Goal: Task Accomplishment & Management: Use online tool/utility

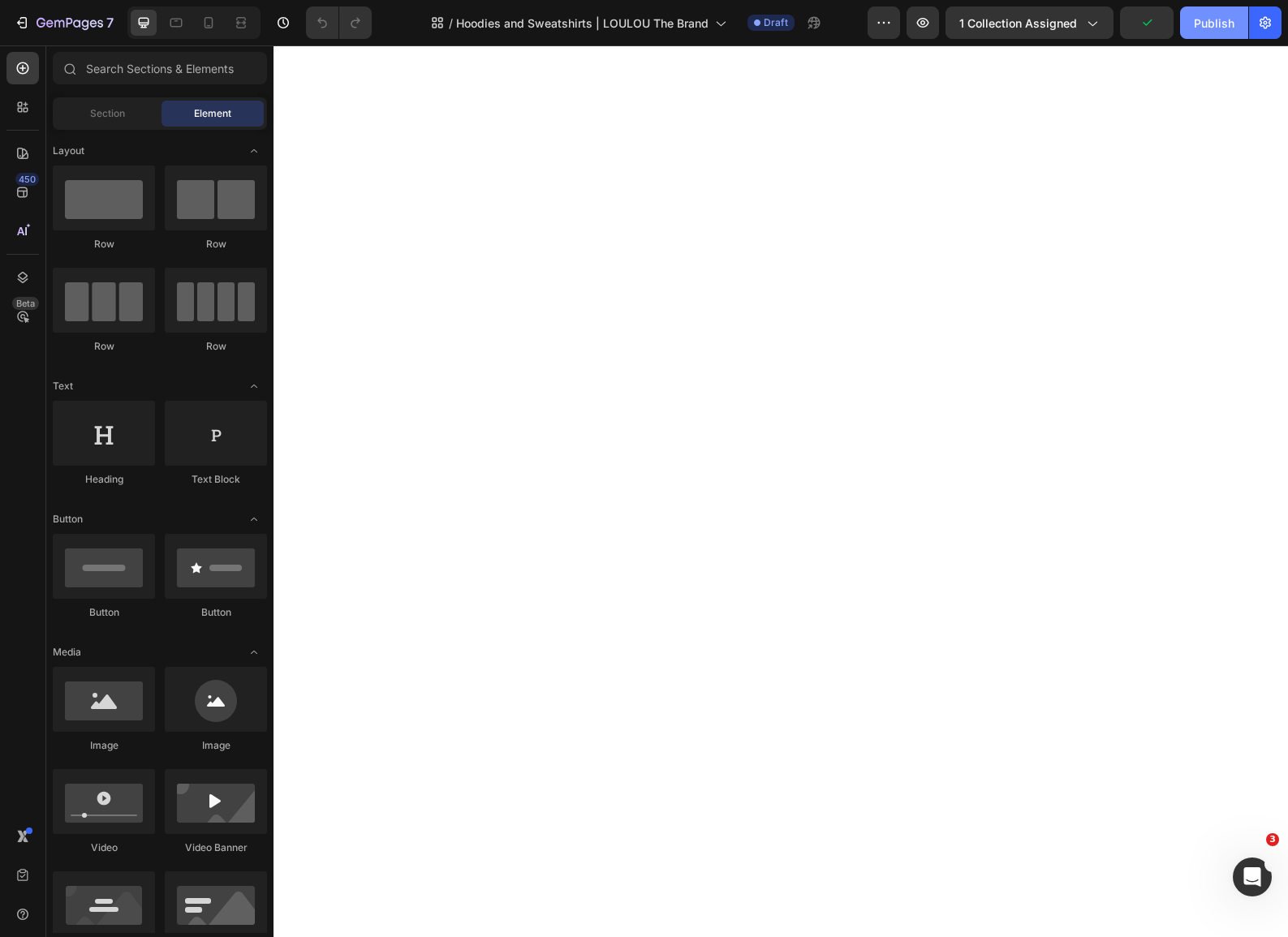
click at [1213, 22] on div "Publish" at bounding box center [1214, 23] width 41 height 17
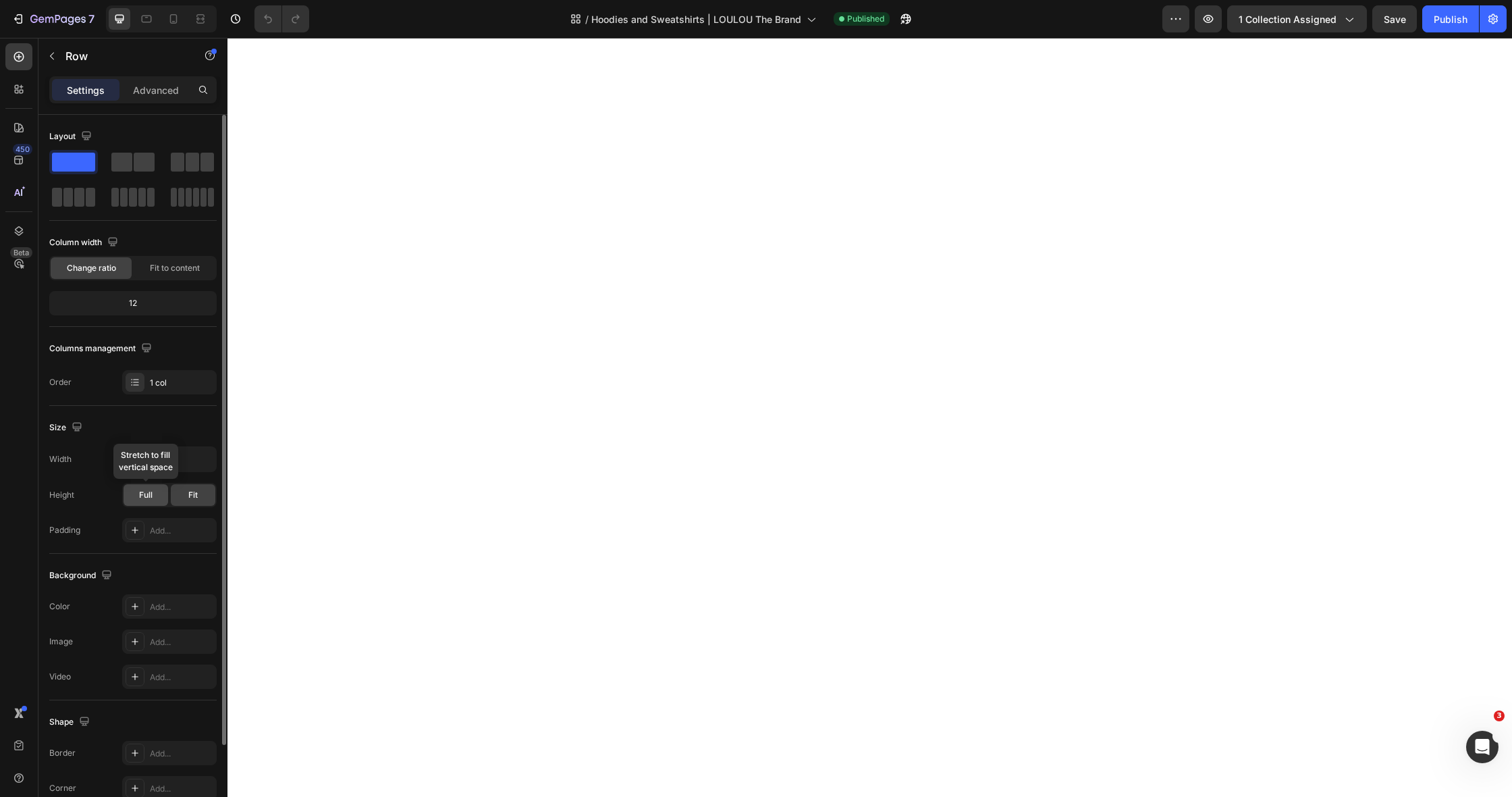
click at [133, 498] on div "Full" at bounding box center [145, 494] width 44 height 21
click at [145, 466] on input "1200" at bounding box center [169, 459] width 93 height 25
click at [199, 460] on icon "button" at bounding box center [203, 459] width 13 height 13
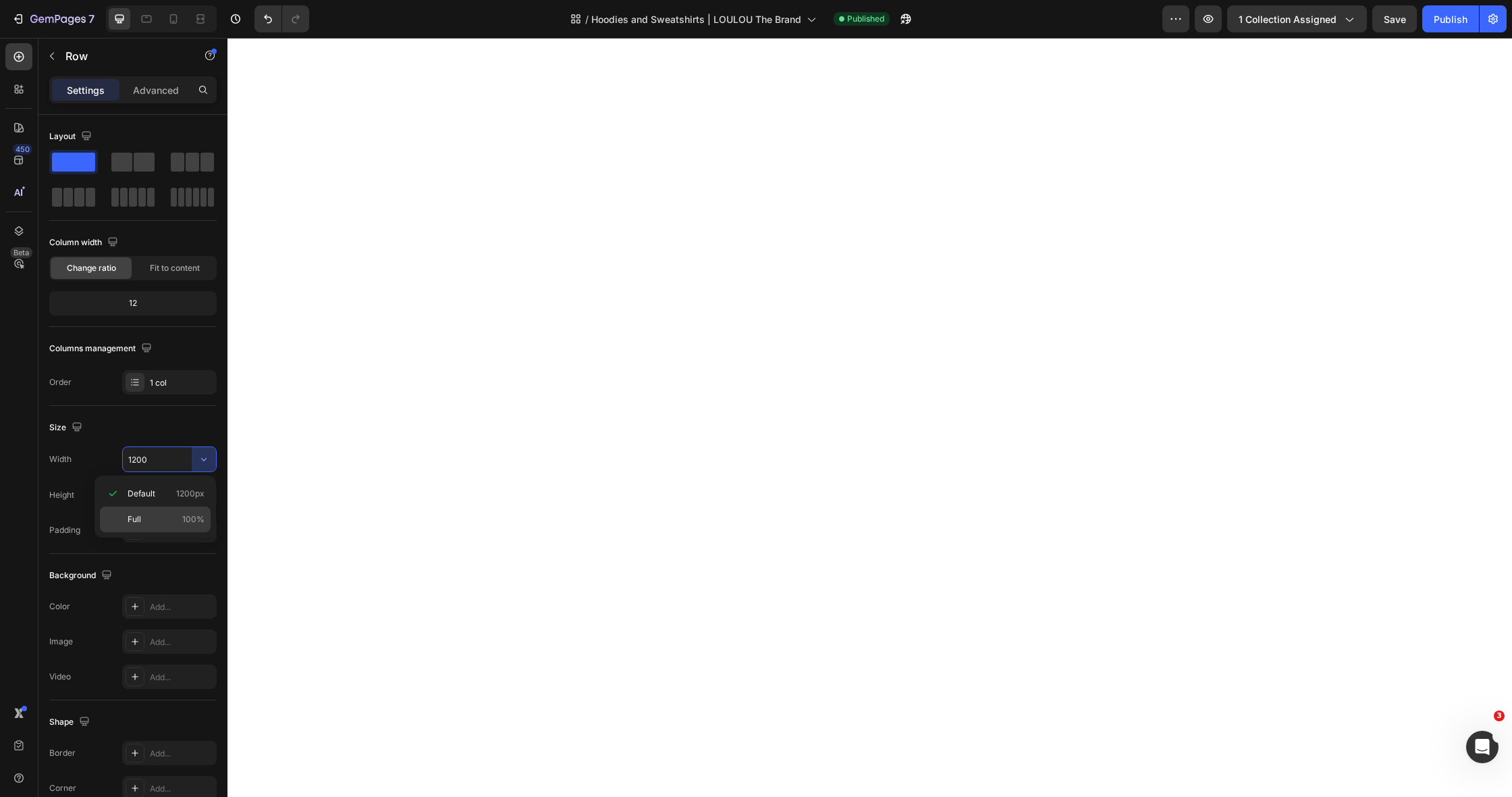
click at [139, 520] on span "Full" at bounding box center [134, 519] width 13 height 12
type input "100%"
click at [1070, 20] on div "Publish" at bounding box center [1450, 19] width 34 height 14
click at [47, 23] on icon "button" at bounding box center [58, 20] width 55 height 12
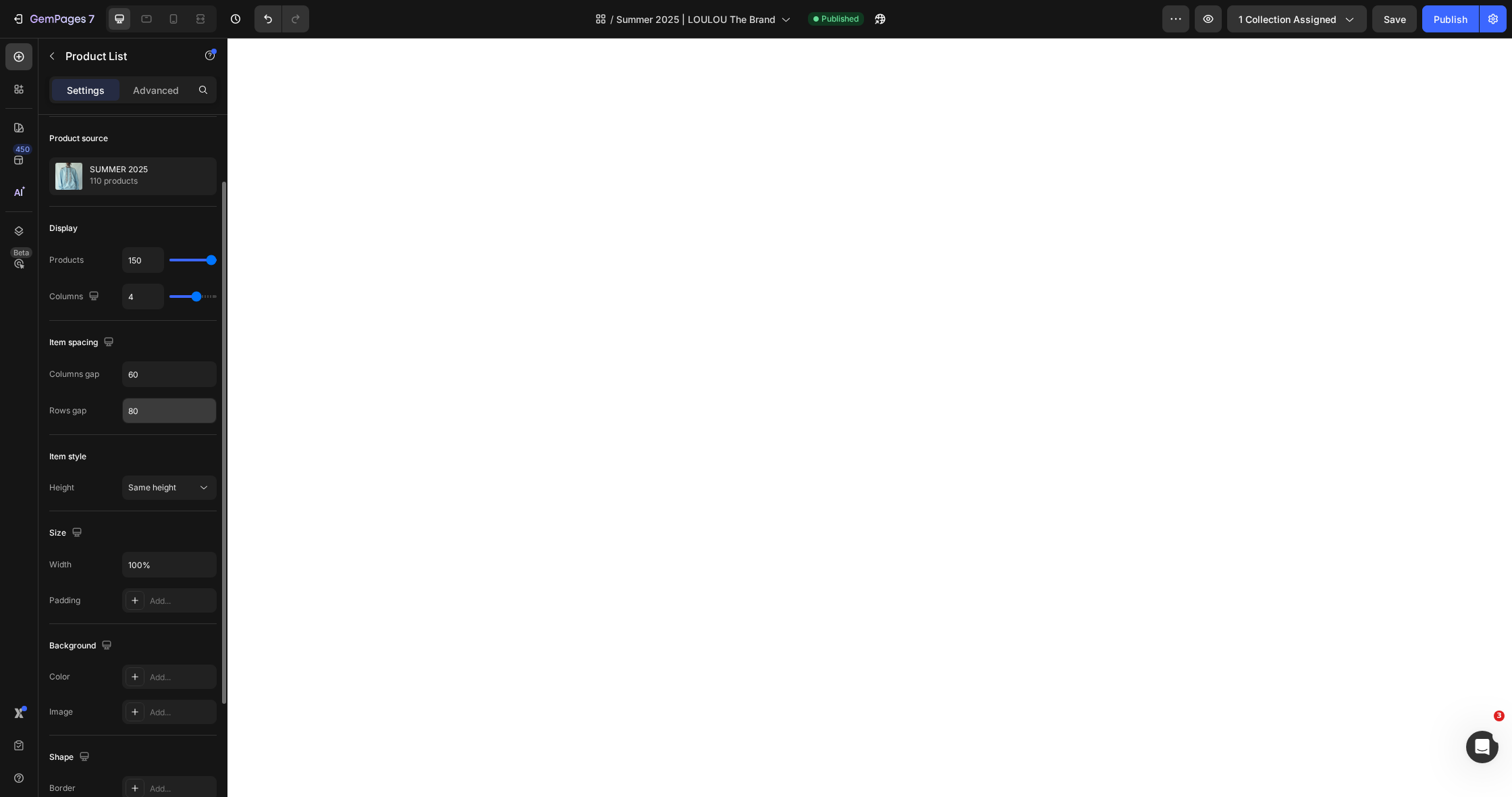
scroll to position [90, 0]
click at [173, 485] on span "Same height" at bounding box center [152, 485] width 48 height 10
click at [164, 456] on div "Item style" at bounding box center [133, 454] width 168 height 21
click at [172, 574] on input "100%" at bounding box center [169, 562] width 93 height 25
click at [209, 567] on icon "button" at bounding box center [203, 562] width 13 height 13
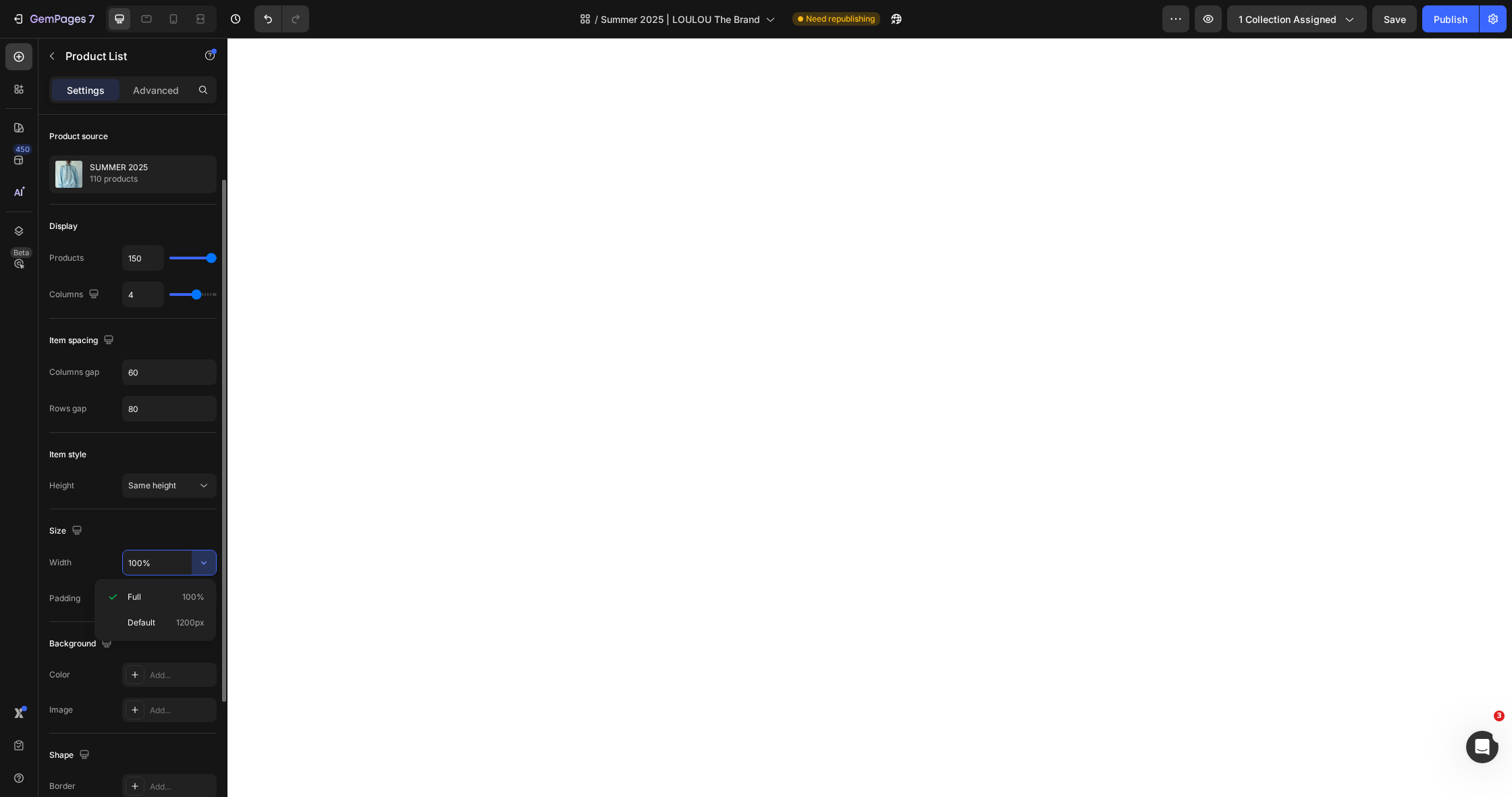
click at [153, 530] on div "Size" at bounding box center [133, 531] width 168 height 21
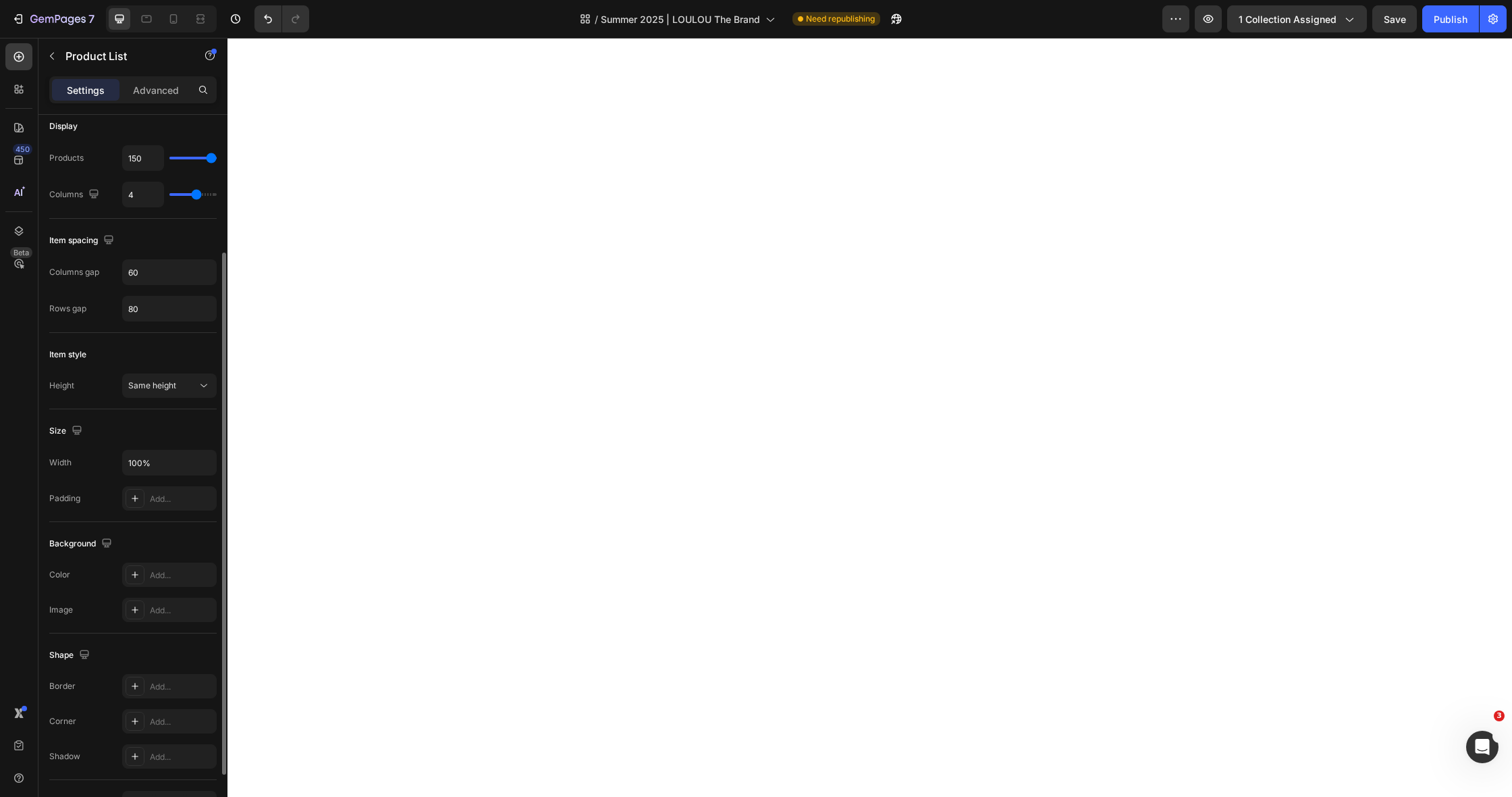
scroll to position [190, 0]
click at [150, 380] on span "Same height" at bounding box center [152, 385] width 48 height 10
click at [174, 451] on div "Fit content height" at bounding box center [156, 444] width 111 height 25
click at [187, 384] on span "Fit content height" at bounding box center [161, 385] width 66 height 10
click at [181, 417] on p "Same height" at bounding box center [166, 418] width 77 height 12
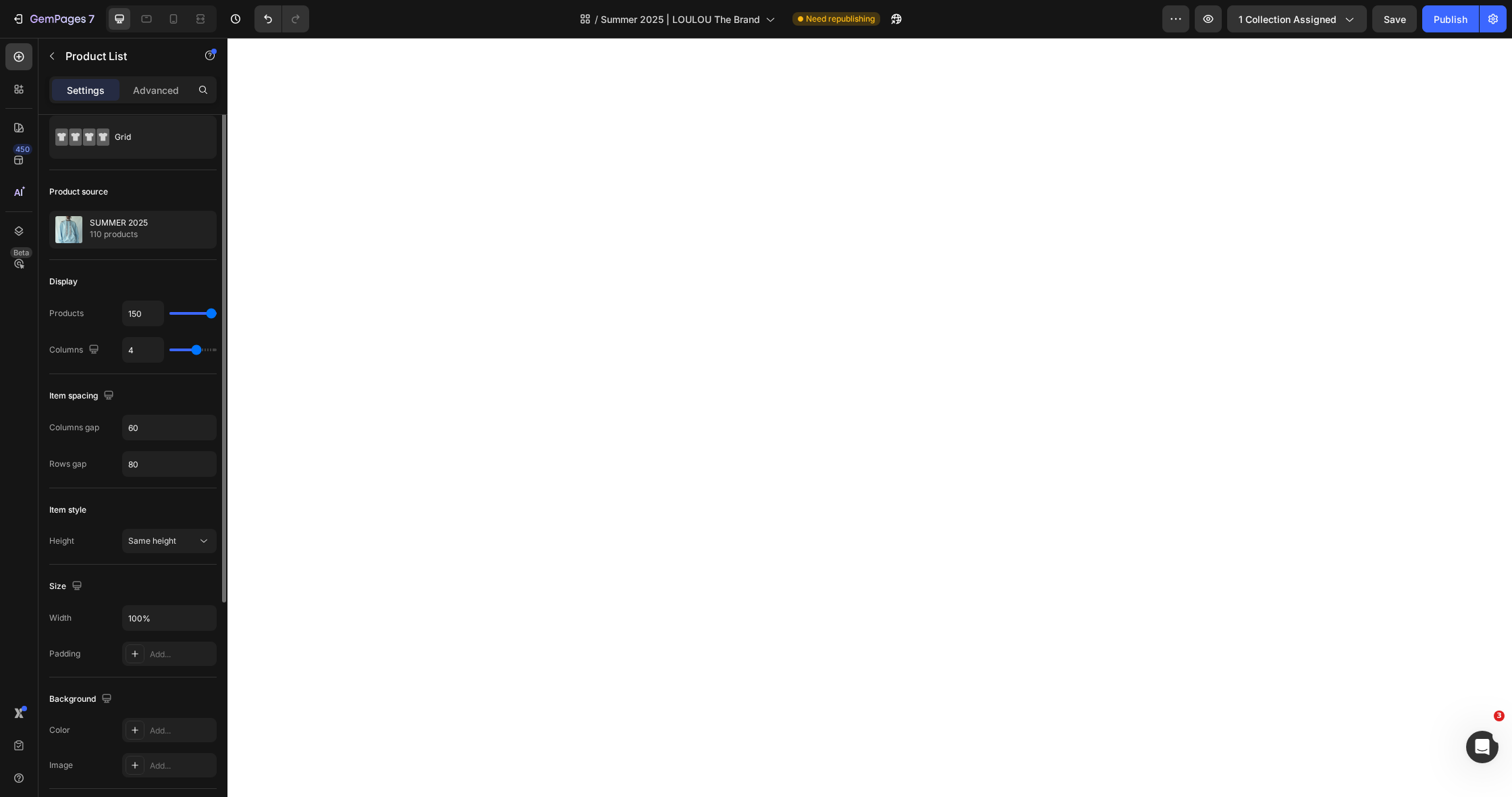
scroll to position [0, 0]
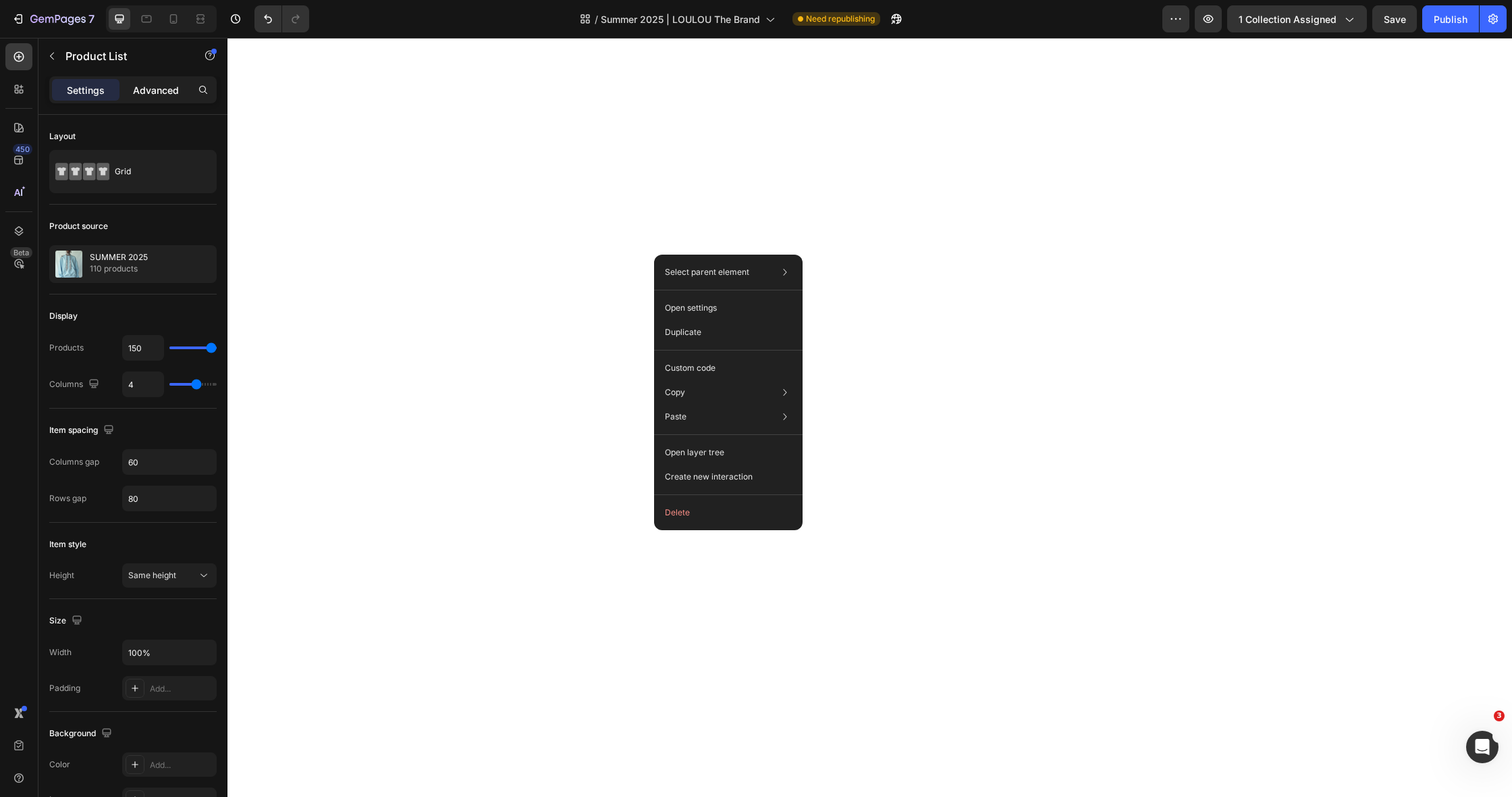
click at [174, 93] on p "Advanced" at bounding box center [156, 90] width 46 height 14
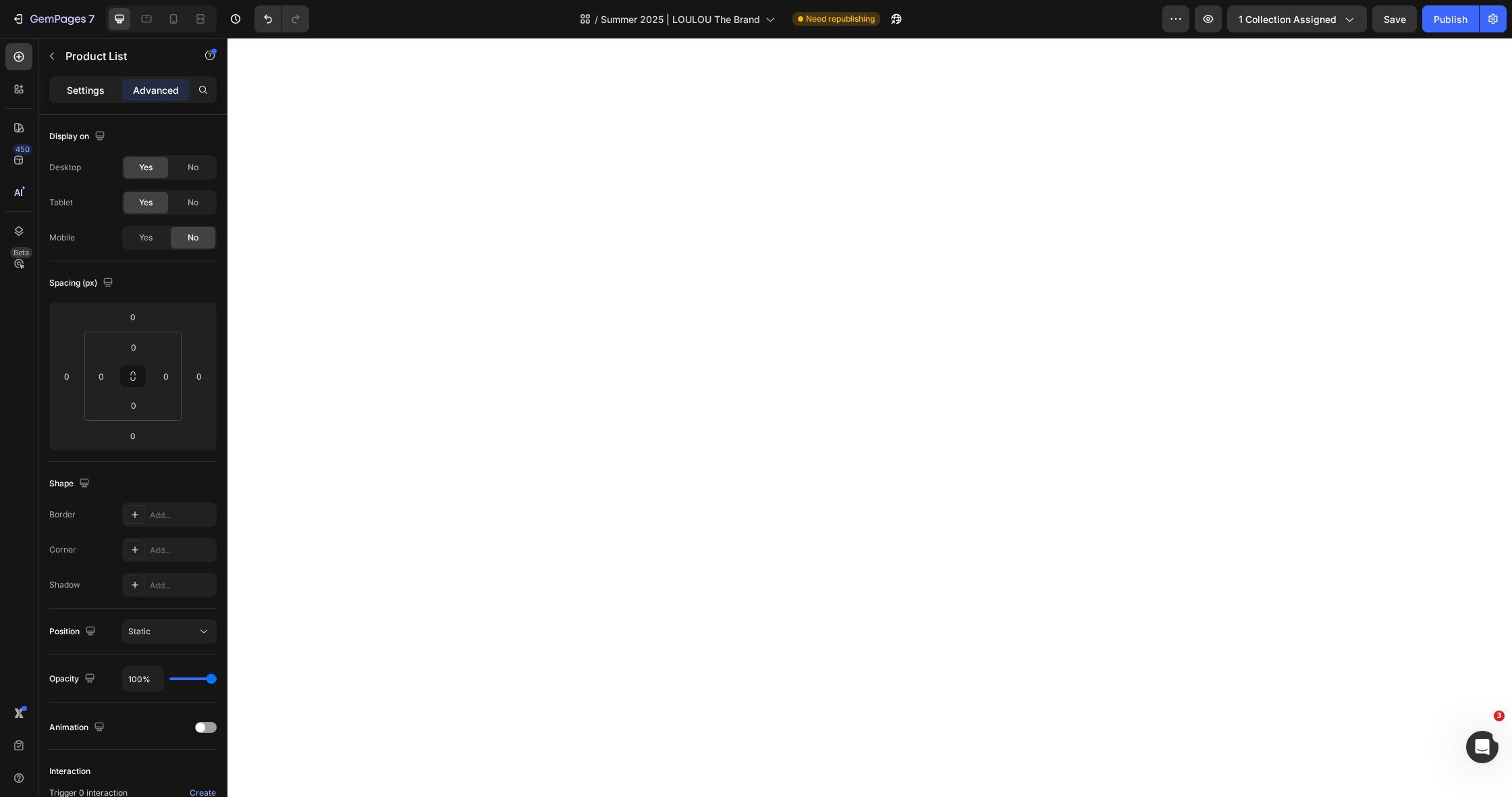
click at [88, 92] on p "Settings" at bounding box center [86, 90] width 38 height 14
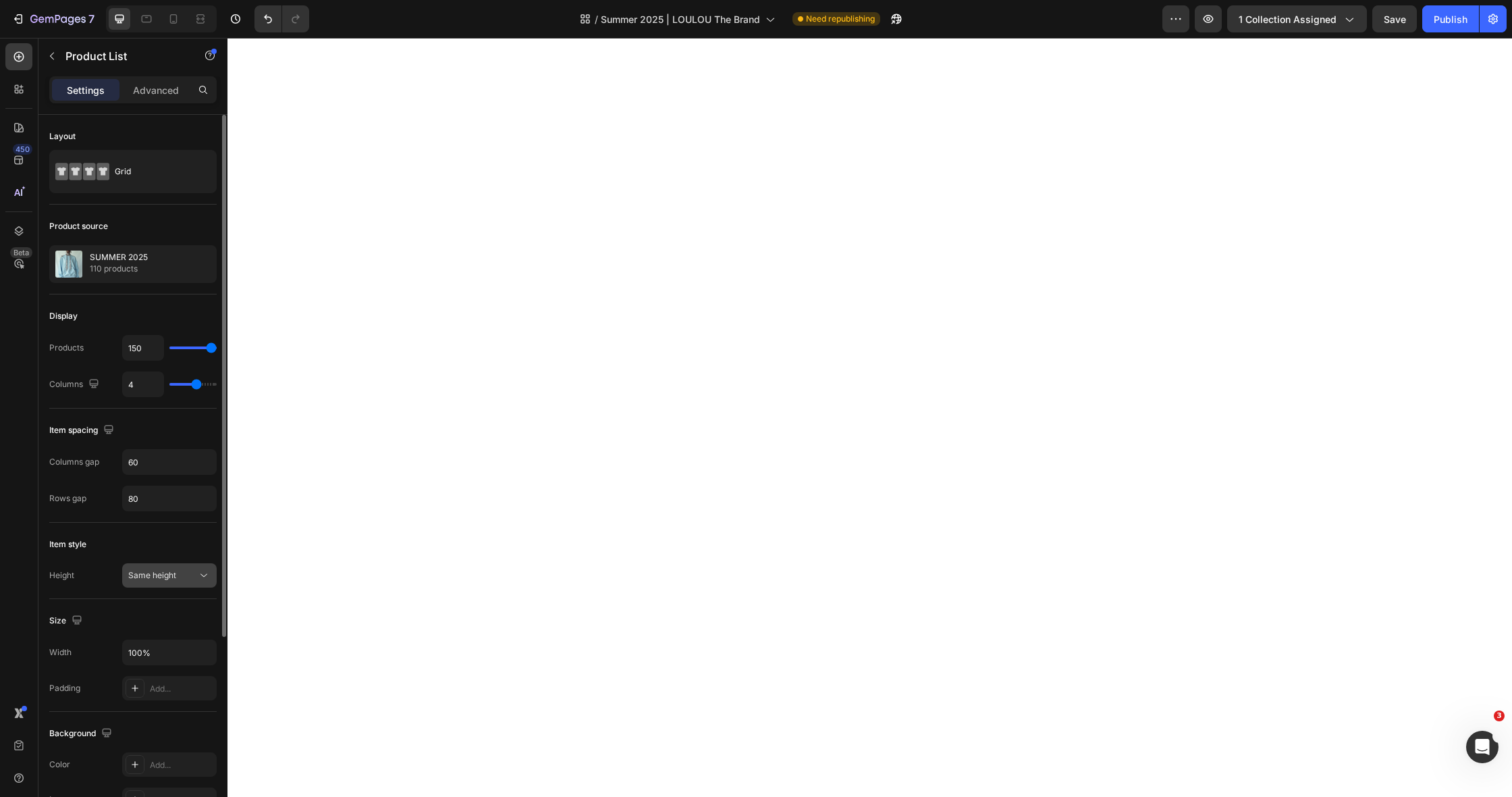
click at [166, 579] on span "Same height" at bounding box center [152, 575] width 48 height 10
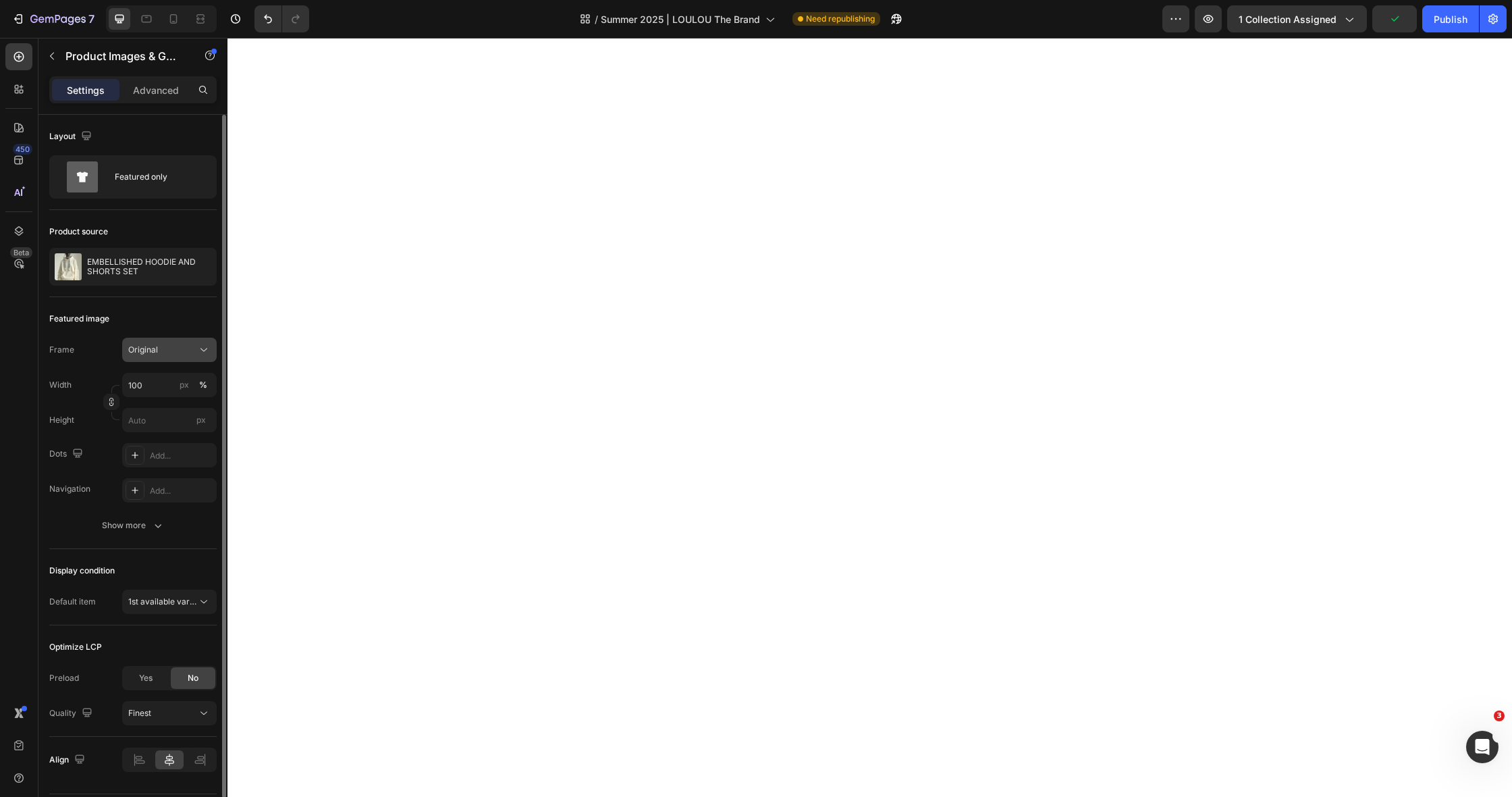
click at [150, 348] on span "Original" at bounding box center [143, 349] width 30 height 12
click at [168, 383] on input "100" at bounding box center [170, 384] width 95 height 25
click at [198, 382] on button "%" at bounding box center [203, 385] width 16 height 16
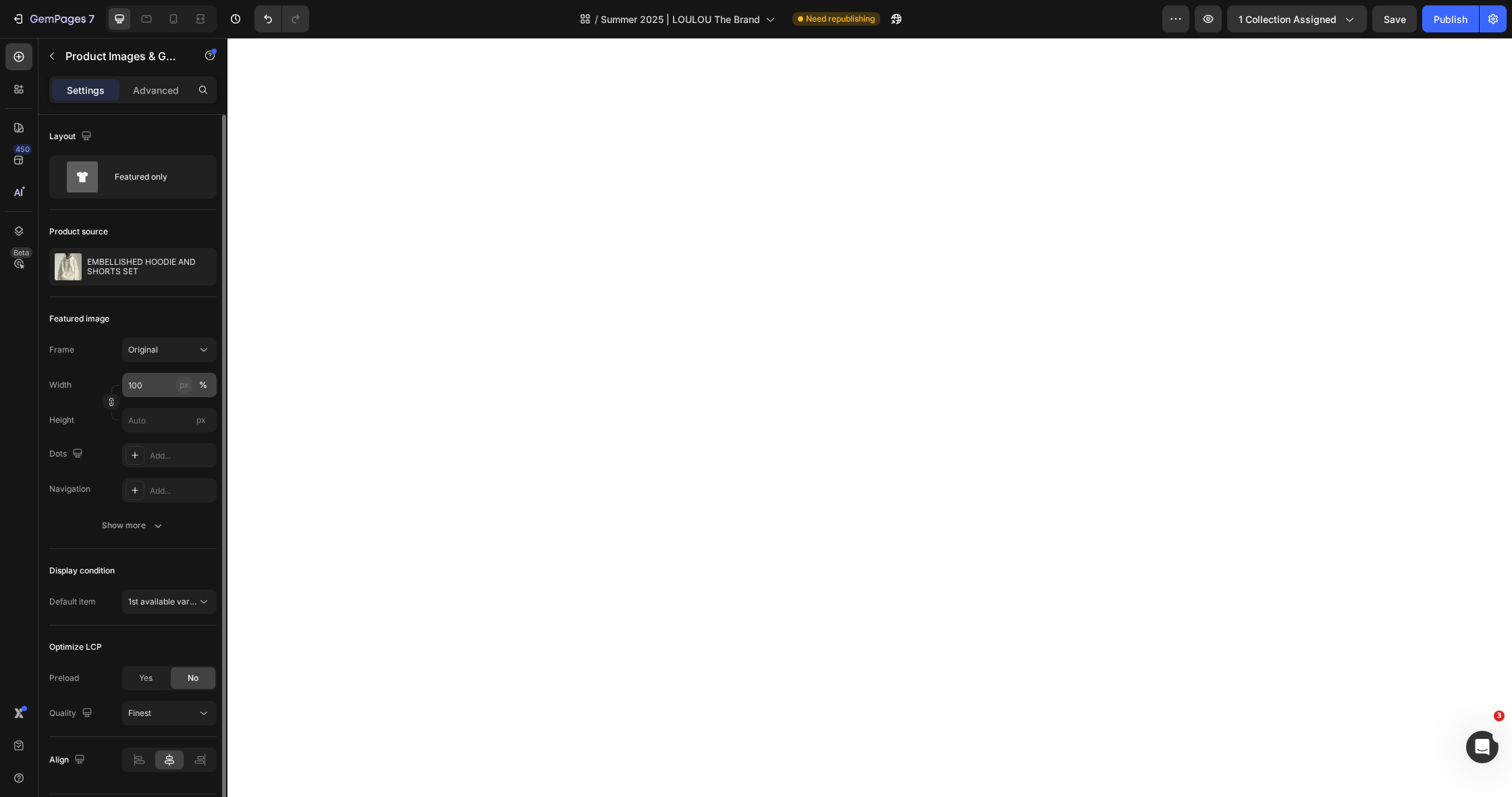
click at [188, 385] on div "px" at bounding box center [184, 384] width 9 height 12
click at [183, 387] on div "px" at bounding box center [184, 384] width 9 height 12
click at [199, 386] on div "%" at bounding box center [203, 384] width 8 height 12
click at [113, 402] on icon "button" at bounding box center [111, 402] width 9 height 9
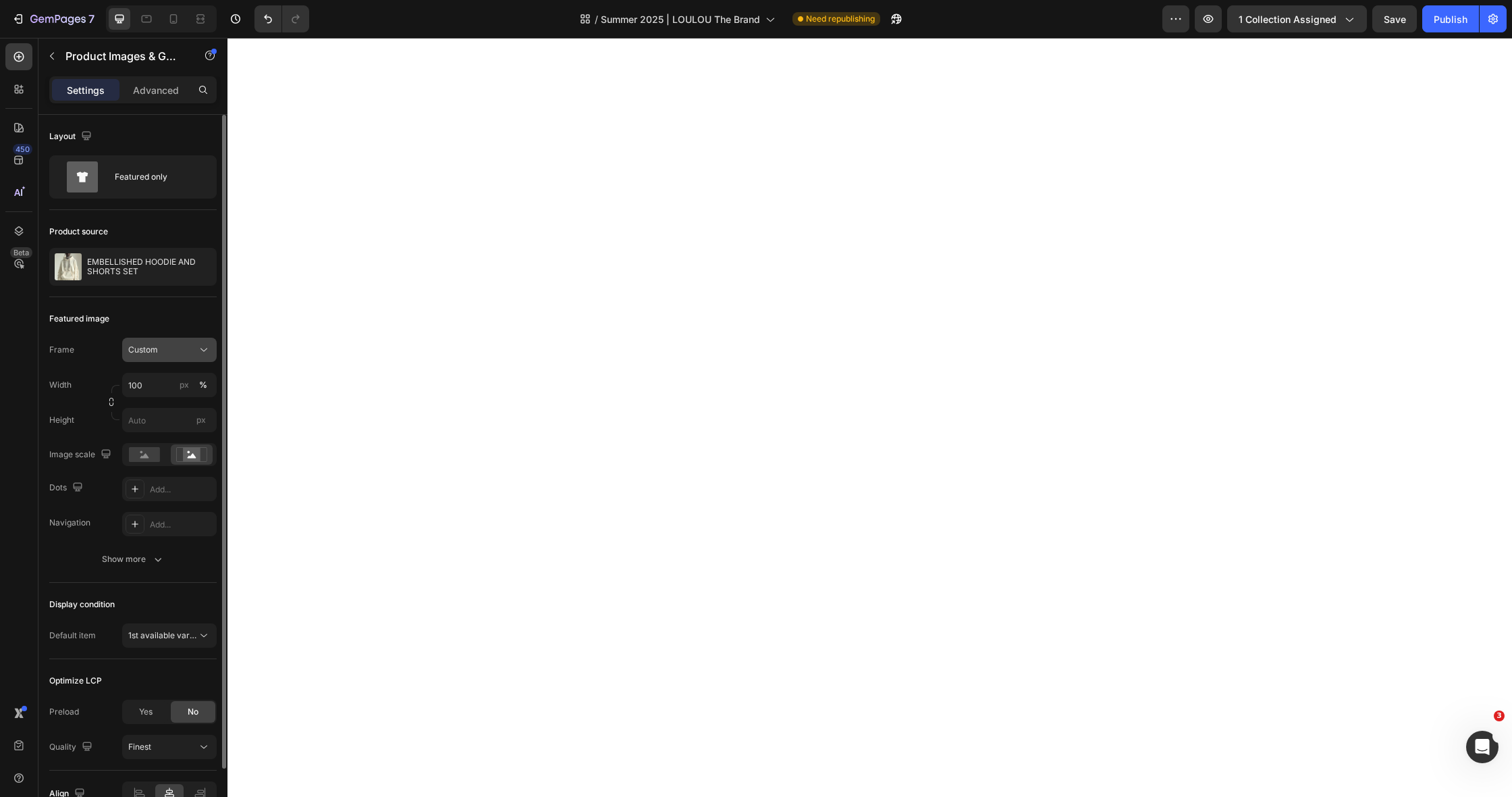
click at [205, 348] on icon at bounding box center [203, 349] width 13 height 13
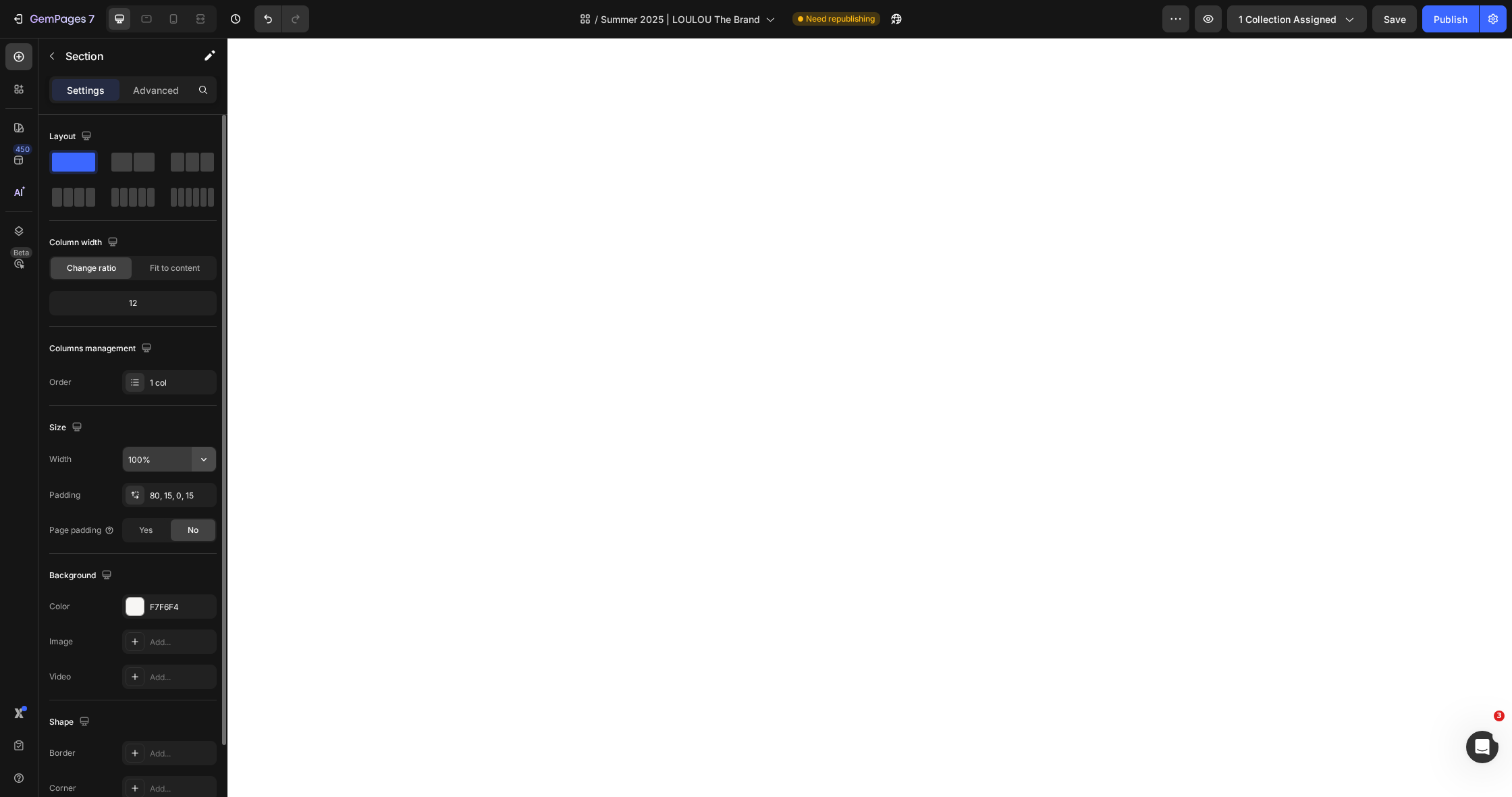
click at [194, 455] on button "button" at bounding box center [204, 459] width 25 height 25
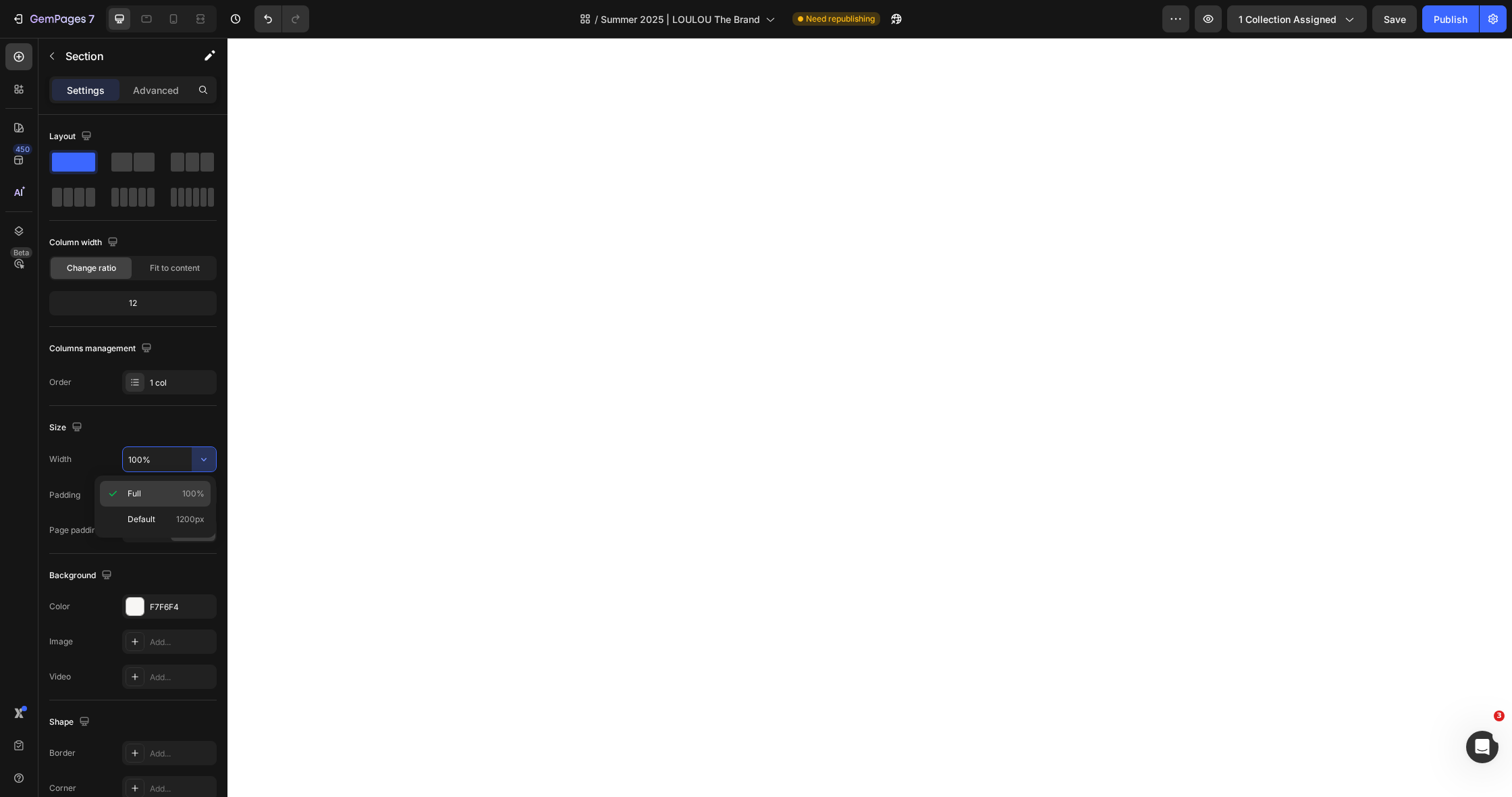
click at [142, 495] on p "Full 100%" at bounding box center [165, 493] width 77 height 12
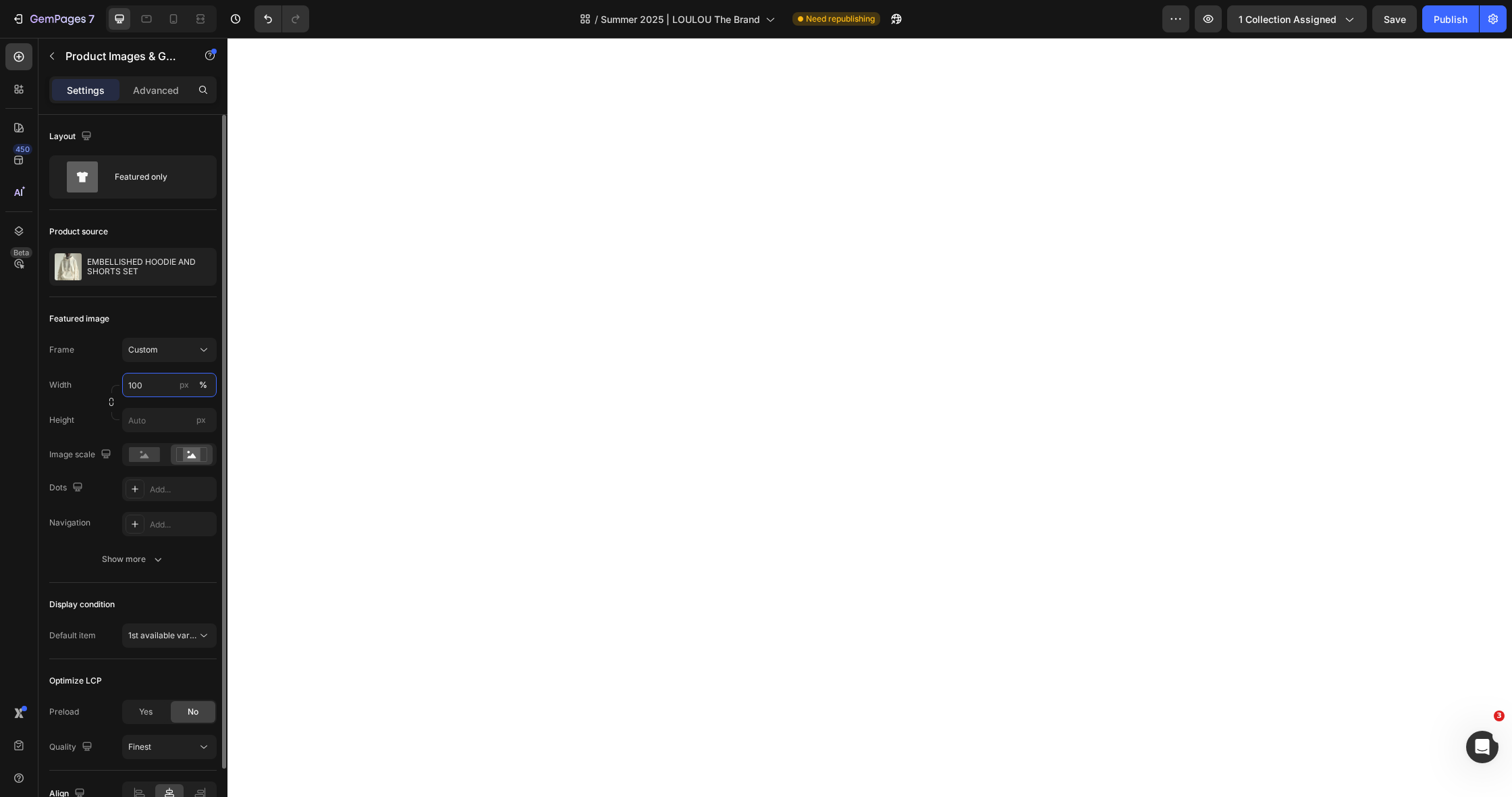
drag, startPoint x: 140, startPoint y: 384, endPoint x: 130, endPoint y: 383, distance: 10.0
click at [130, 383] on input "100" at bounding box center [170, 384] width 95 height 25
type input "1"
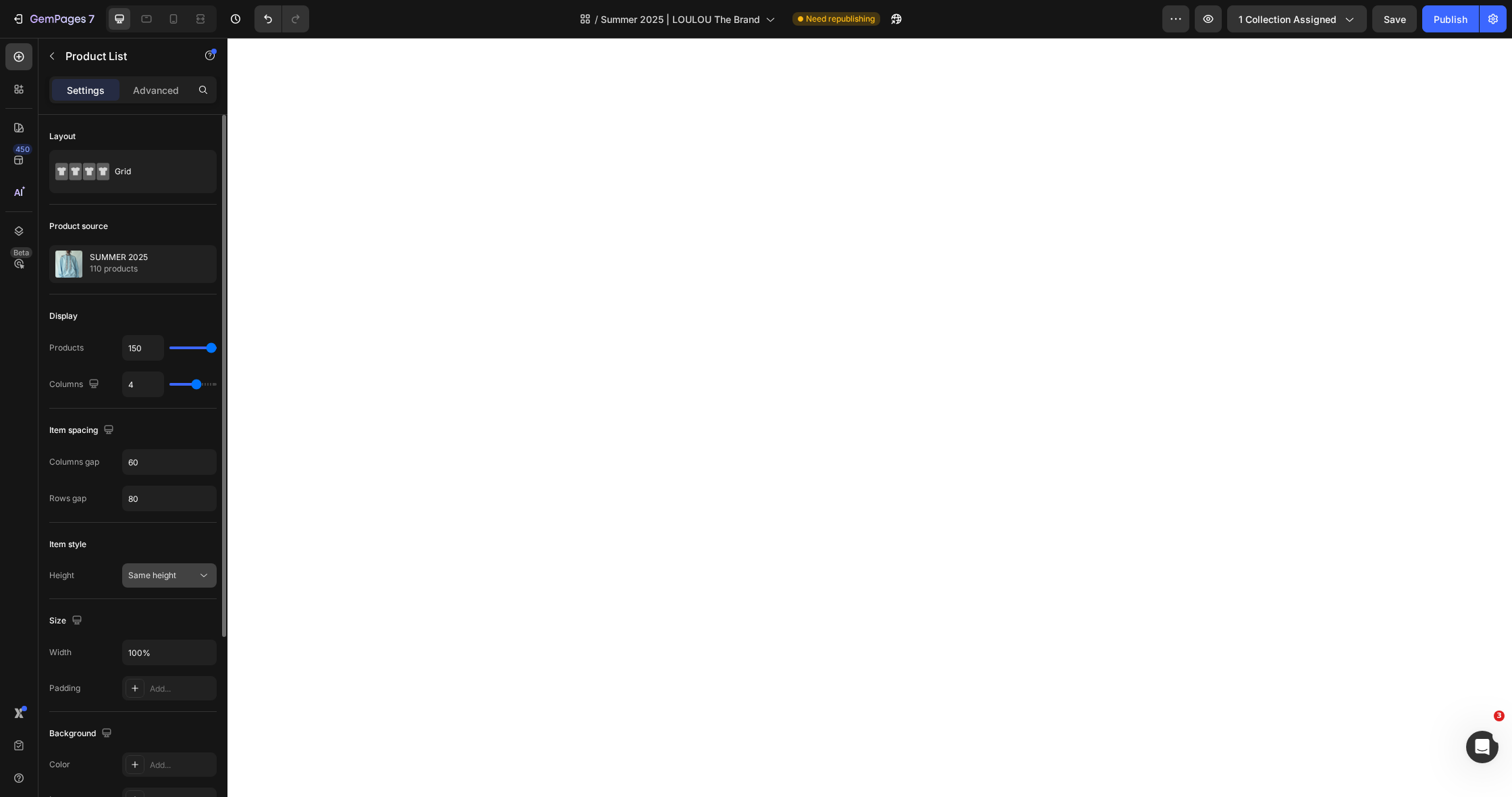
click at [161, 578] on span "Same height" at bounding box center [152, 575] width 48 height 10
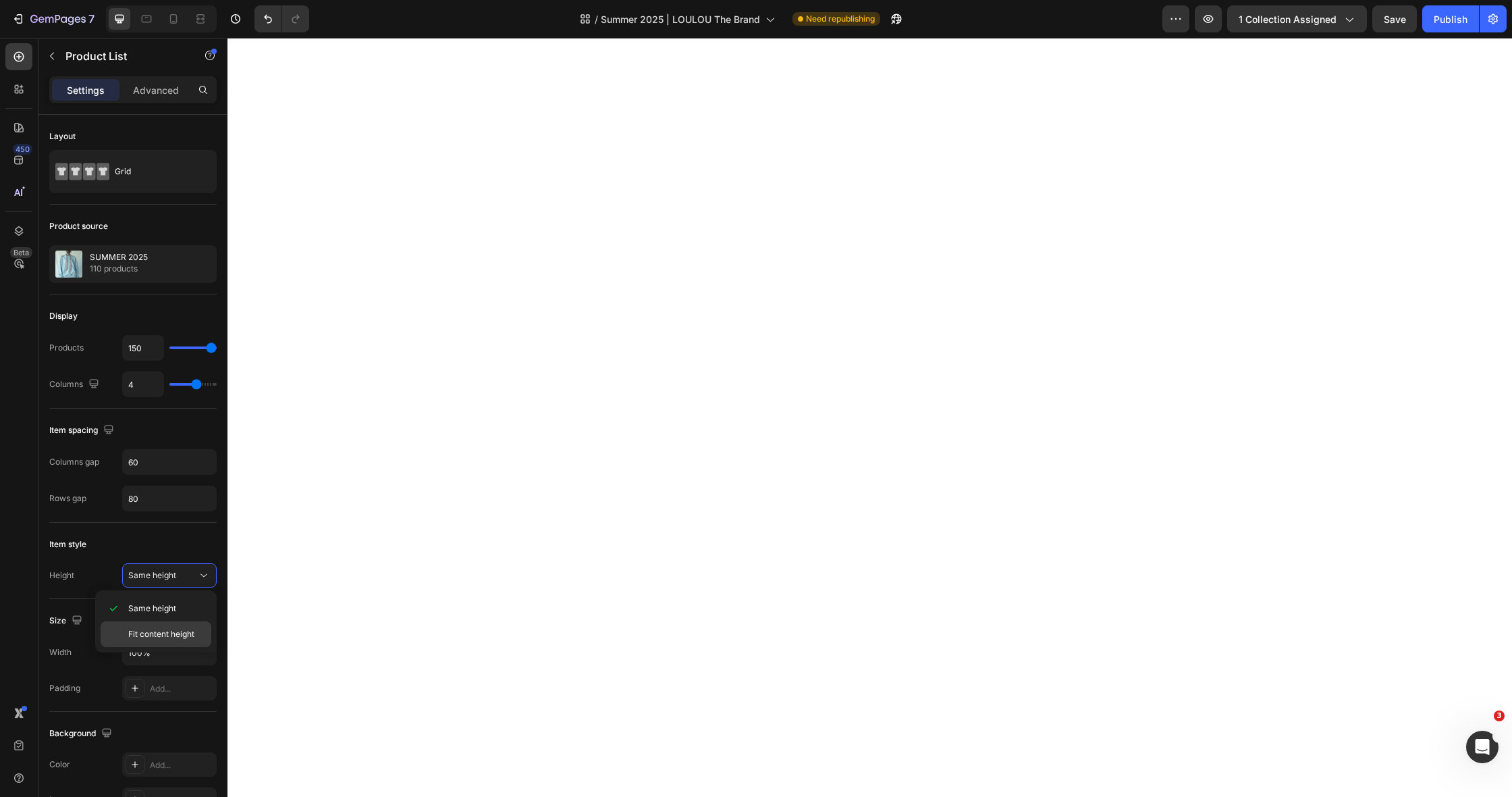
click at [167, 626] on div "Fit content height" at bounding box center [156, 634] width 111 height 25
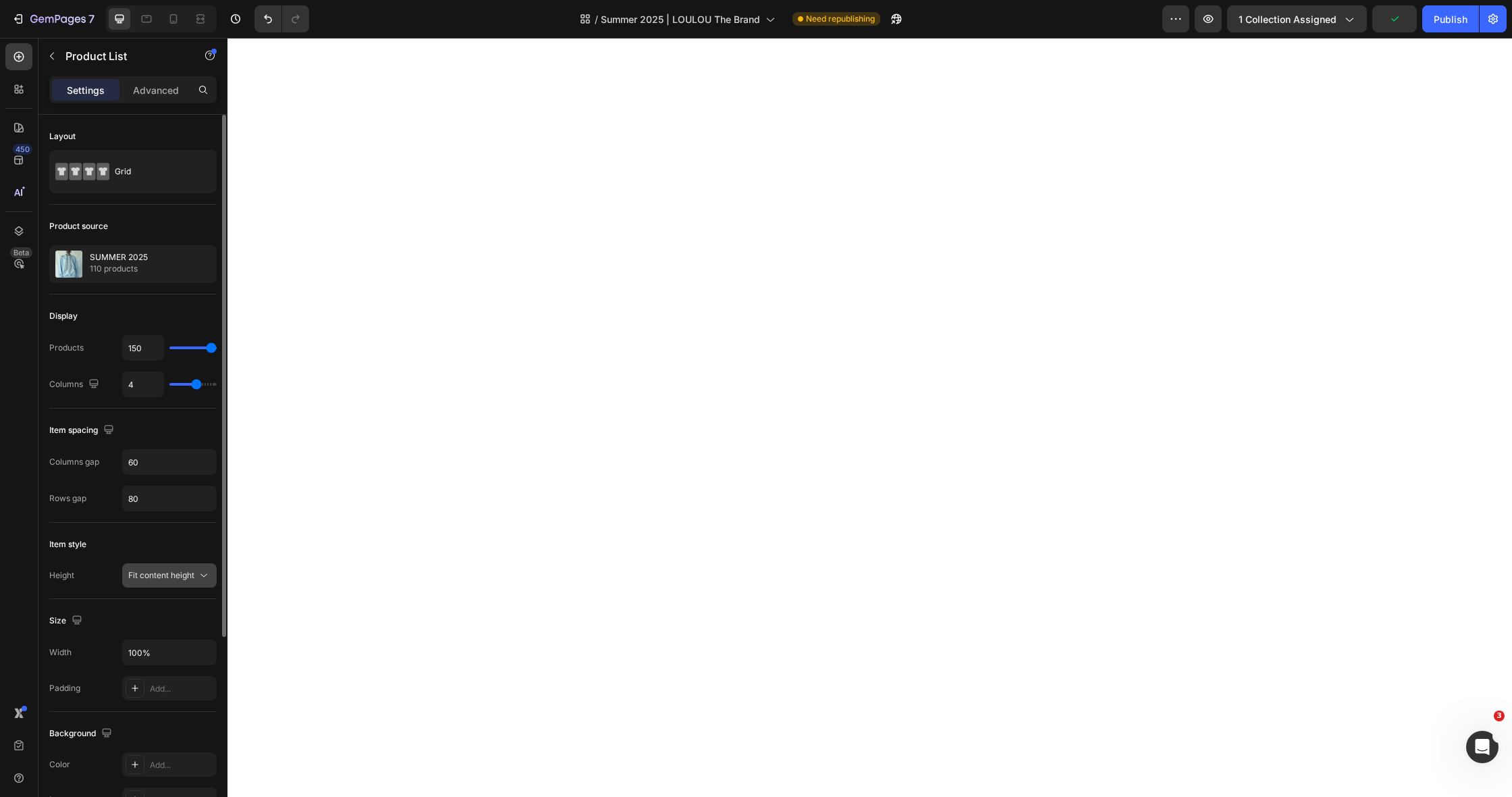
click at [168, 578] on span "Fit content height" at bounding box center [161, 575] width 66 height 10
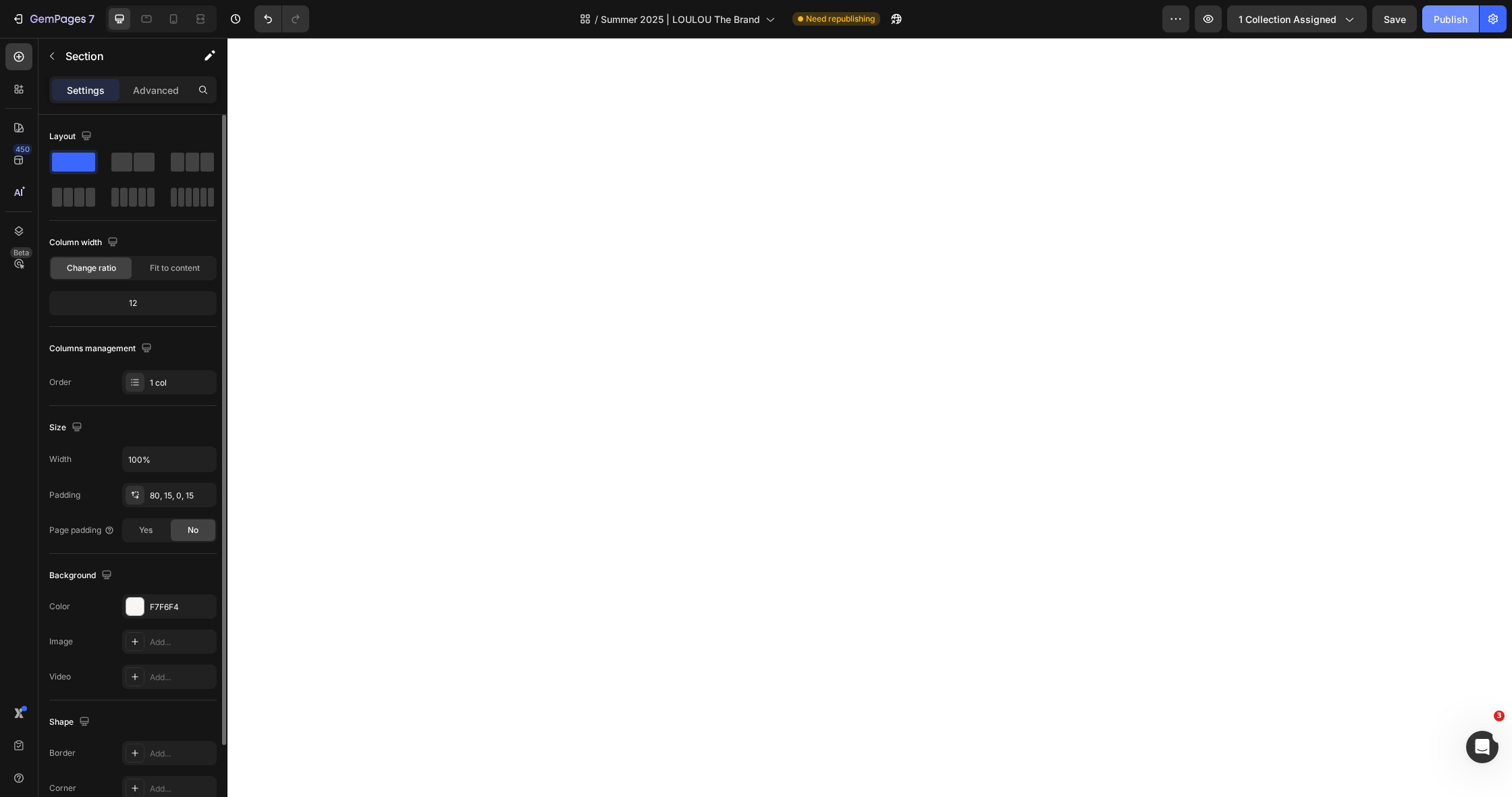
click at [1436, 16] on div "Publish" at bounding box center [1450, 19] width 34 height 14
click at [67, 59] on p "Section" at bounding box center [121, 56] width 111 height 16
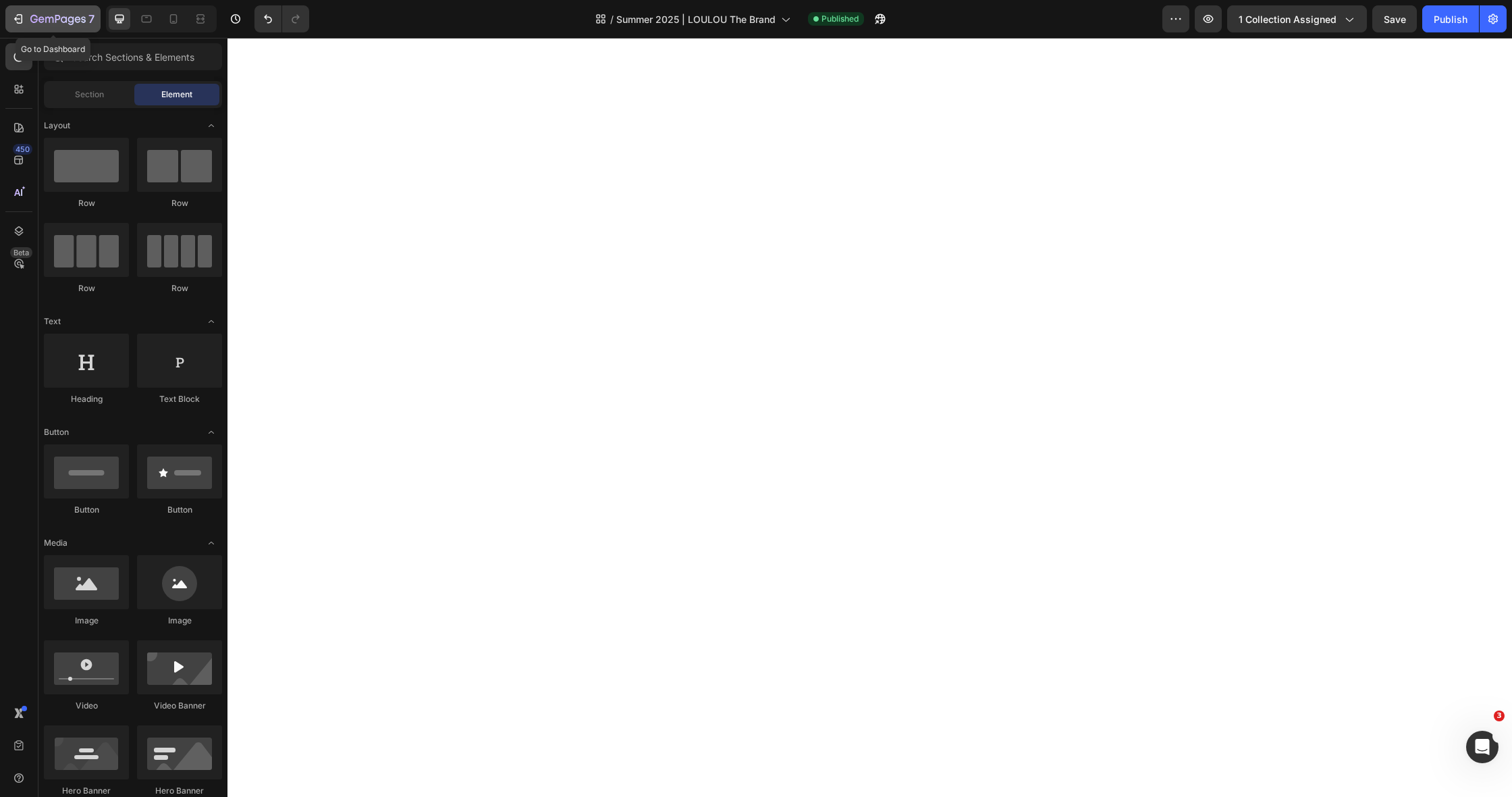
click at [62, 25] on icon "button" at bounding box center [58, 20] width 55 height 12
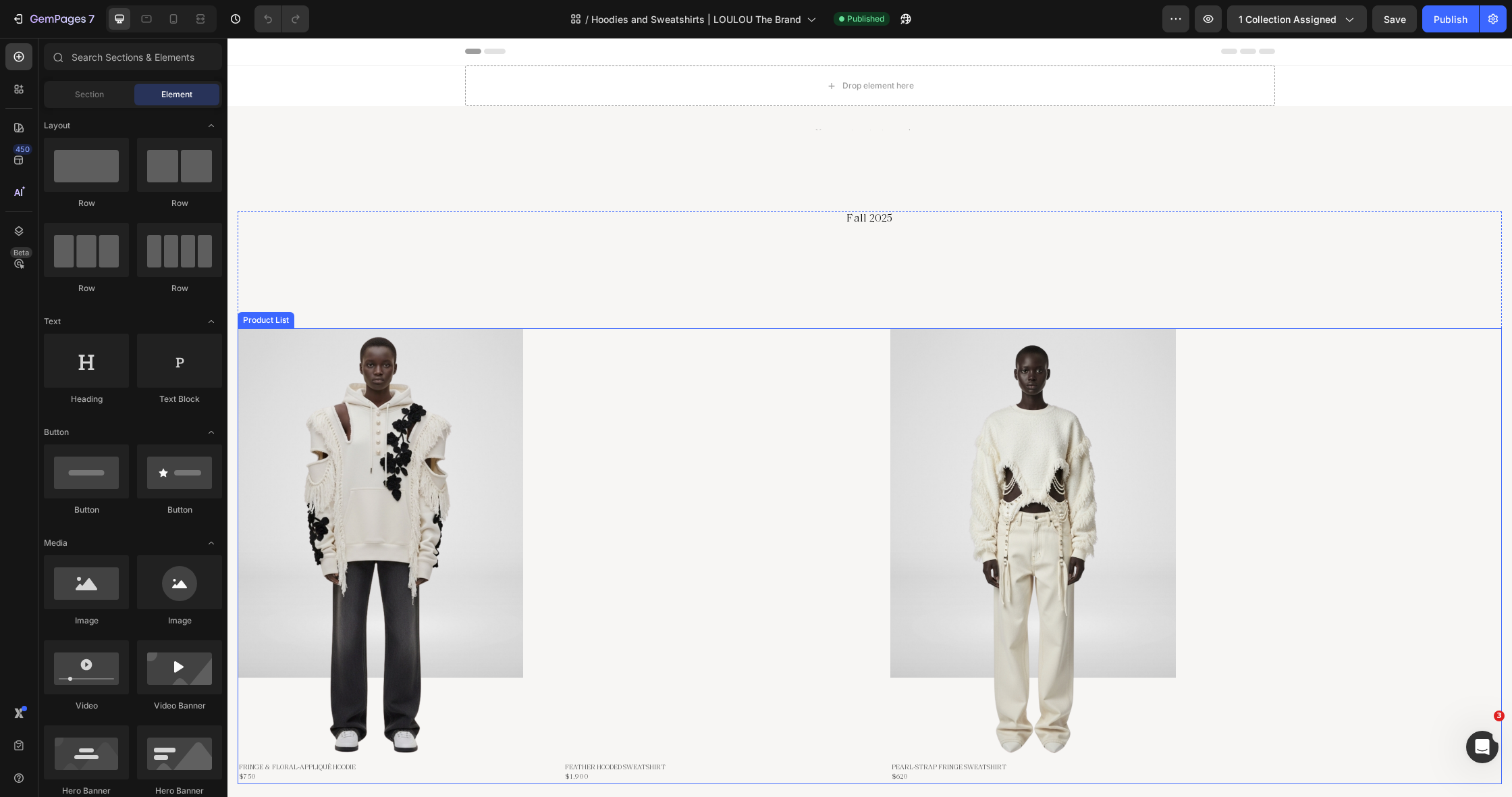
click at [548, 405] on div "Product Images & Gallery Row FRINGE & FLORAL-APPLIQUÉ HOODIE (P) Title $750 Pro…" at bounding box center [869, 556] width 1264 height 455
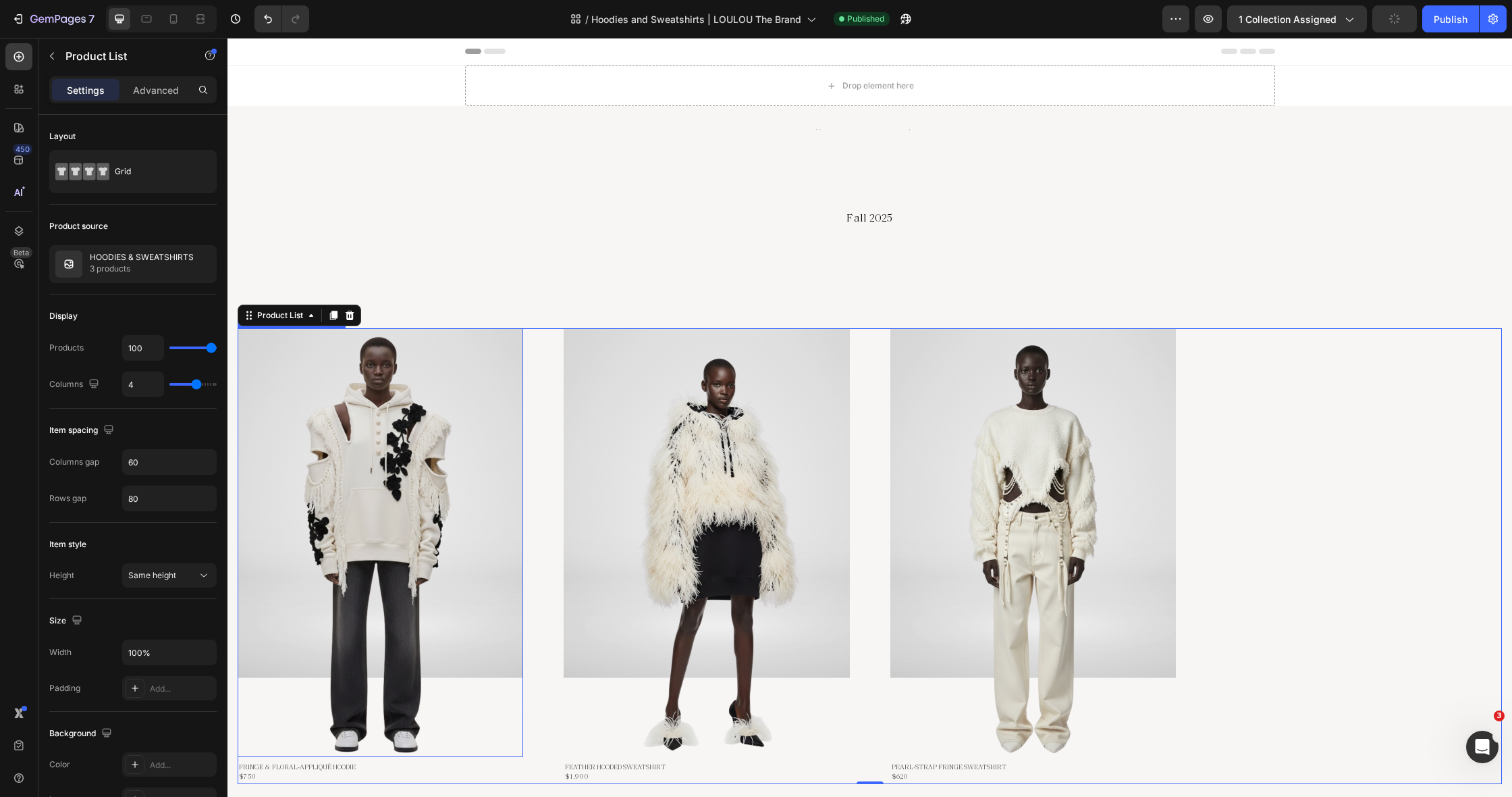
click at [386, 402] on img at bounding box center [380, 542] width 285 height 429
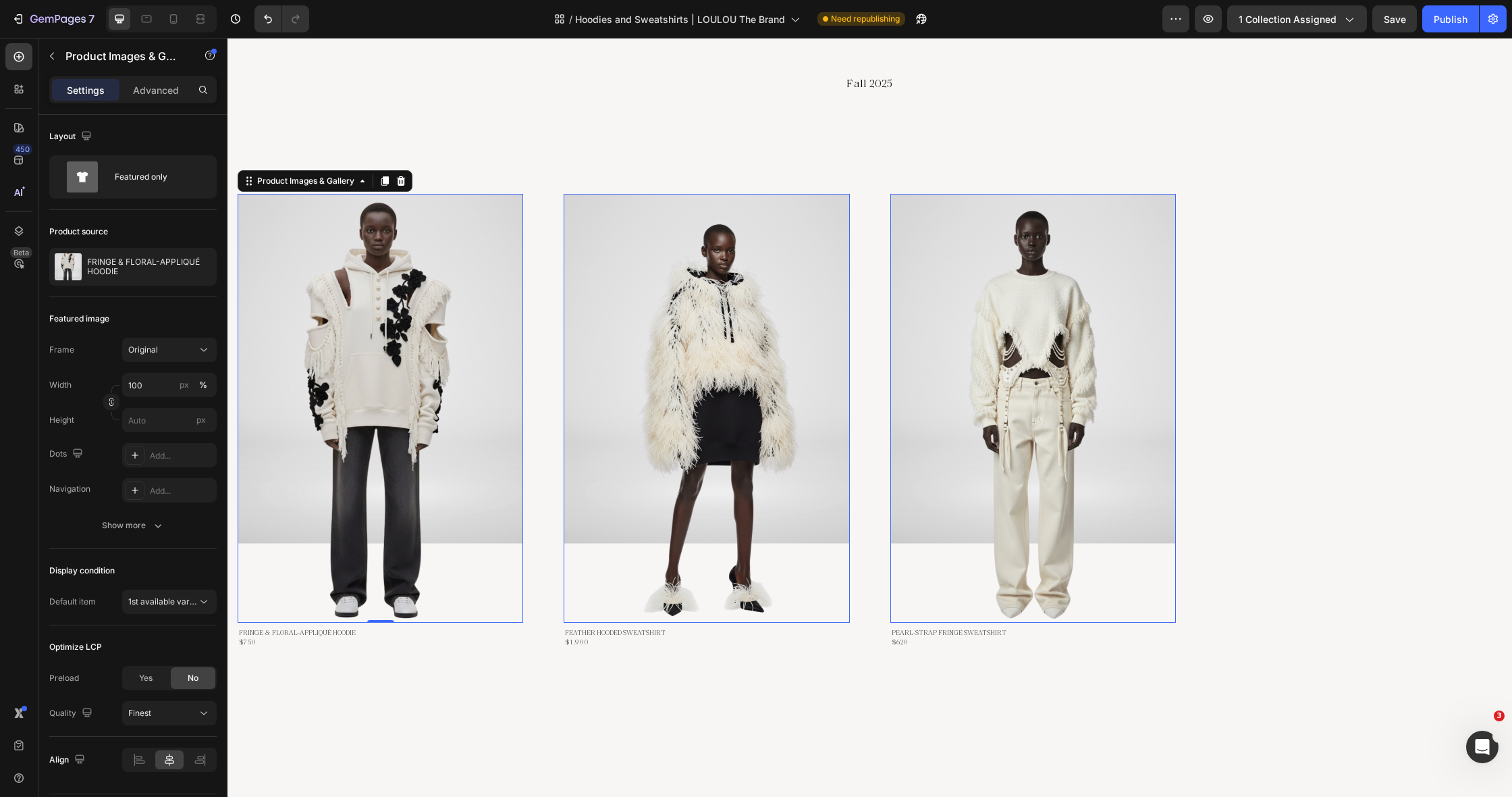
scroll to position [168, 0]
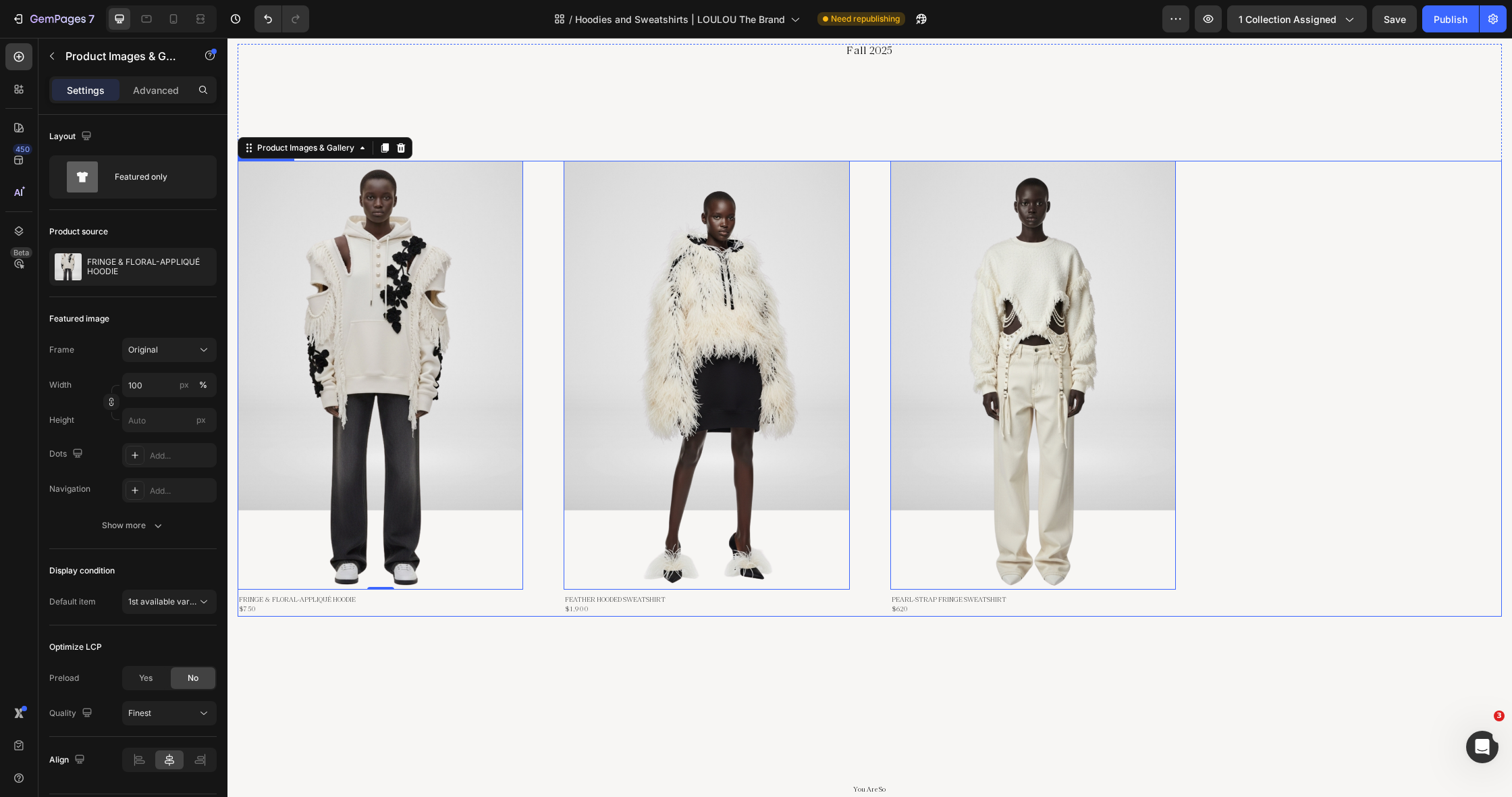
click at [551, 392] on div "Product Images & Gallery 0 Row FRINGE & FLORAL-APPLIQUÉ HOODIE (P) Title $750 P…" at bounding box center [869, 388] width 1264 height 455
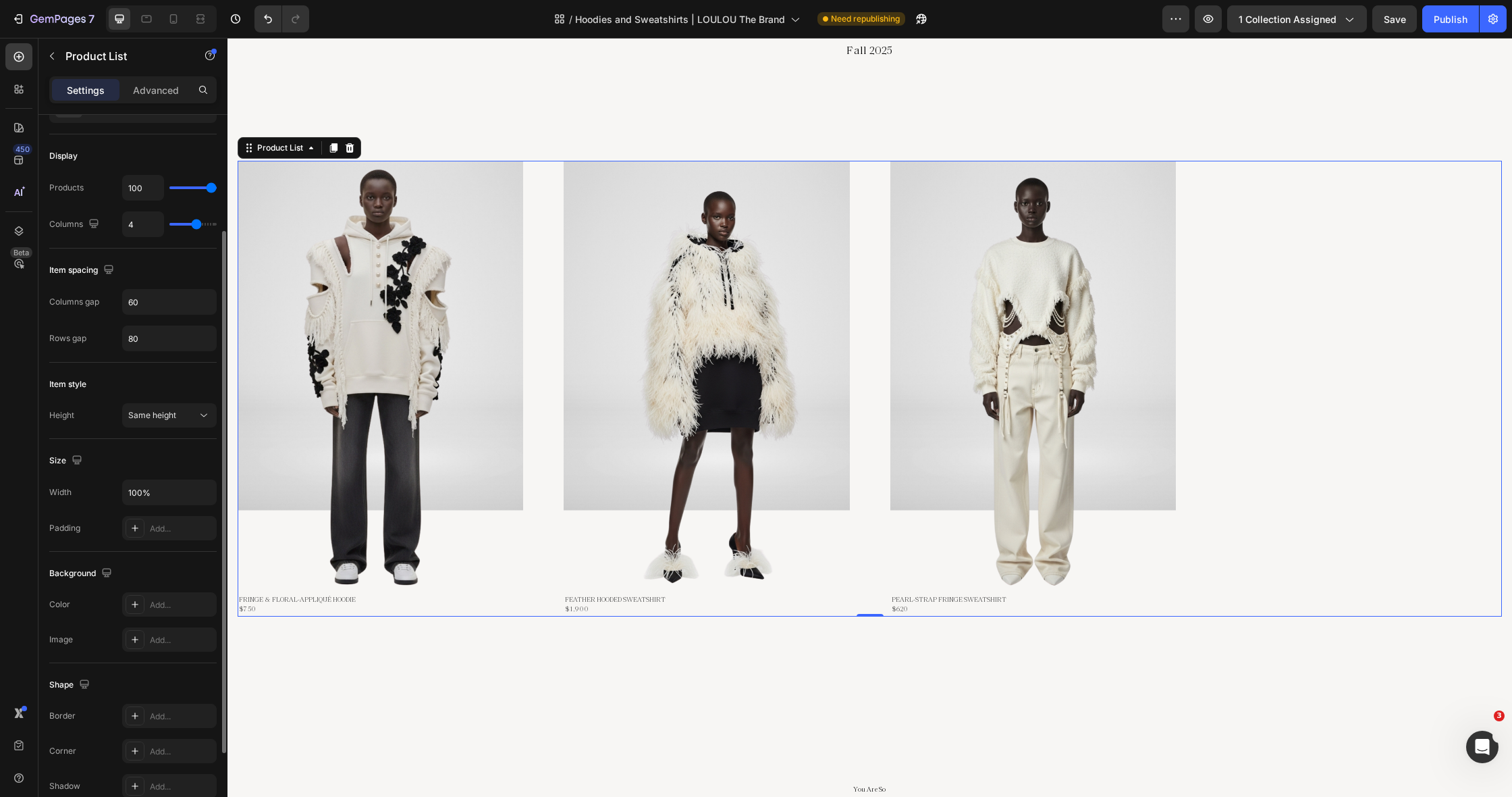
scroll to position [273, 0]
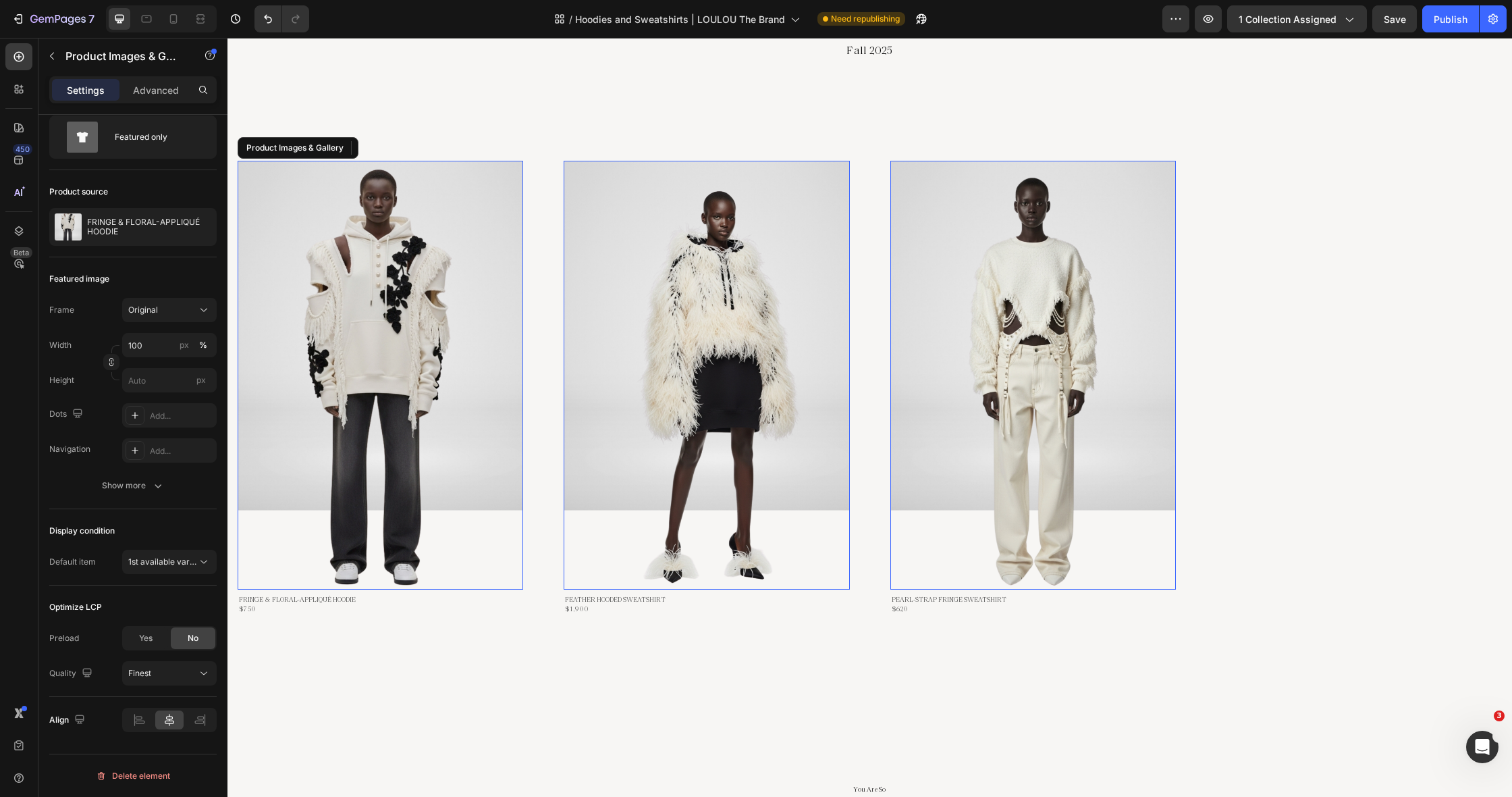
click at [288, 351] on img at bounding box center [380, 375] width 285 height 429
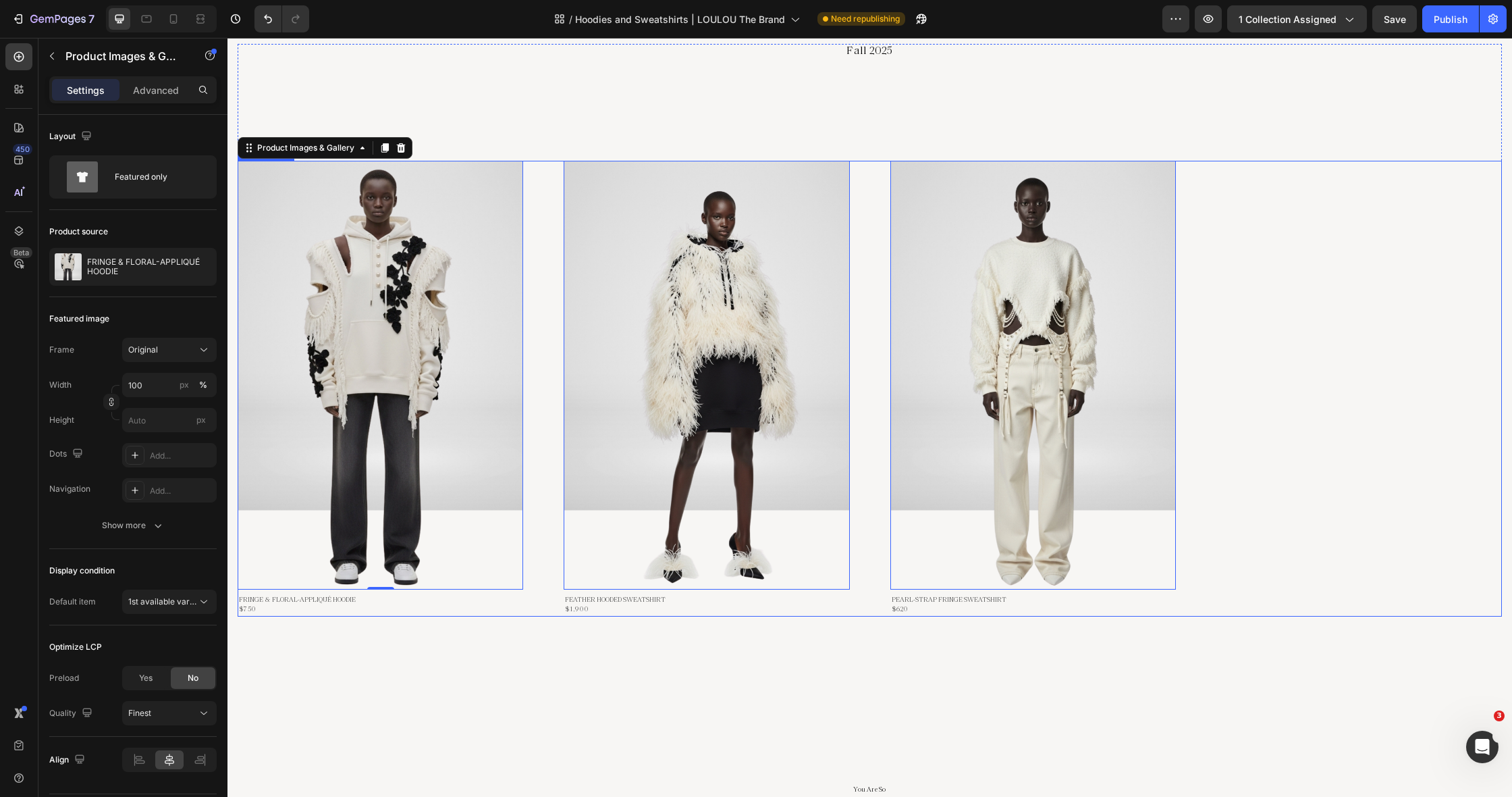
click at [544, 192] on div "Product Images & Gallery 0 Row FRINGE & FLORAL-APPLIQUÉ HOODIE (P) Title $750 P…" at bounding box center [869, 388] width 1264 height 455
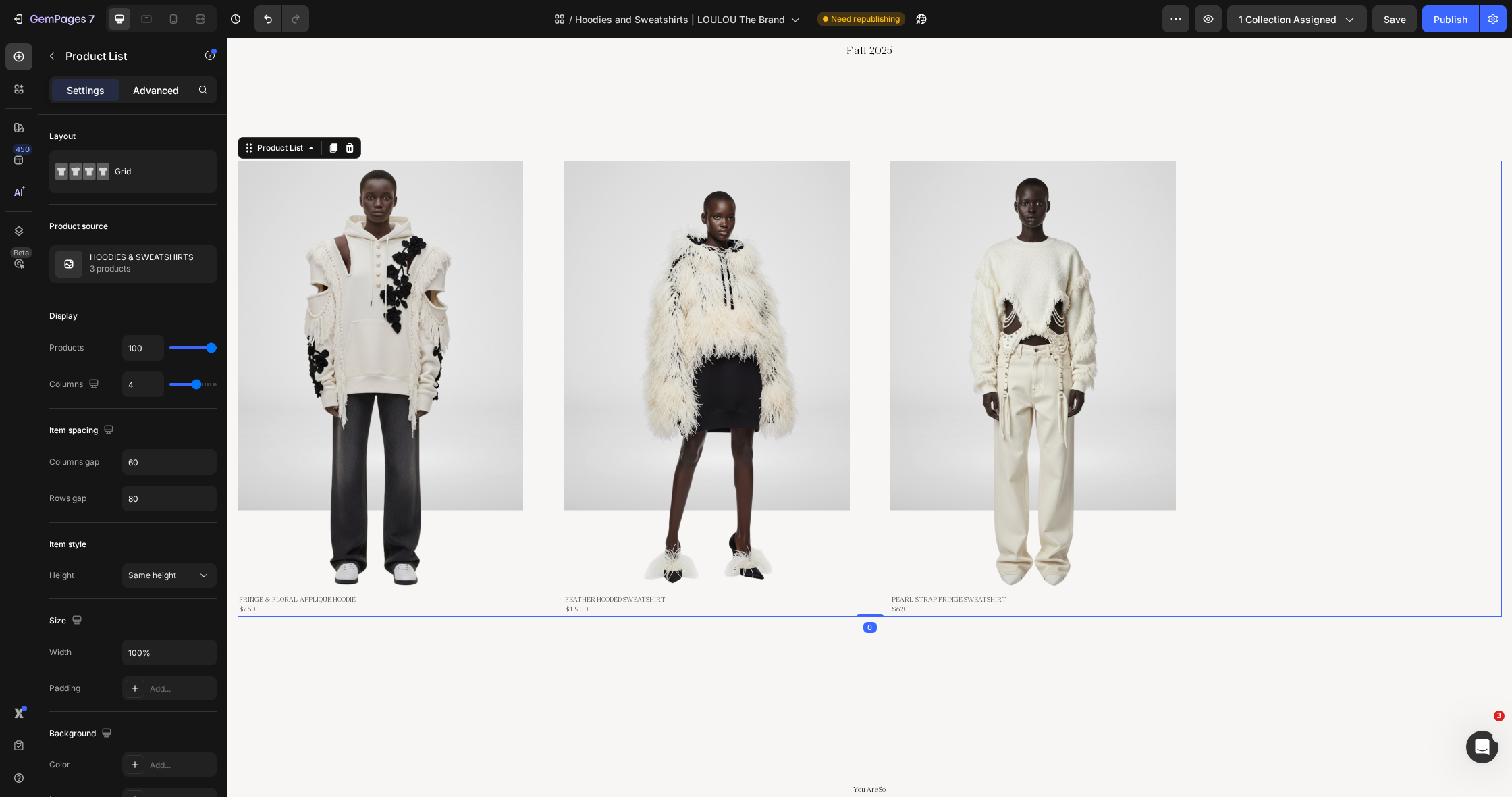
click at [161, 98] on div "Advanced" at bounding box center [156, 89] width 67 height 21
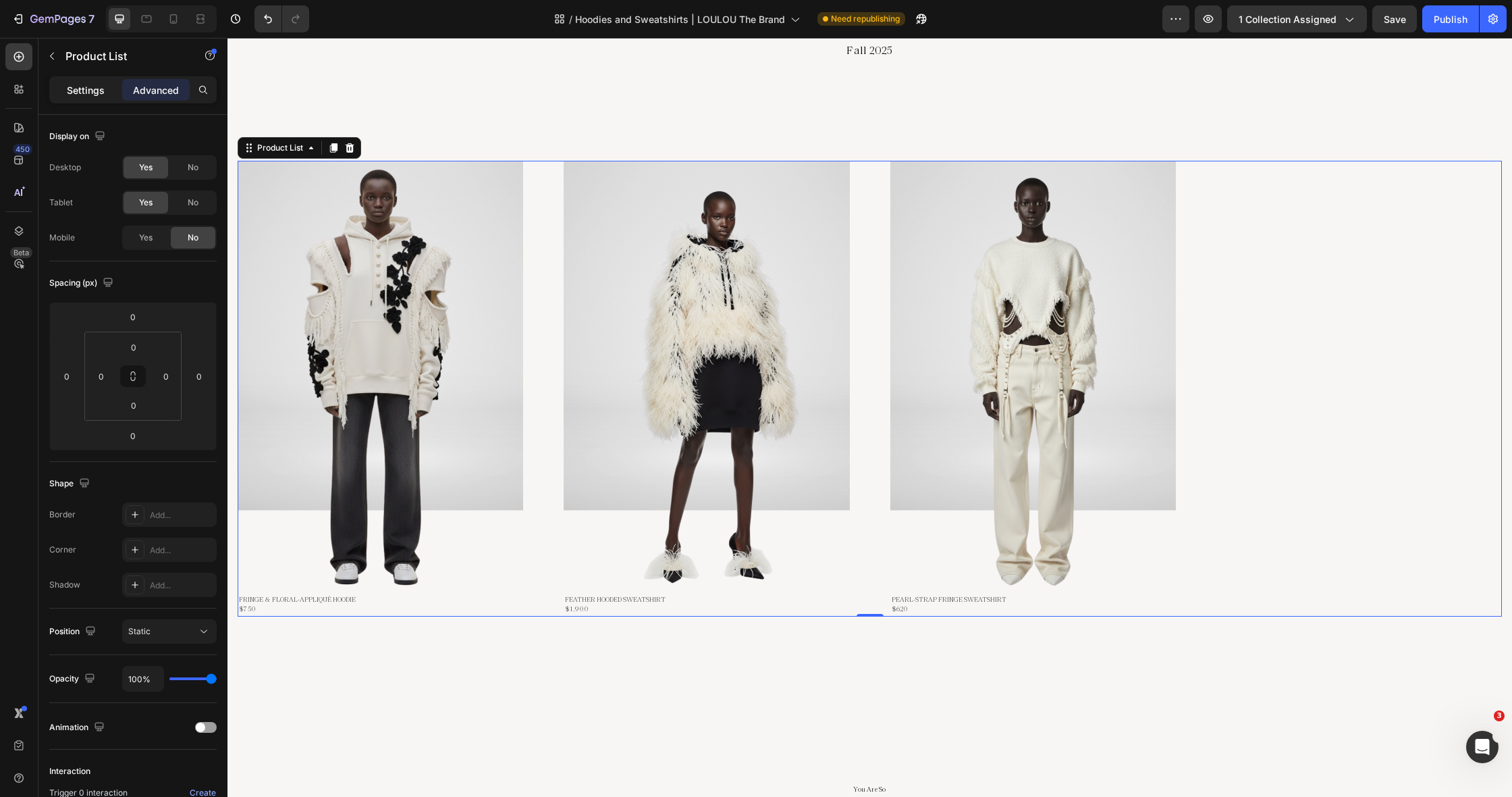
click at [88, 90] on p "Settings" at bounding box center [86, 90] width 38 height 14
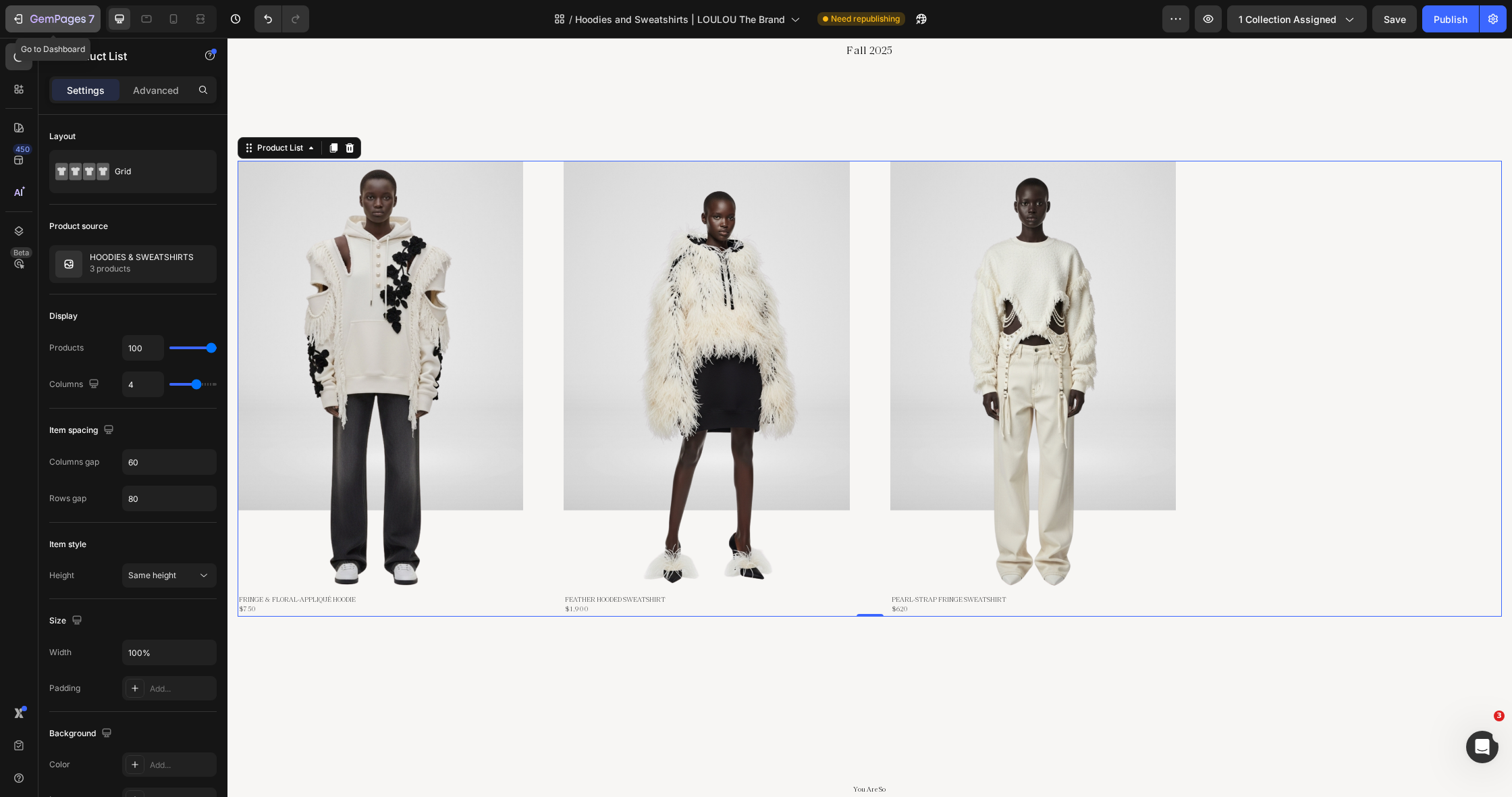
click at [58, 21] on icon "button" at bounding box center [58, 20] width 55 height 12
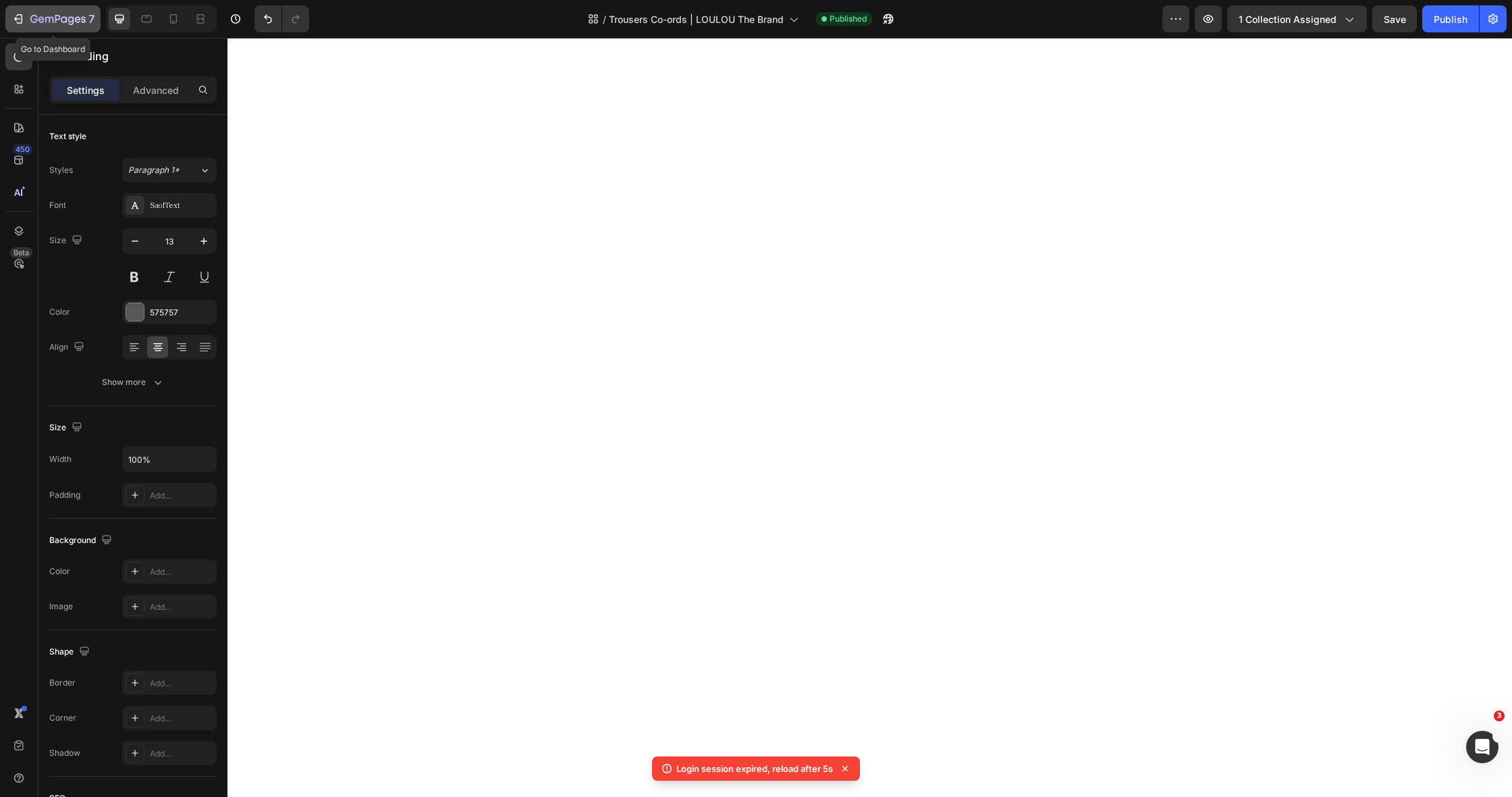
click at [58, 13] on div "7" at bounding box center [62, 19] width 64 height 16
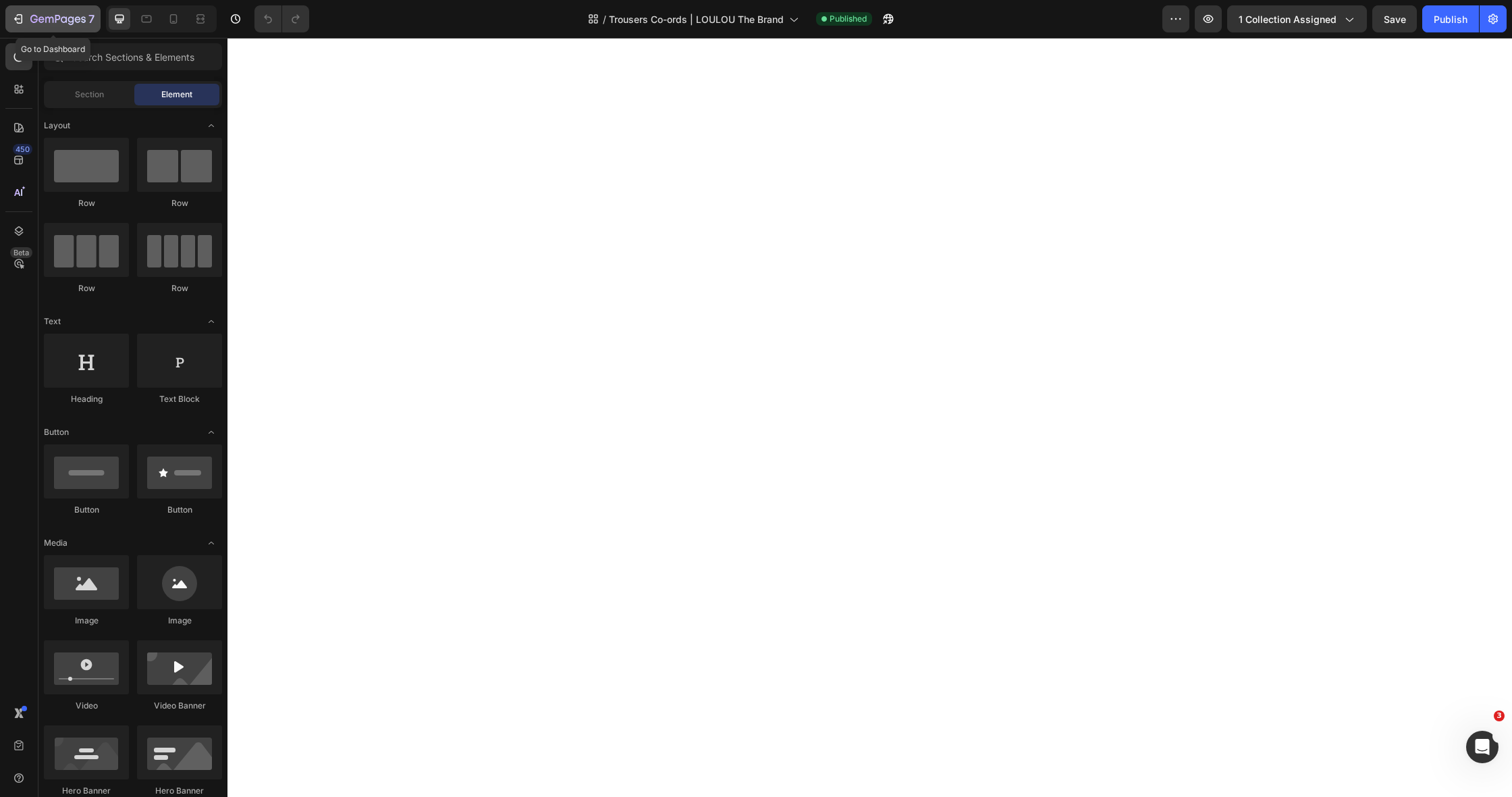
click at [51, 17] on icon "button" at bounding box center [49, 20] width 8 height 6
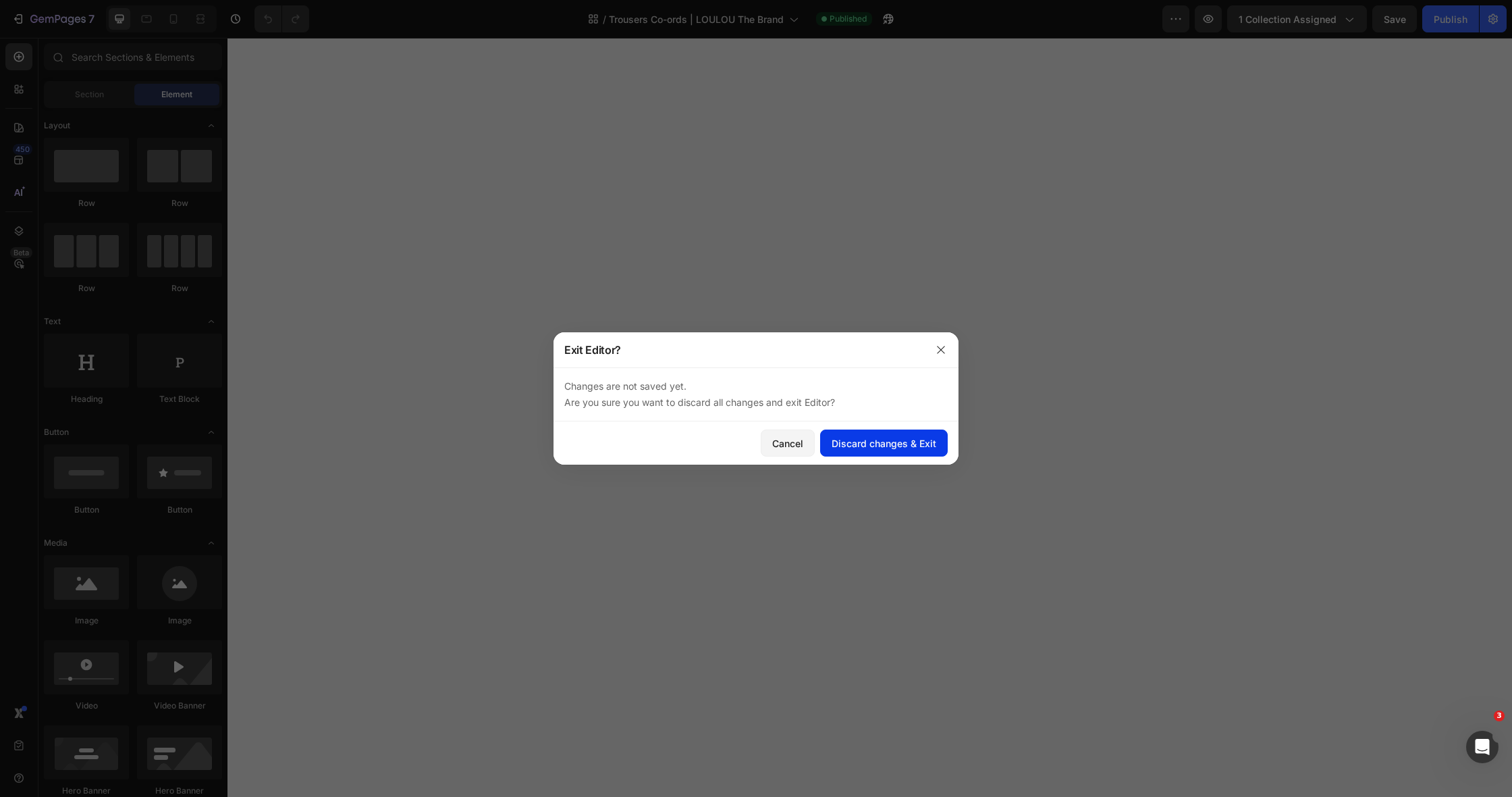
click at [853, 439] on div "Discard changes & Exit" at bounding box center [884, 444] width 104 height 14
click at [940, 349] on icon "button" at bounding box center [941, 350] width 11 height 11
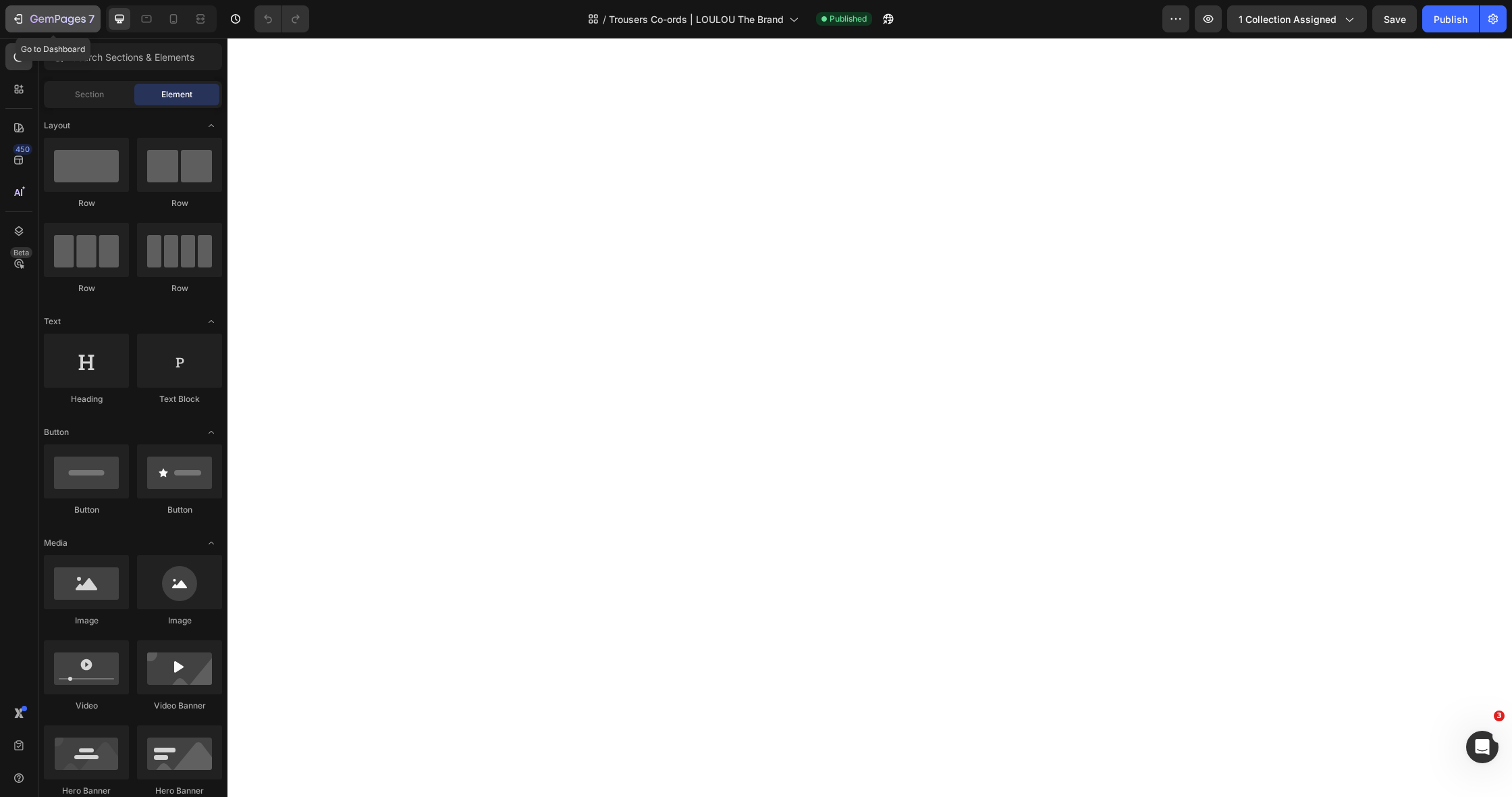
click at [49, 17] on icon "button" at bounding box center [49, 20] width 8 height 6
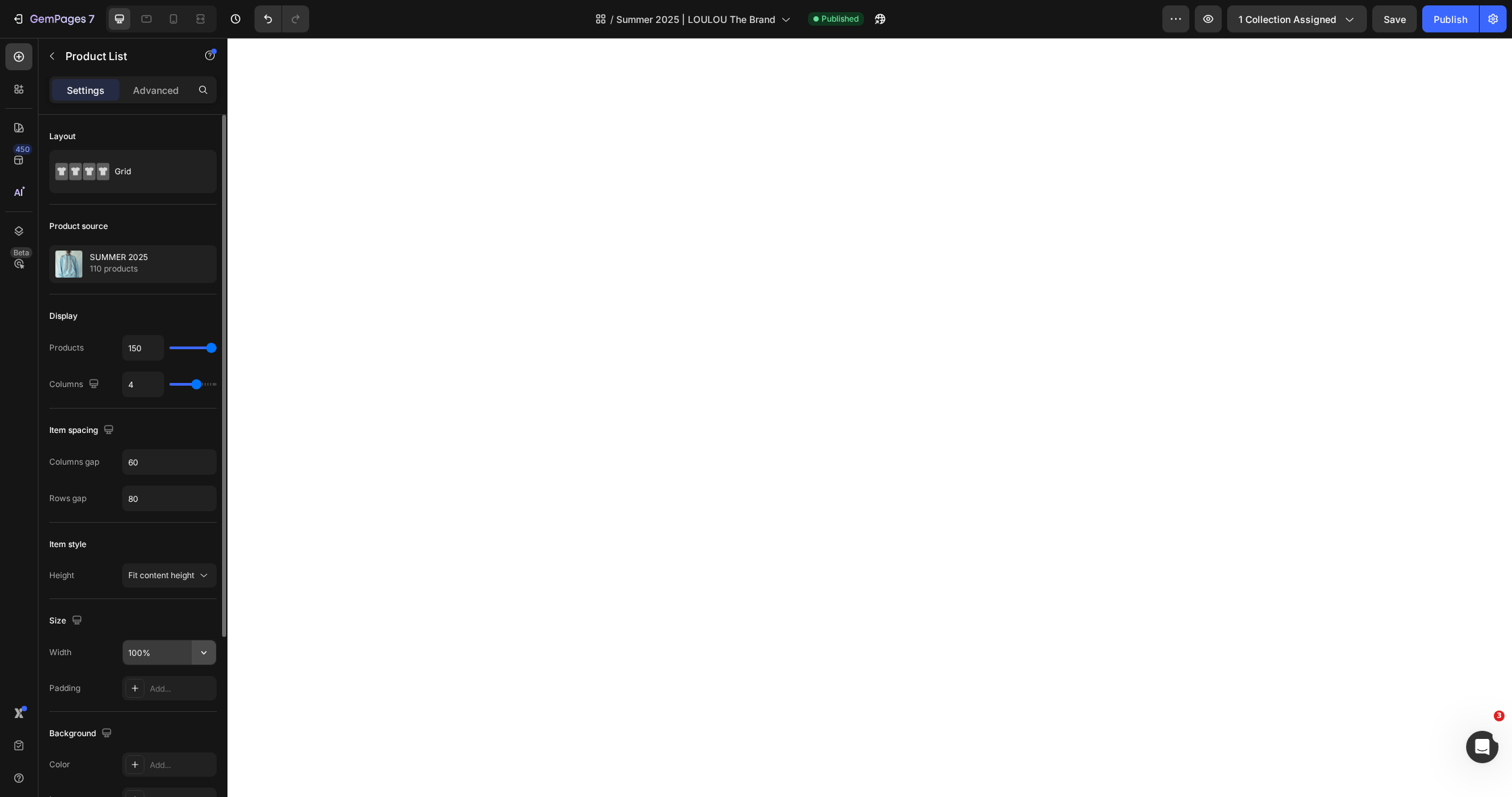
click at [201, 650] on icon "button" at bounding box center [203, 652] width 13 height 13
click at [136, 712] on span "Default" at bounding box center [141, 712] width 28 height 12
click at [205, 650] on icon "button" at bounding box center [203, 652] width 13 height 13
click at [194, 693] on div "Full 100%" at bounding box center [155, 686] width 111 height 25
type input "100%"
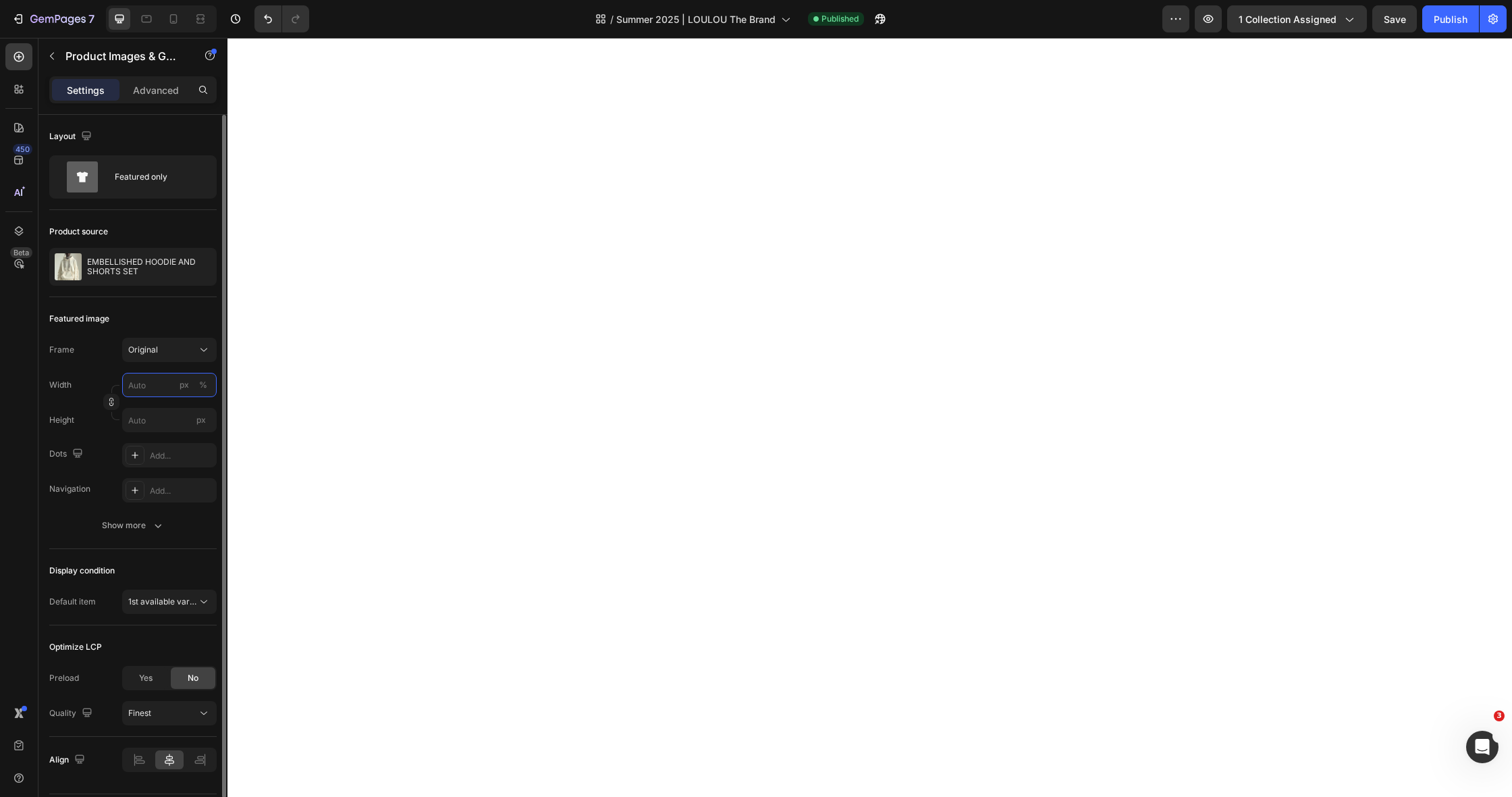
click at [160, 385] on input "px %" at bounding box center [170, 384] width 95 height 25
click at [149, 418] on p "Full 100%" at bounding box center [166, 417] width 78 height 12
type input "100"
click at [195, 357] on button "Original" at bounding box center [170, 349] width 95 height 25
click at [138, 487] on span "Custom" at bounding box center [142, 483] width 30 height 12
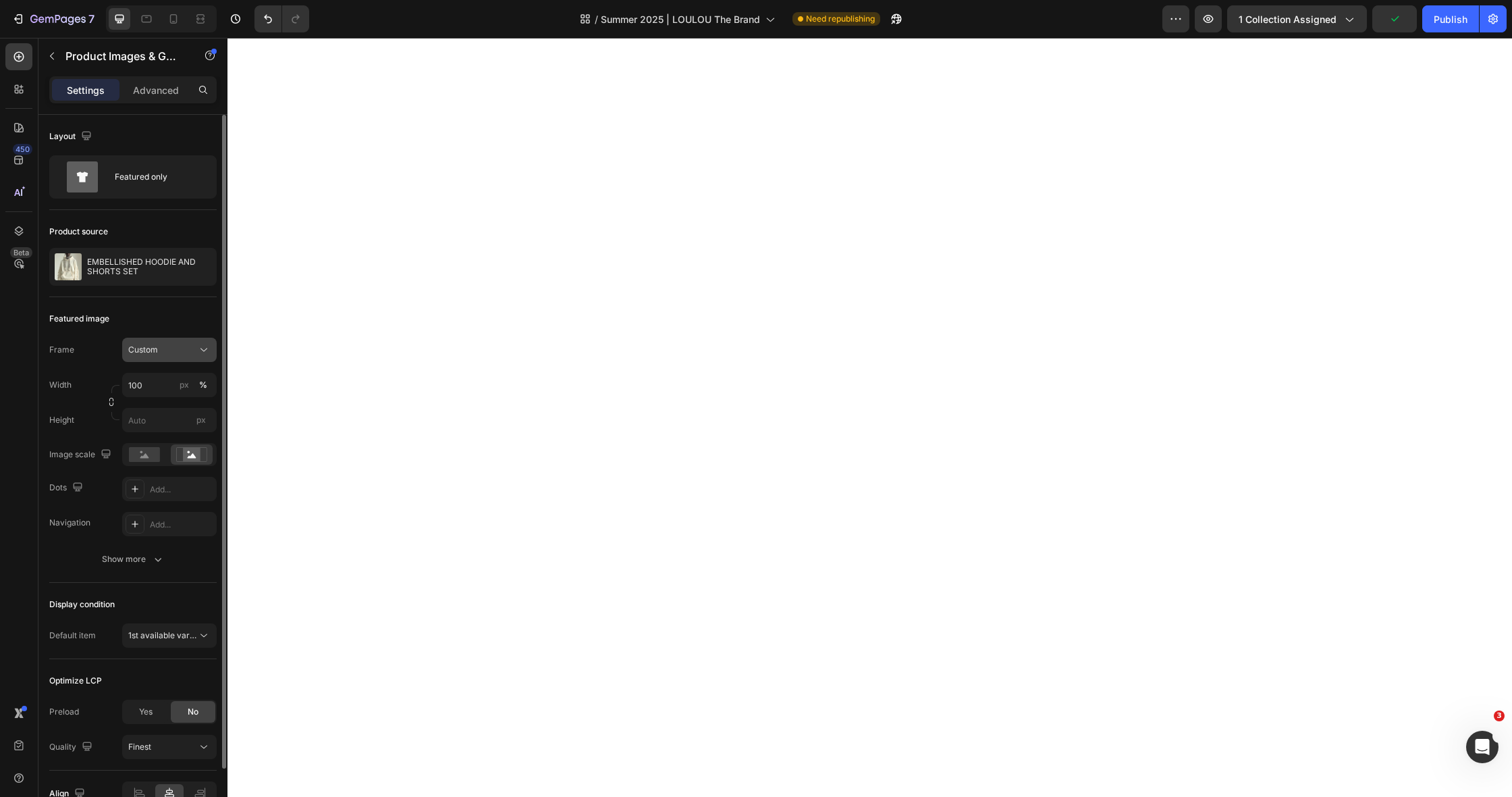
click at [171, 350] on div "Custom" at bounding box center [161, 349] width 66 height 12
click at [150, 455] on span "Original" at bounding box center [142, 459] width 30 height 12
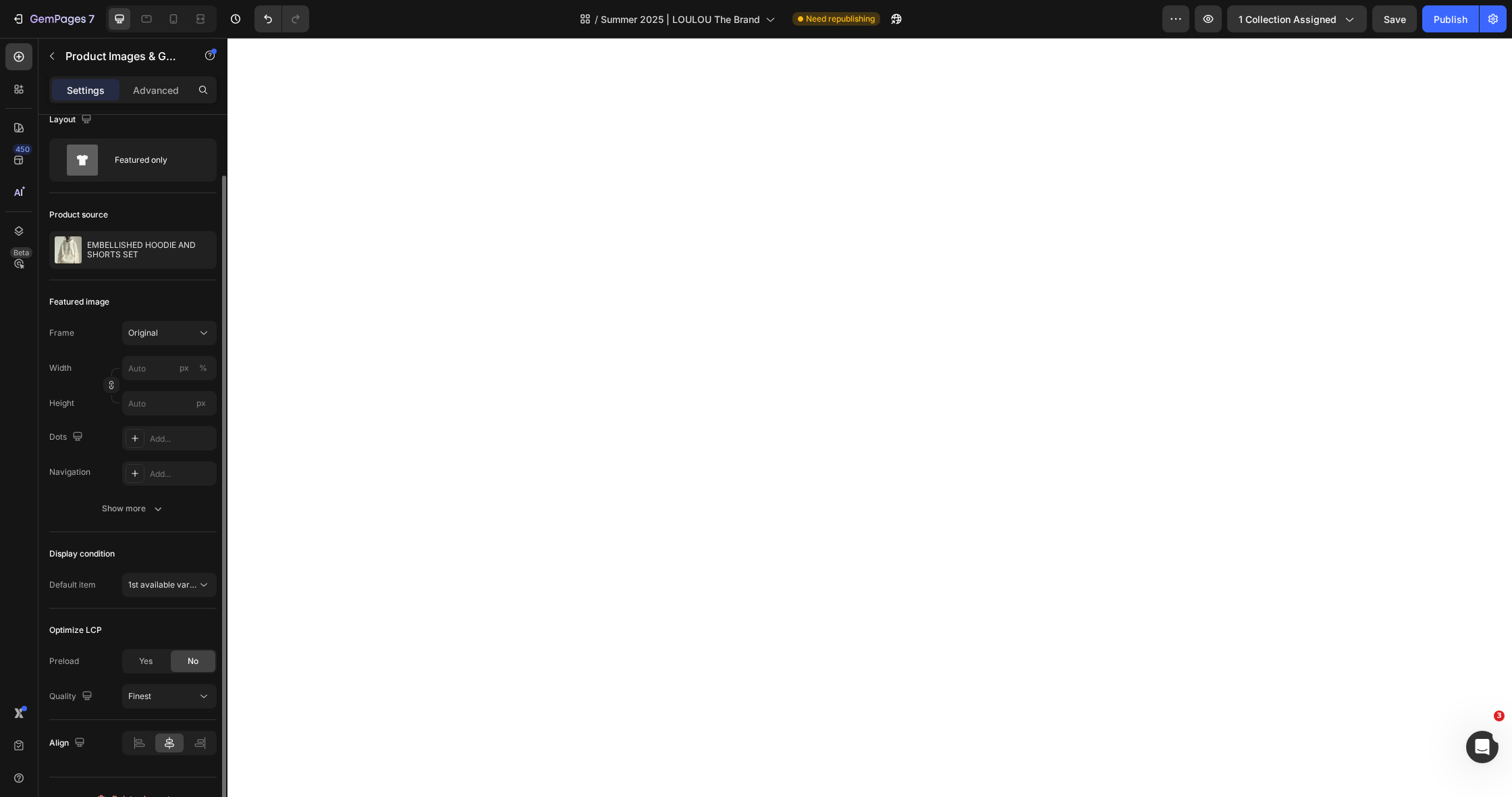
scroll to position [40, 0]
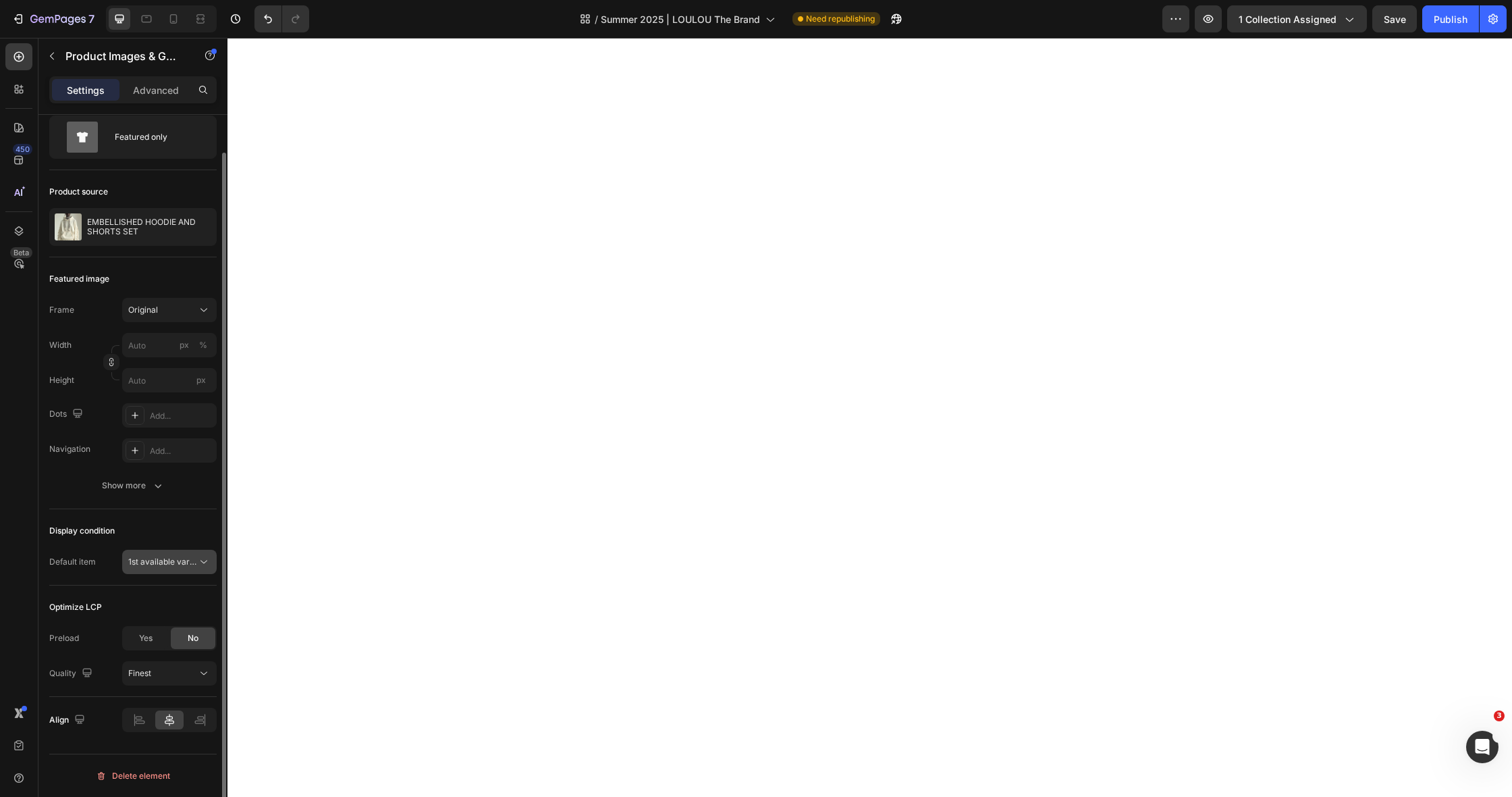
click at [167, 562] on span "1st available variant" at bounding box center [166, 561] width 76 height 10
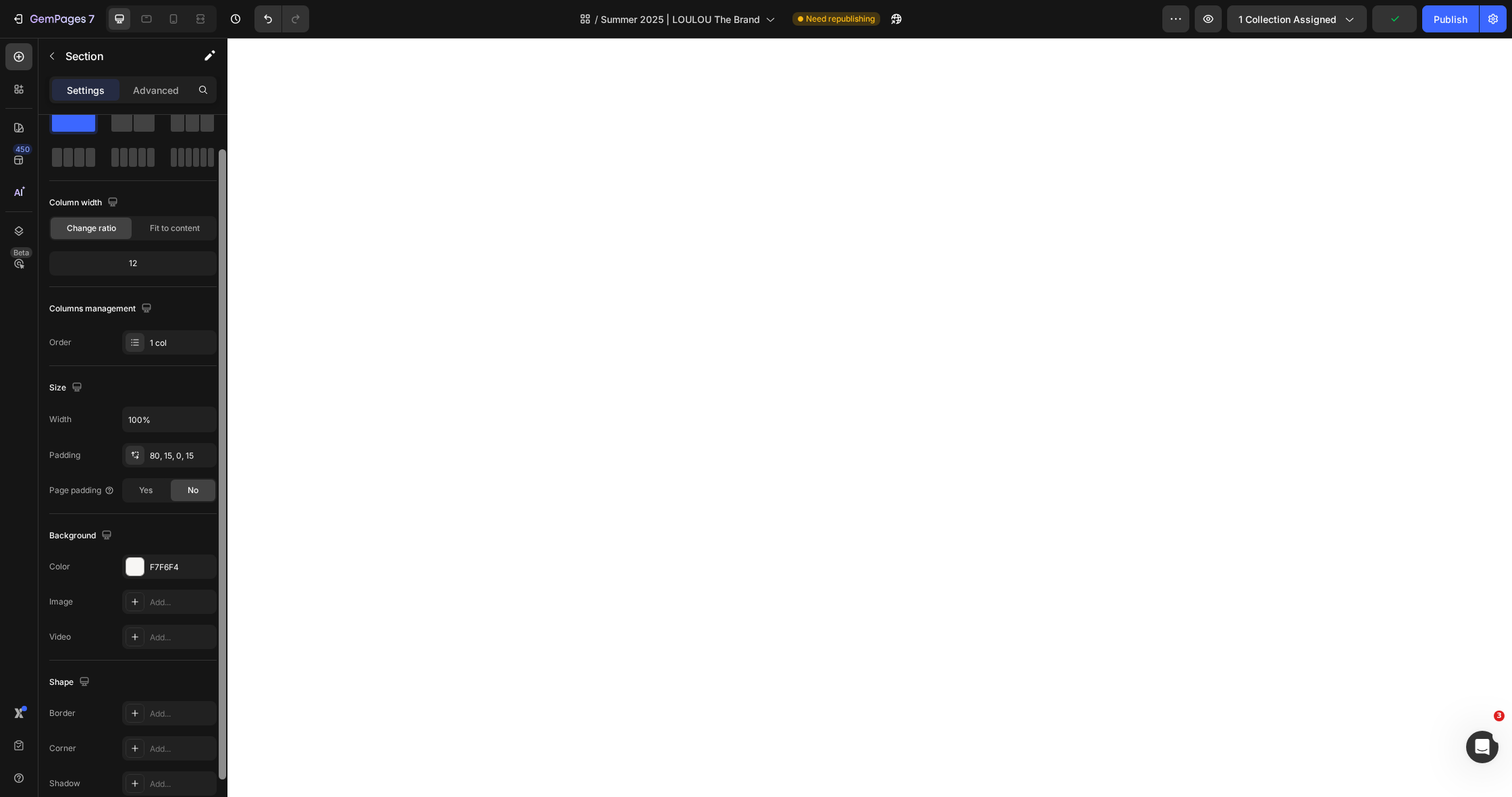
scroll to position [0, 0]
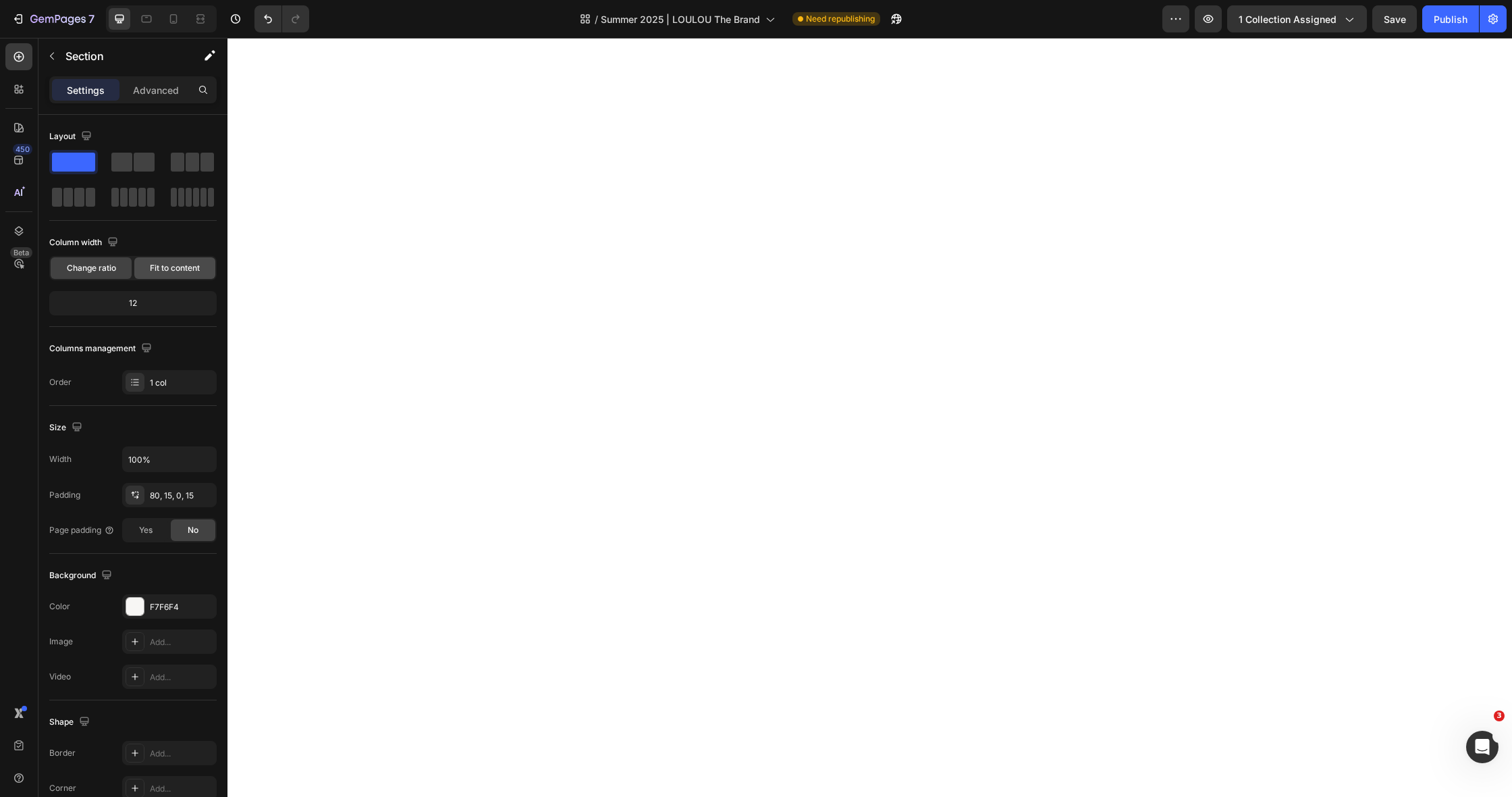
click at [160, 267] on span "Fit to content" at bounding box center [175, 267] width 50 height 12
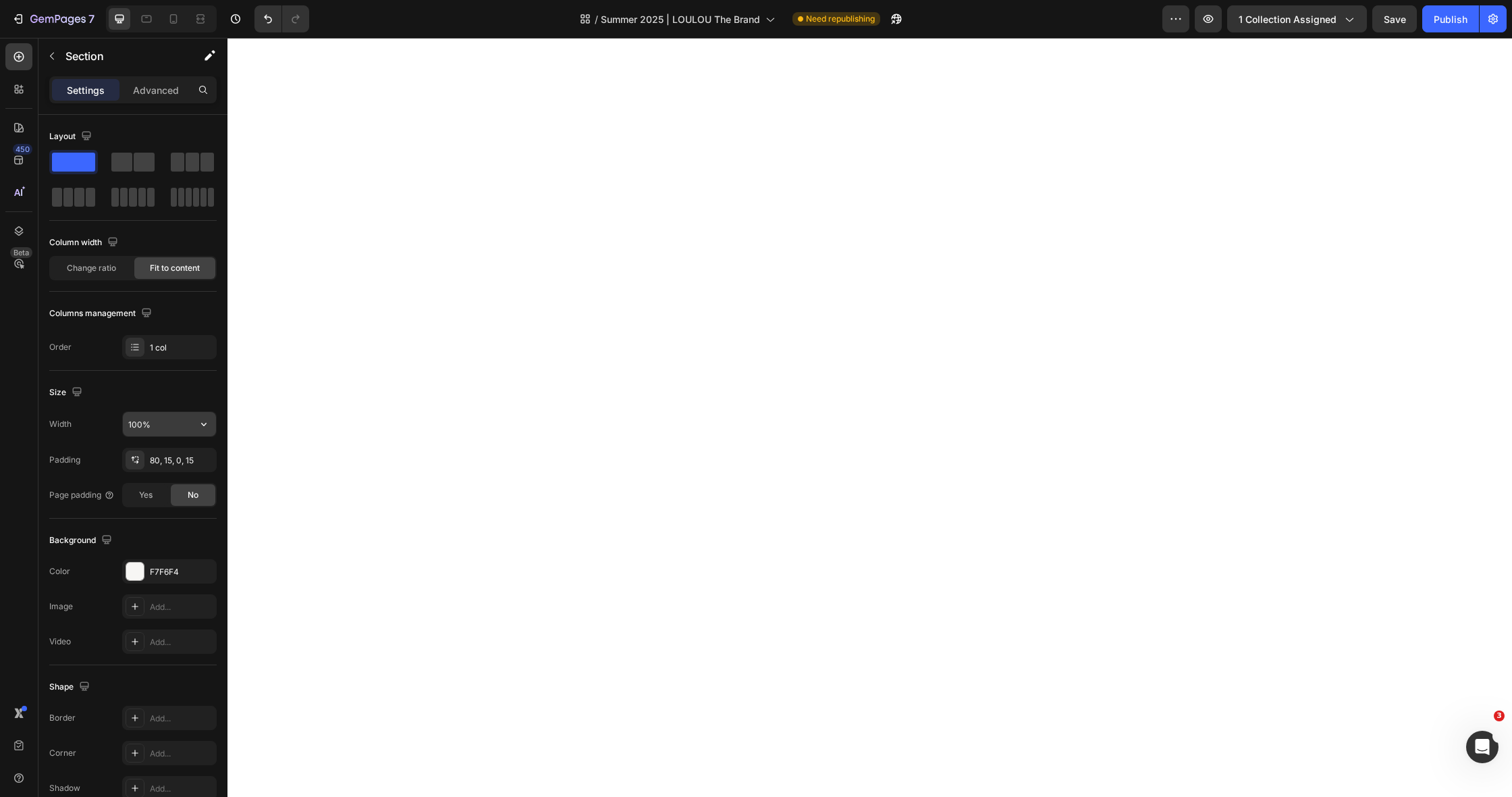
click at [187, 435] on input "100%" at bounding box center [169, 424] width 93 height 25
click at [205, 423] on icon "button" at bounding box center [203, 425] width 6 height 3
click at [144, 489] on span "Default" at bounding box center [141, 484] width 28 height 12
click at [202, 425] on icon "button" at bounding box center [203, 424] width 13 height 13
click at [147, 464] on p "Full 100%" at bounding box center [165, 458] width 77 height 12
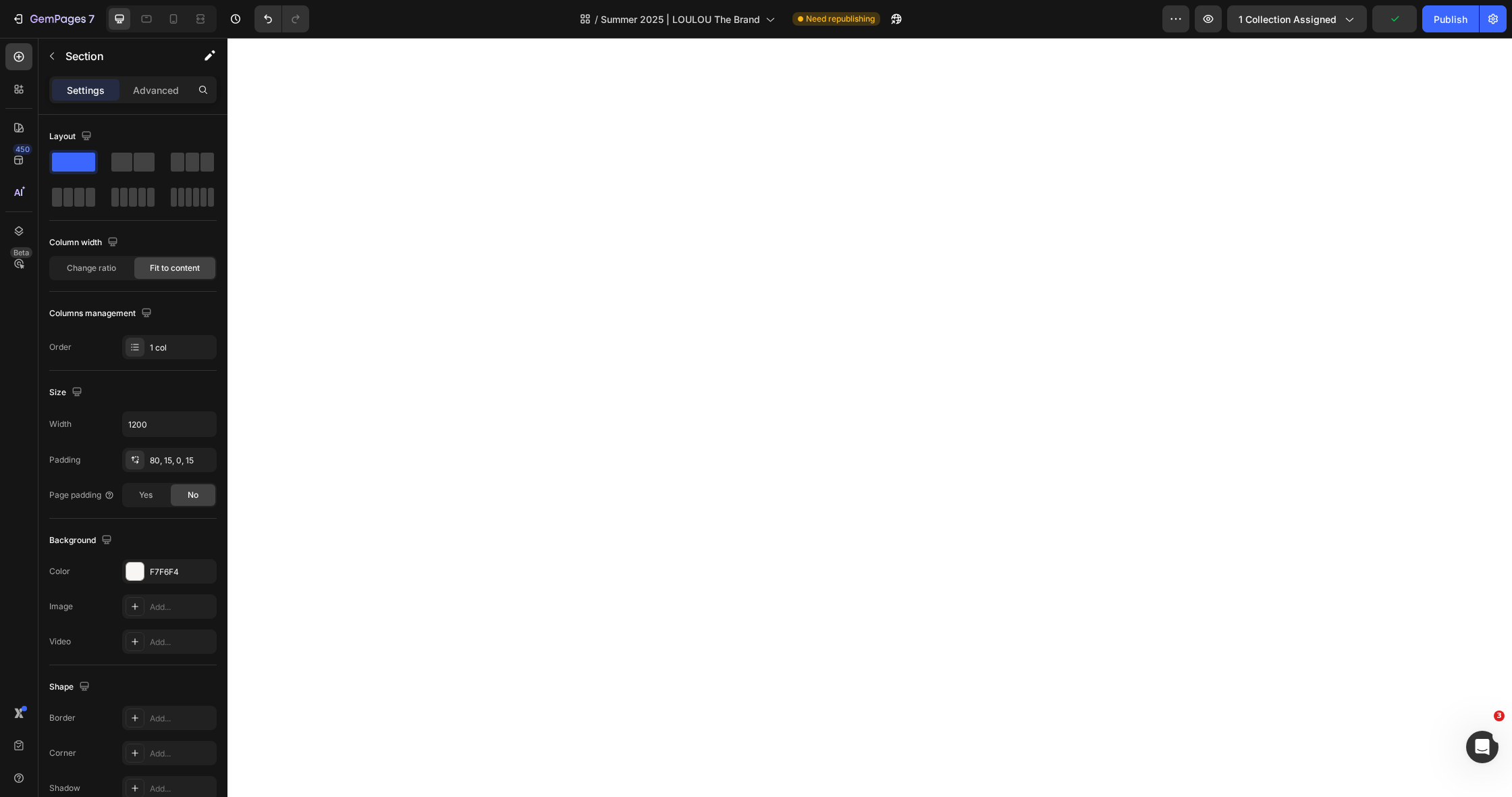
type input "100%"
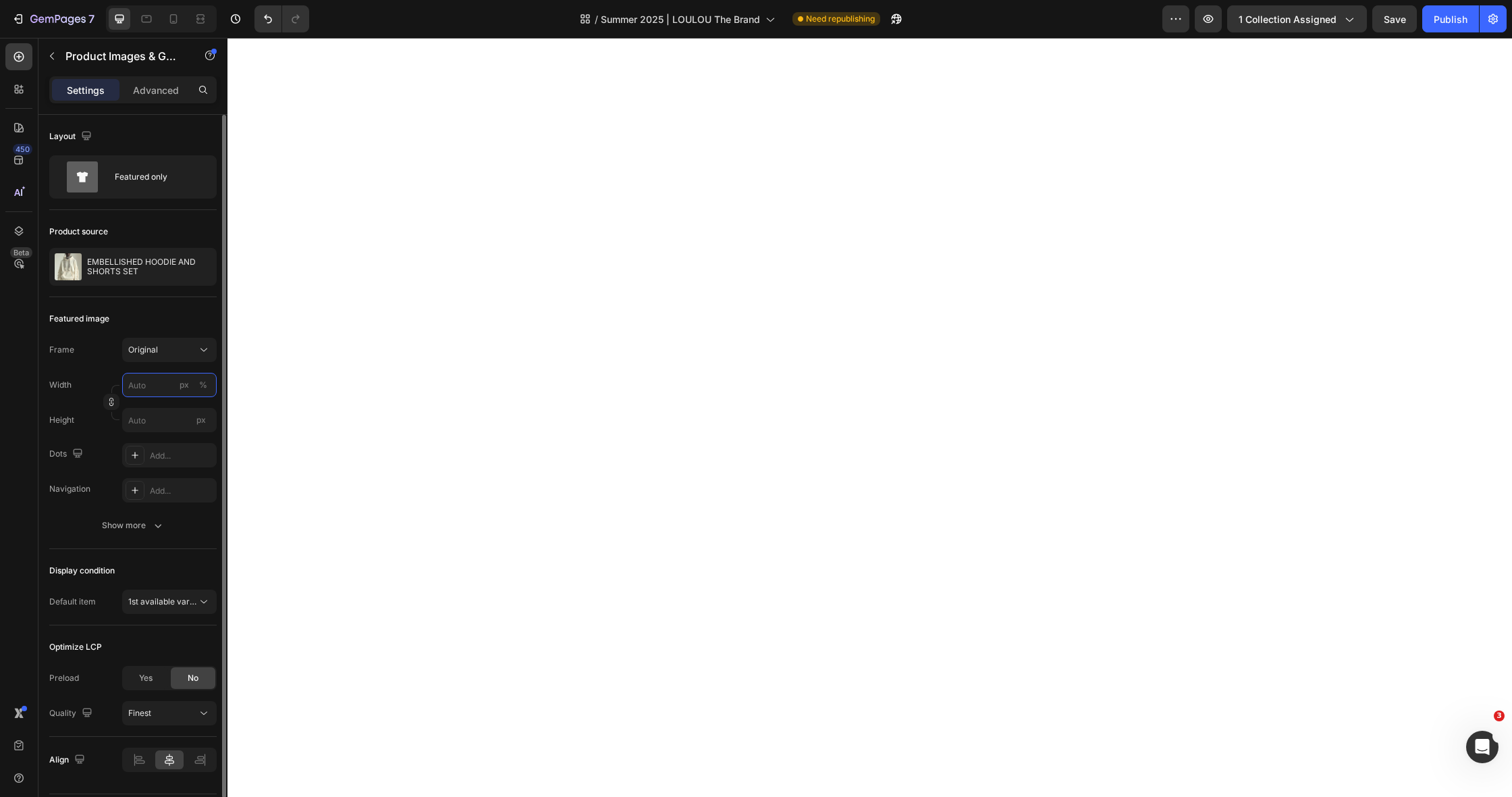
click at [145, 381] on input "px %" at bounding box center [170, 384] width 95 height 25
click at [132, 415] on span "Full" at bounding box center [134, 417] width 13 height 12
type input "100"
click at [147, 457] on div "Add..." at bounding box center [170, 455] width 95 height 25
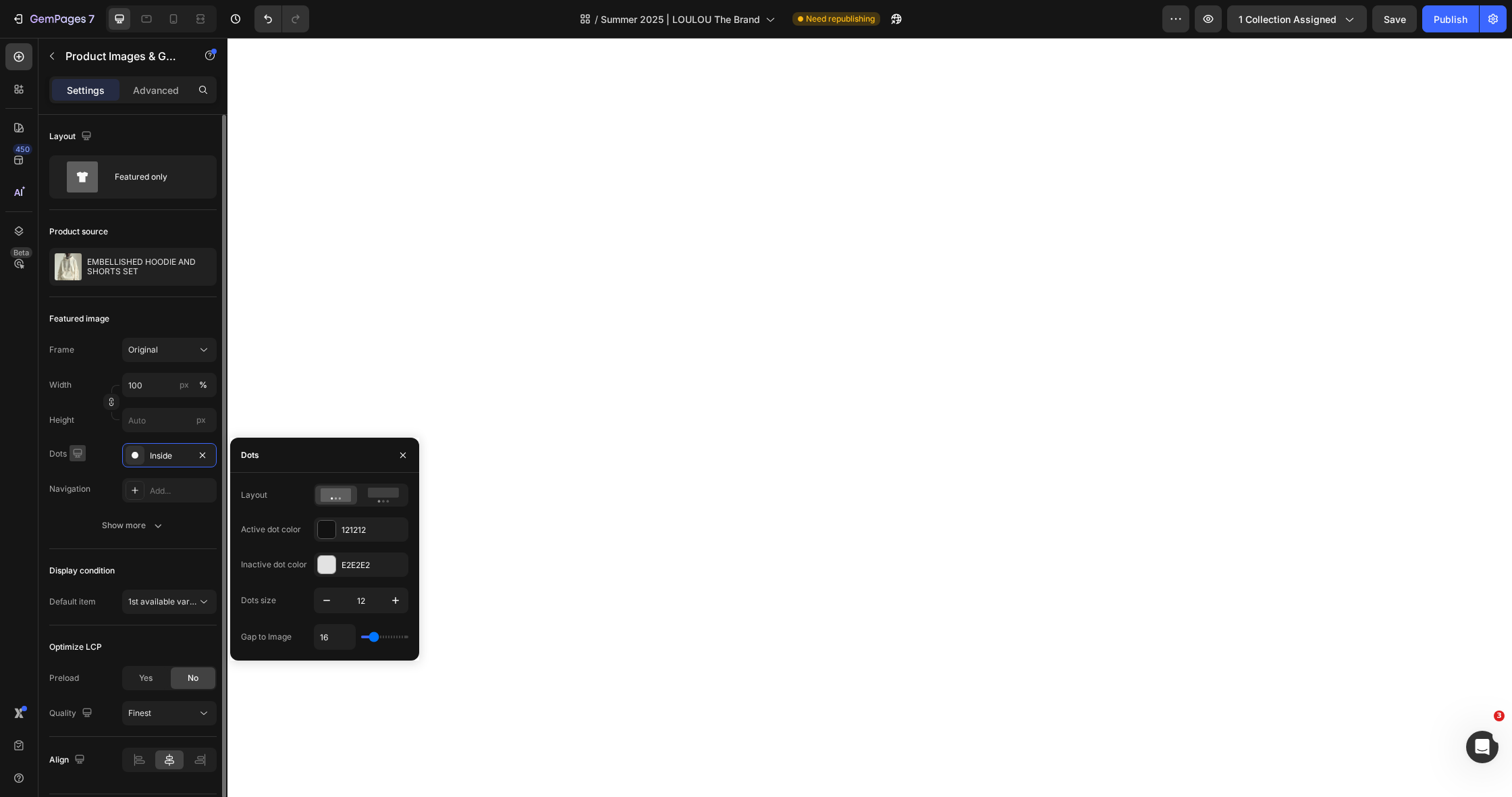
click at [132, 456] on icon at bounding box center [135, 455] width 11 height 11
click at [72, 459] on icon "button" at bounding box center [77, 452] width 13 height 13
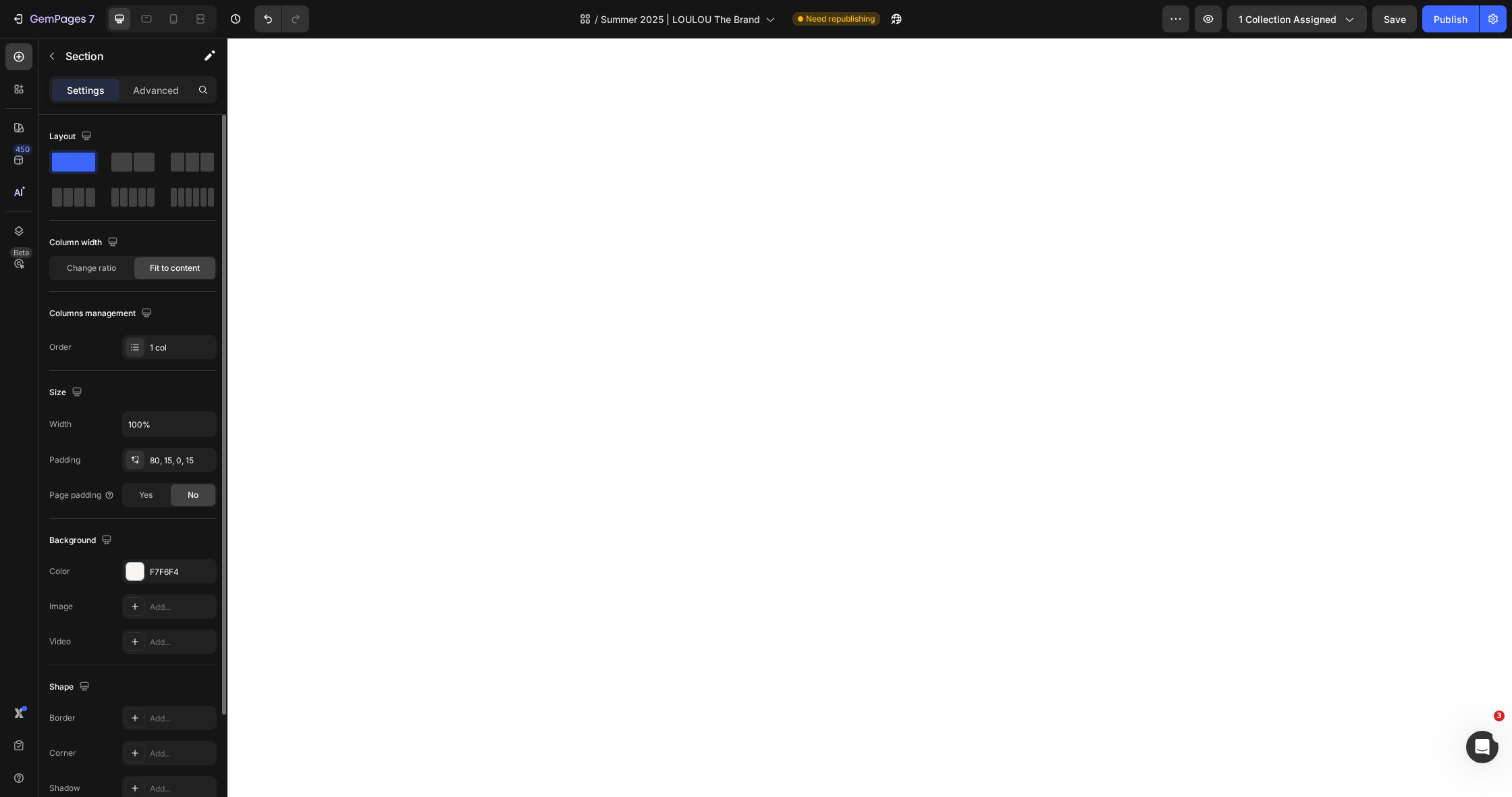
click at [183, 463] on div "80, 15, 0, 15" at bounding box center [182, 460] width 63 height 12
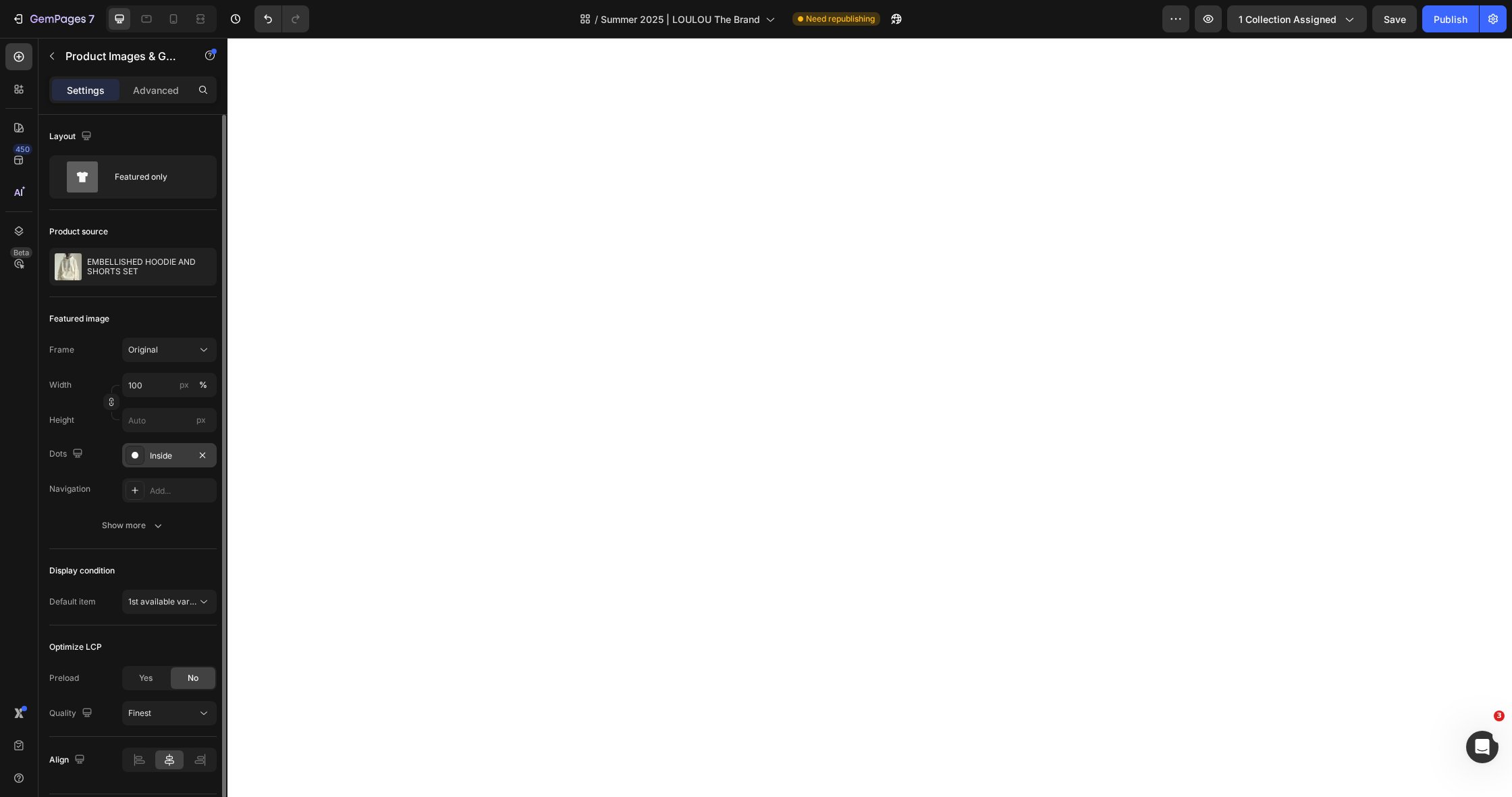
click at [138, 452] on icon at bounding box center [135, 455] width 11 height 11
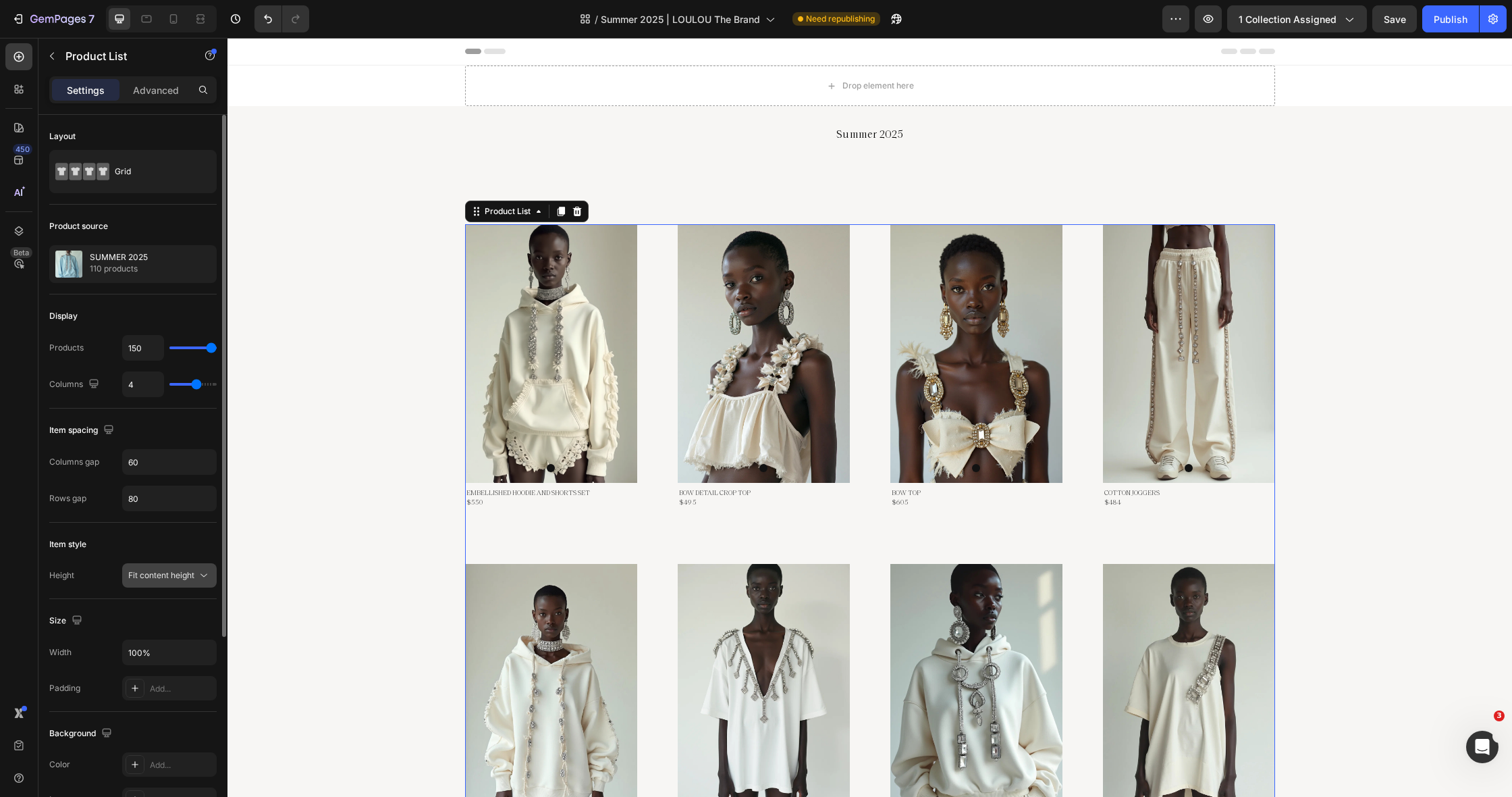
click at [183, 576] on span "Fit content height" at bounding box center [161, 575] width 66 height 10
click at [184, 601] on div "Same height" at bounding box center [156, 608] width 111 height 25
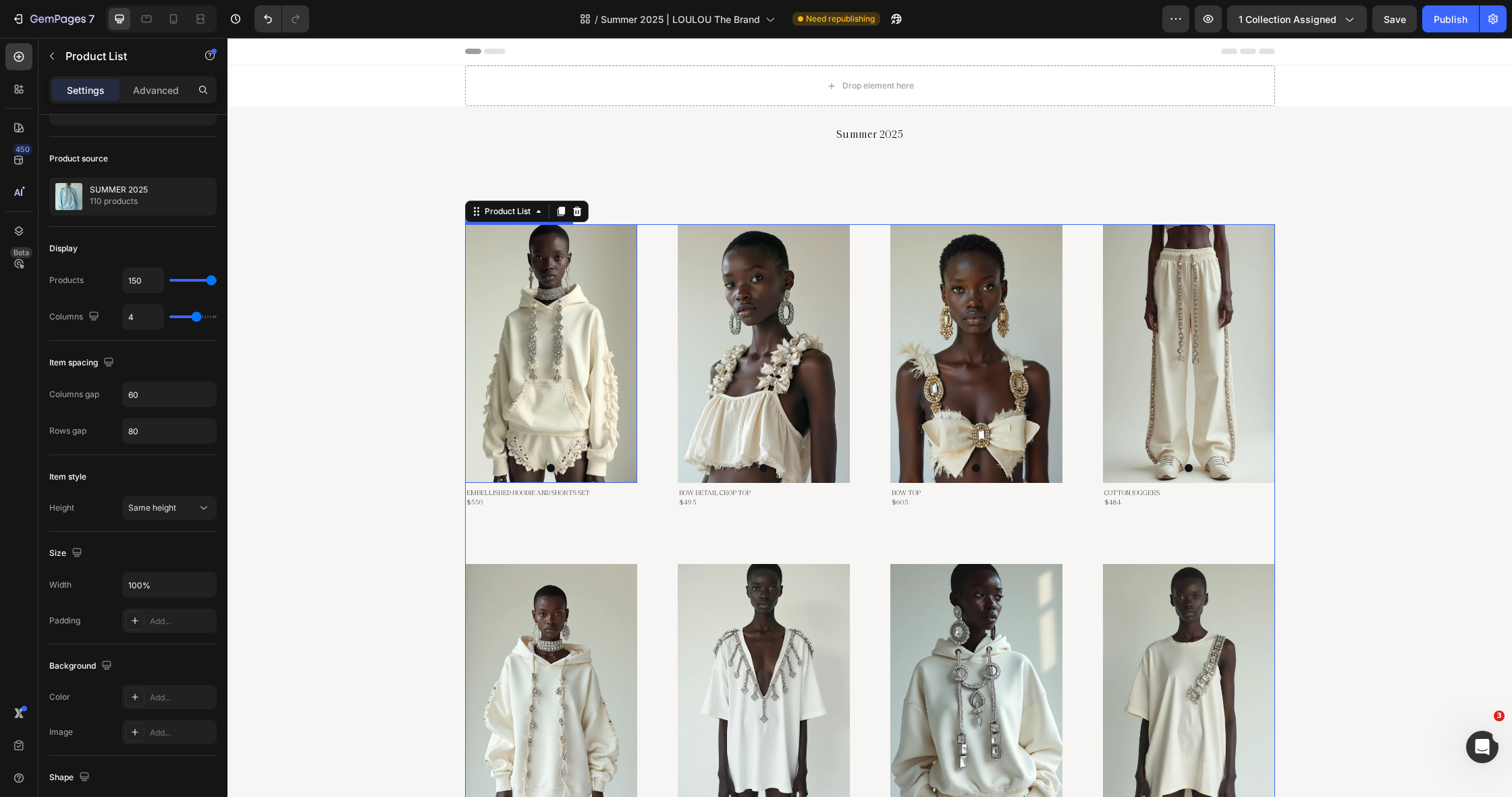
click at [525, 335] on img at bounding box center [551, 353] width 172 height 259
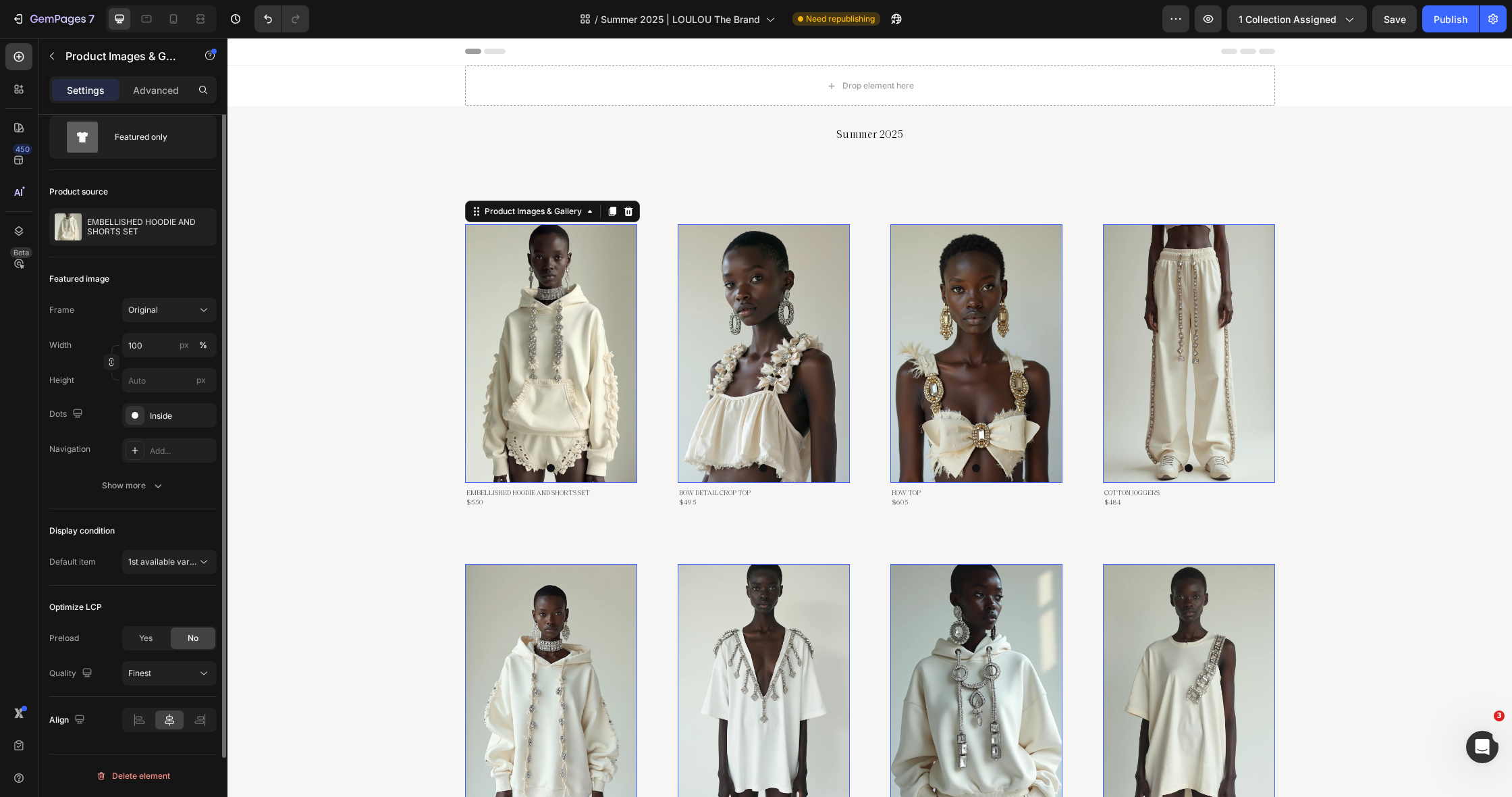
scroll to position [0, 0]
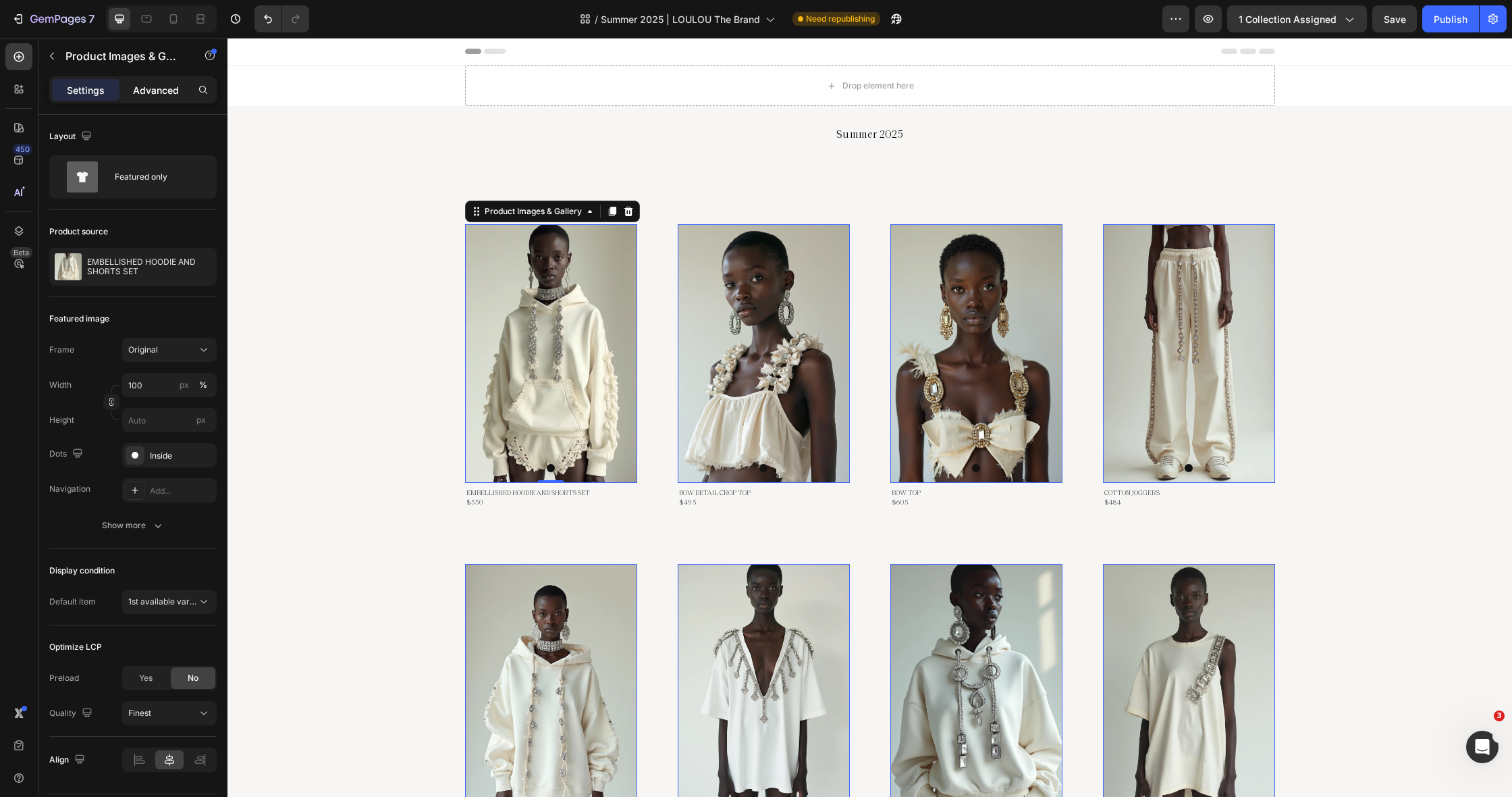
click at [150, 93] on p "Advanced" at bounding box center [156, 90] width 46 height 14
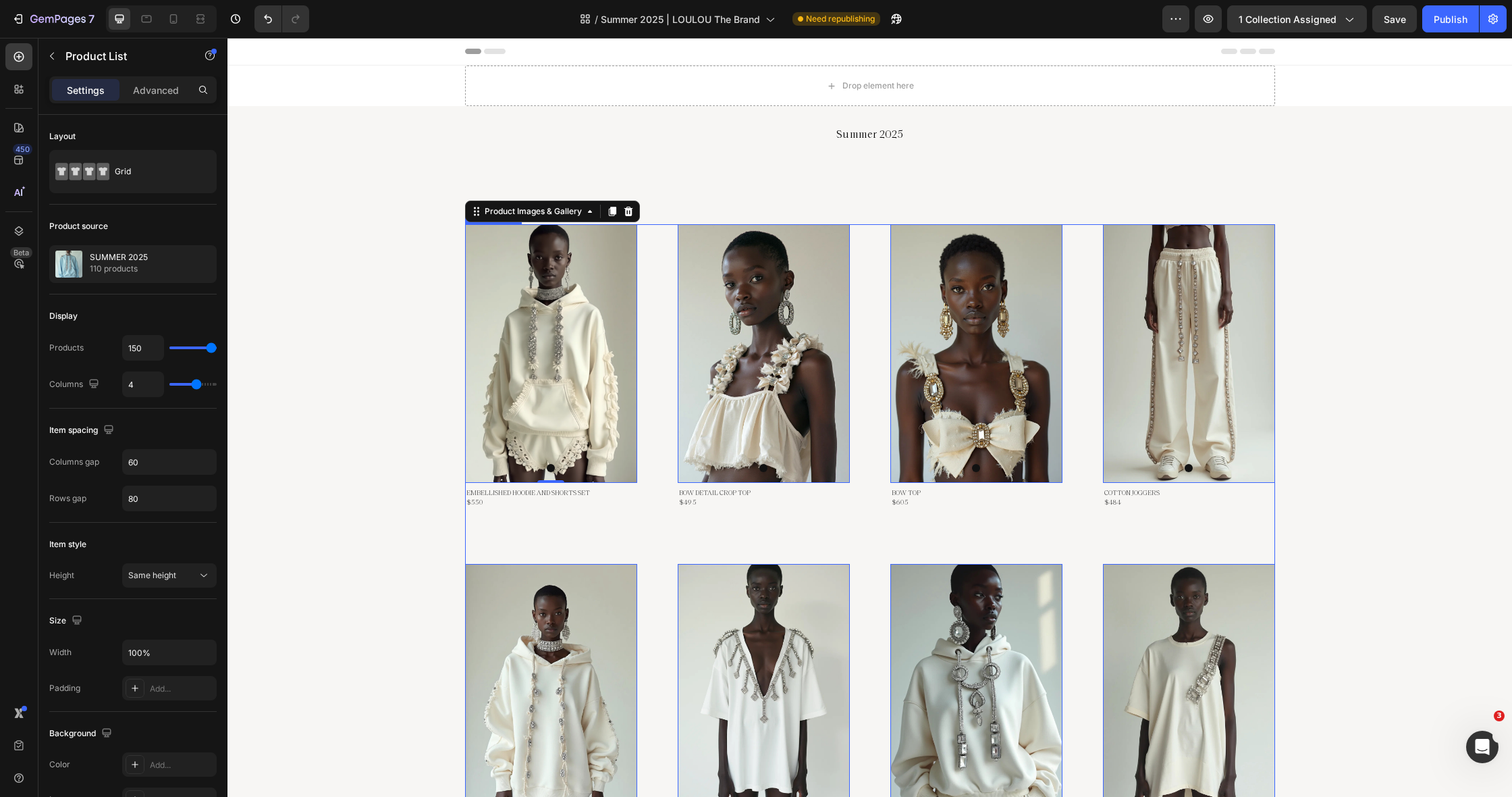
click at [162, 89] on p "Advanced" at bounding box center [156, 90] width 46 height 14
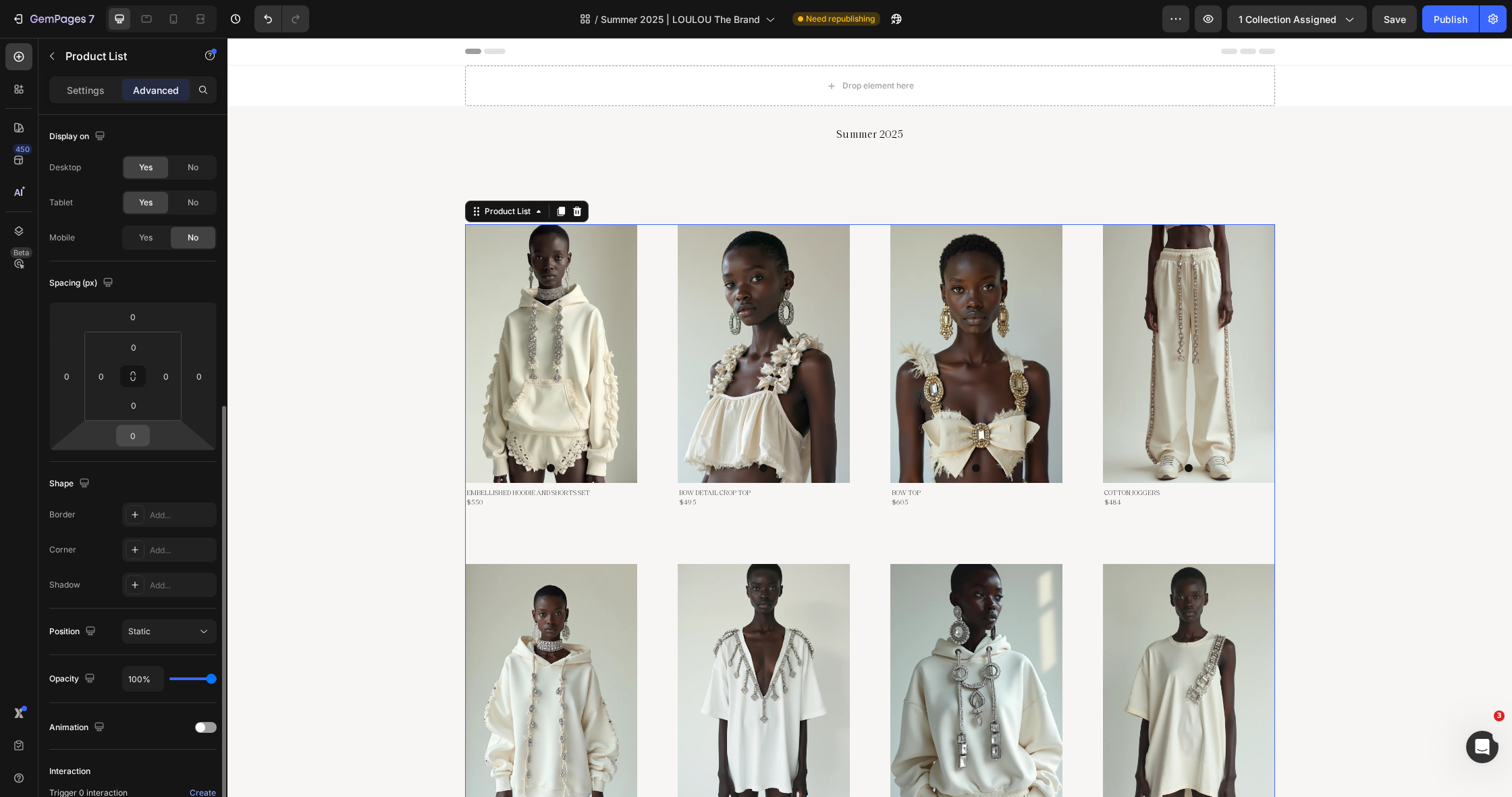
scroll to position [160, 0]
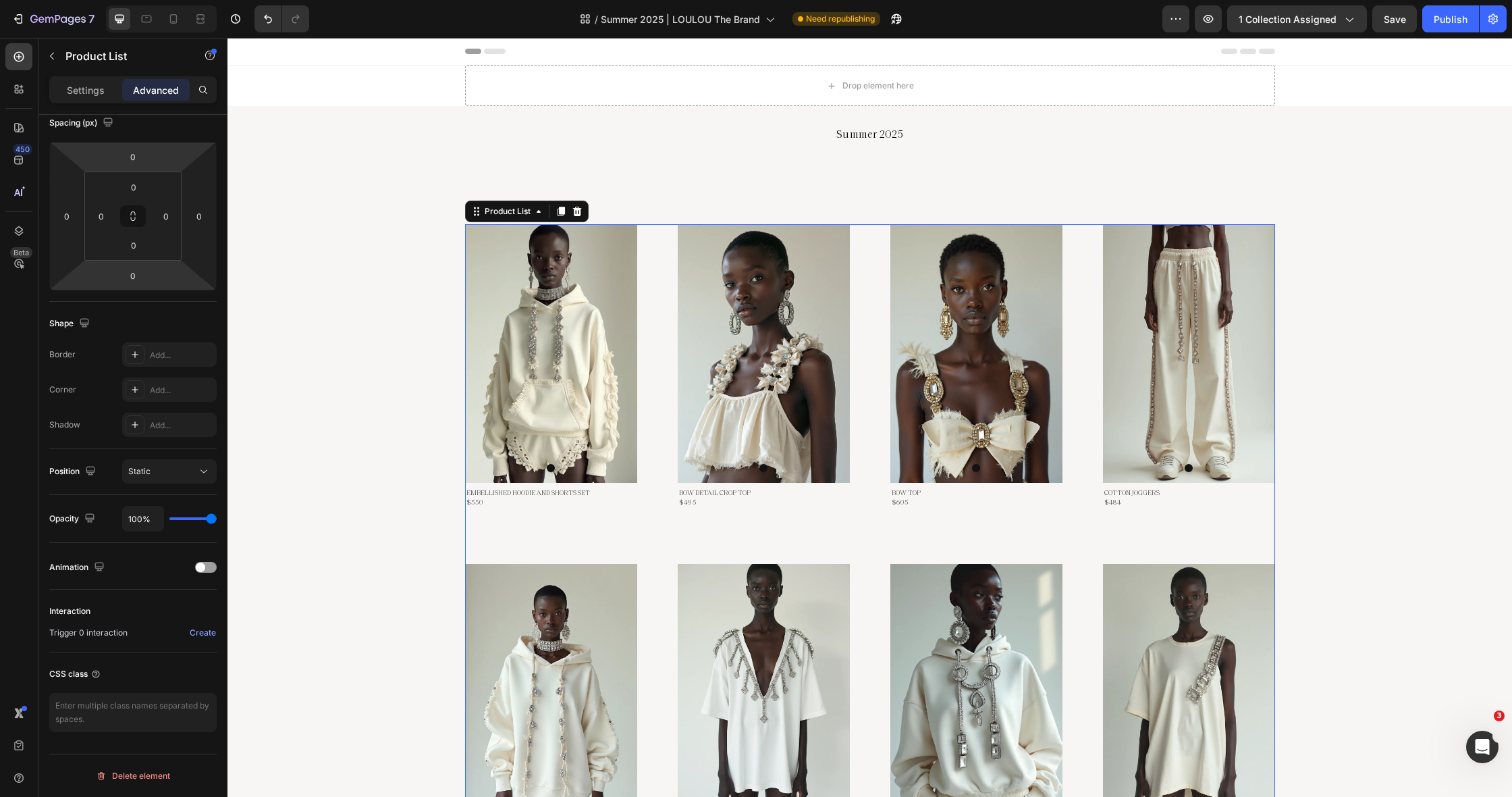
click at [77, 100] on div "Settings Advanced" at bounding box center [133, 89] width 168 height 27
click at [84, 94] on p "Settings" at bounding box center [86, 90] width 38 height 14
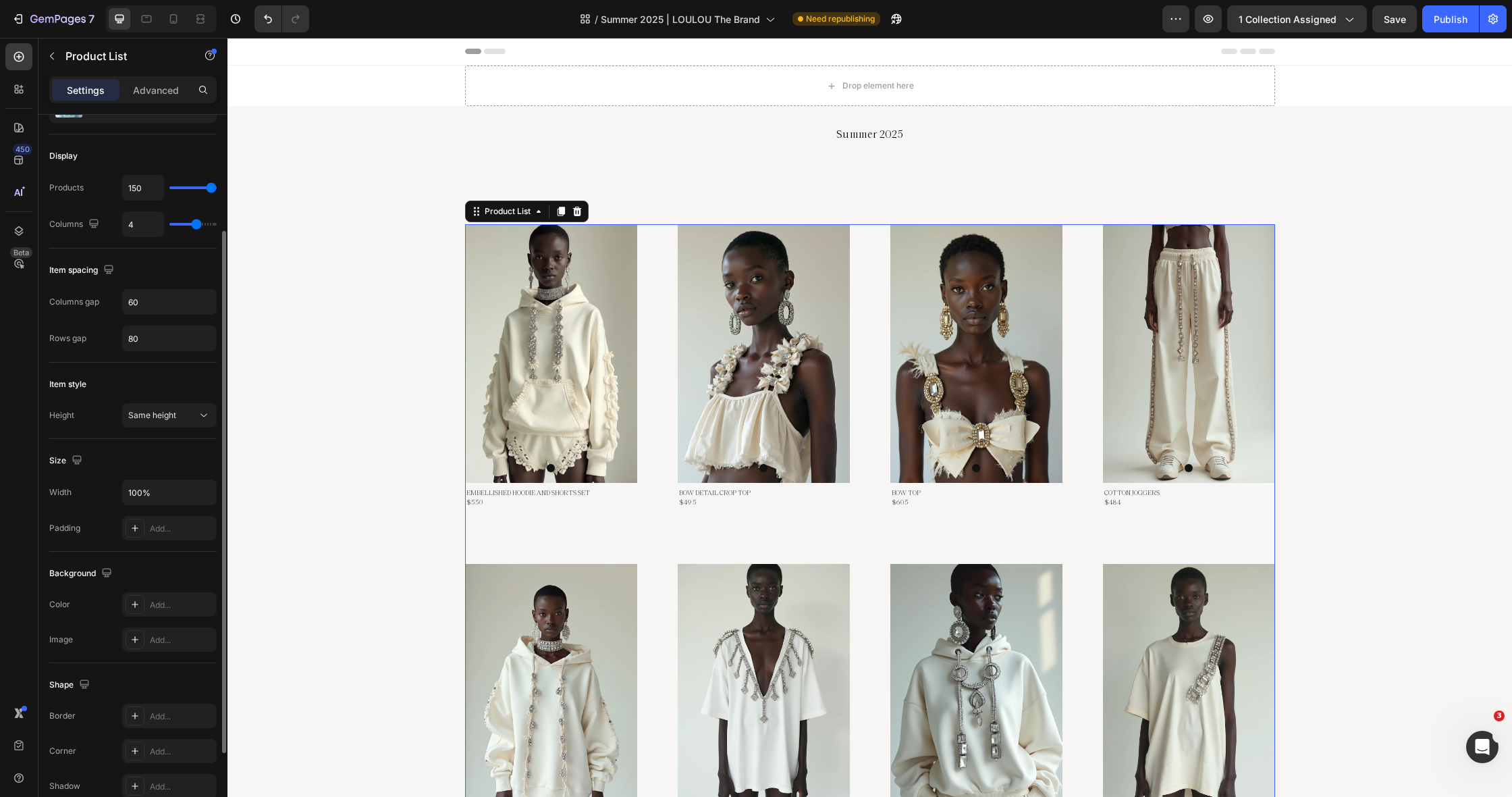
type input "3"
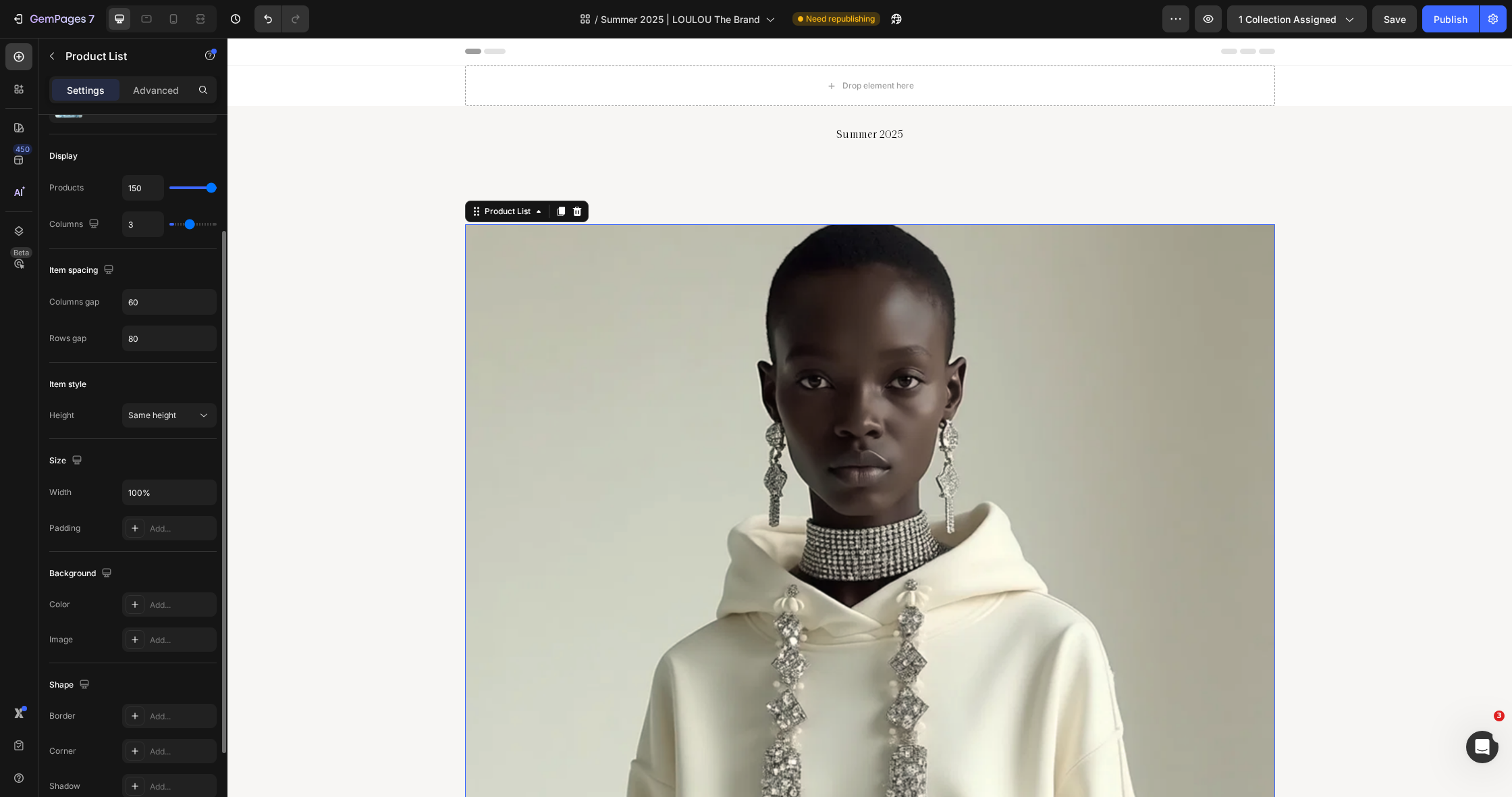
drag, startPoint x: 196, startPoint y: 228, endPoint x: 183, endPoint y: 226, distance: 13.2
type input "1"
click at [174, 225] on input "range" at bounding box center [193, 224] width 47 height 2
type input "2"
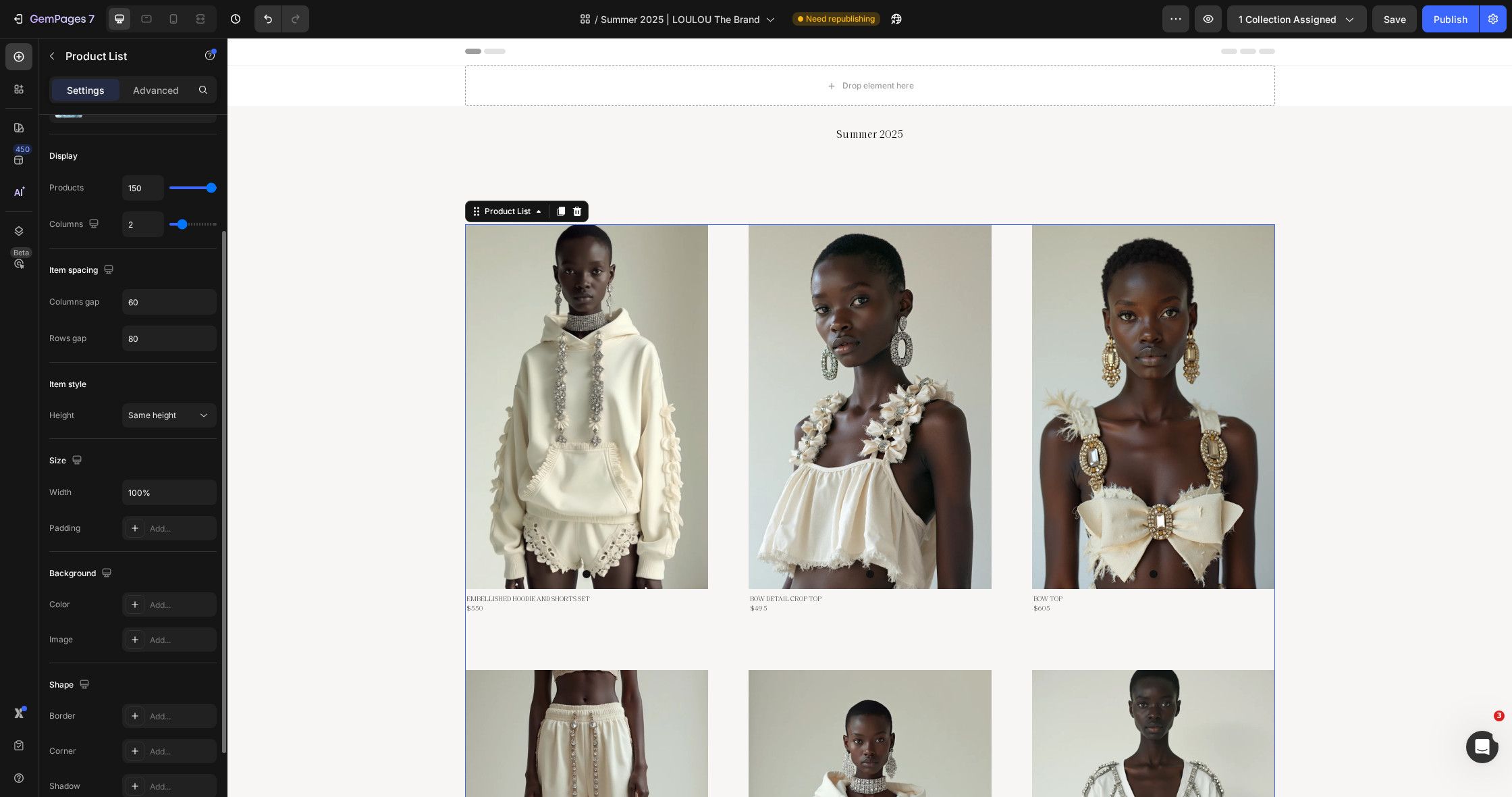
drag, startPoint x: 173, startPoint y: 226, endPoint x: 188, endPoint y: 226, distance: 15.0
type input "3"
click at [188, 225] on input "range" at bounding box center [193, 224] width 47 height 2
type input "4"
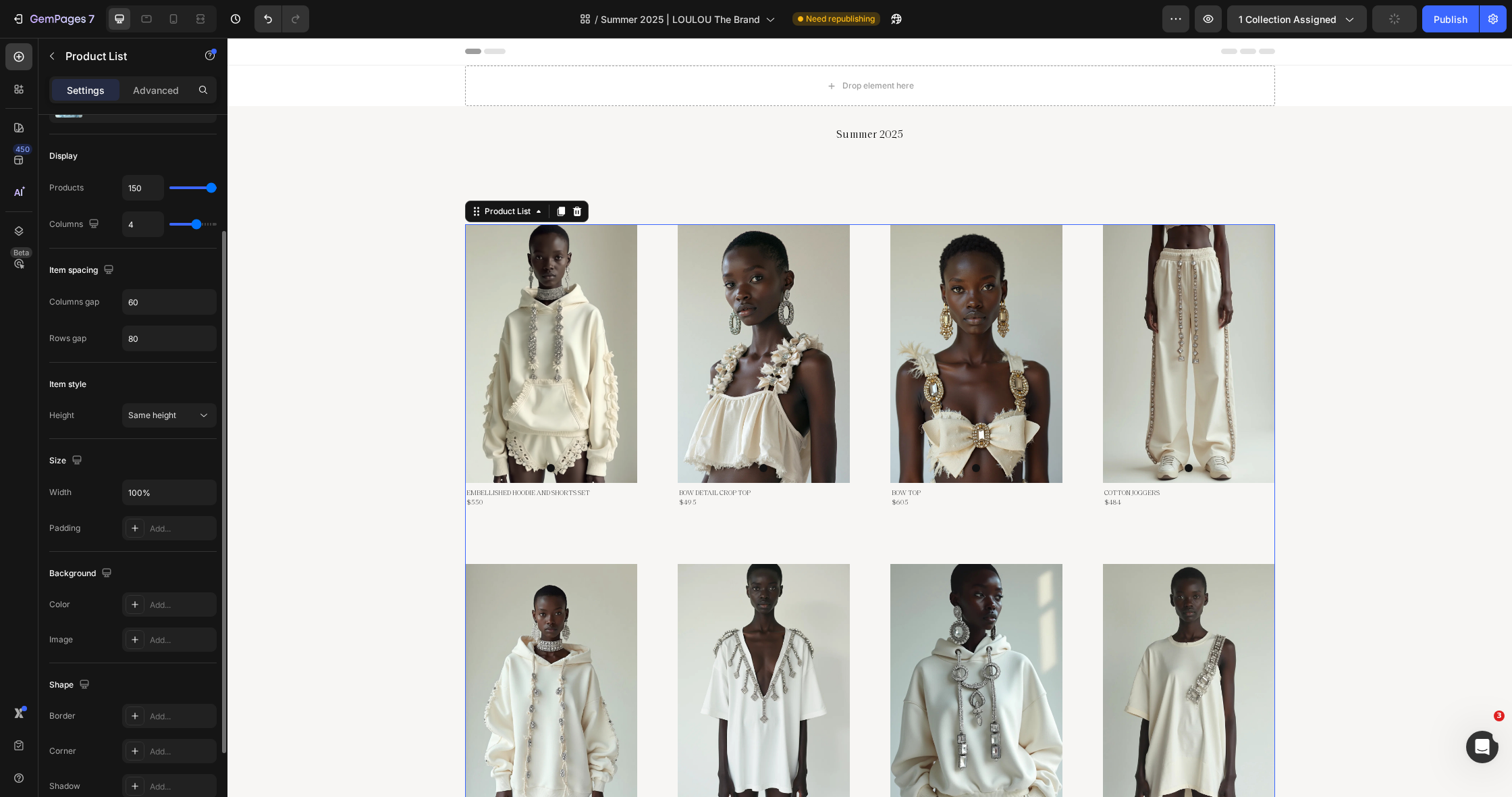
type input "3"
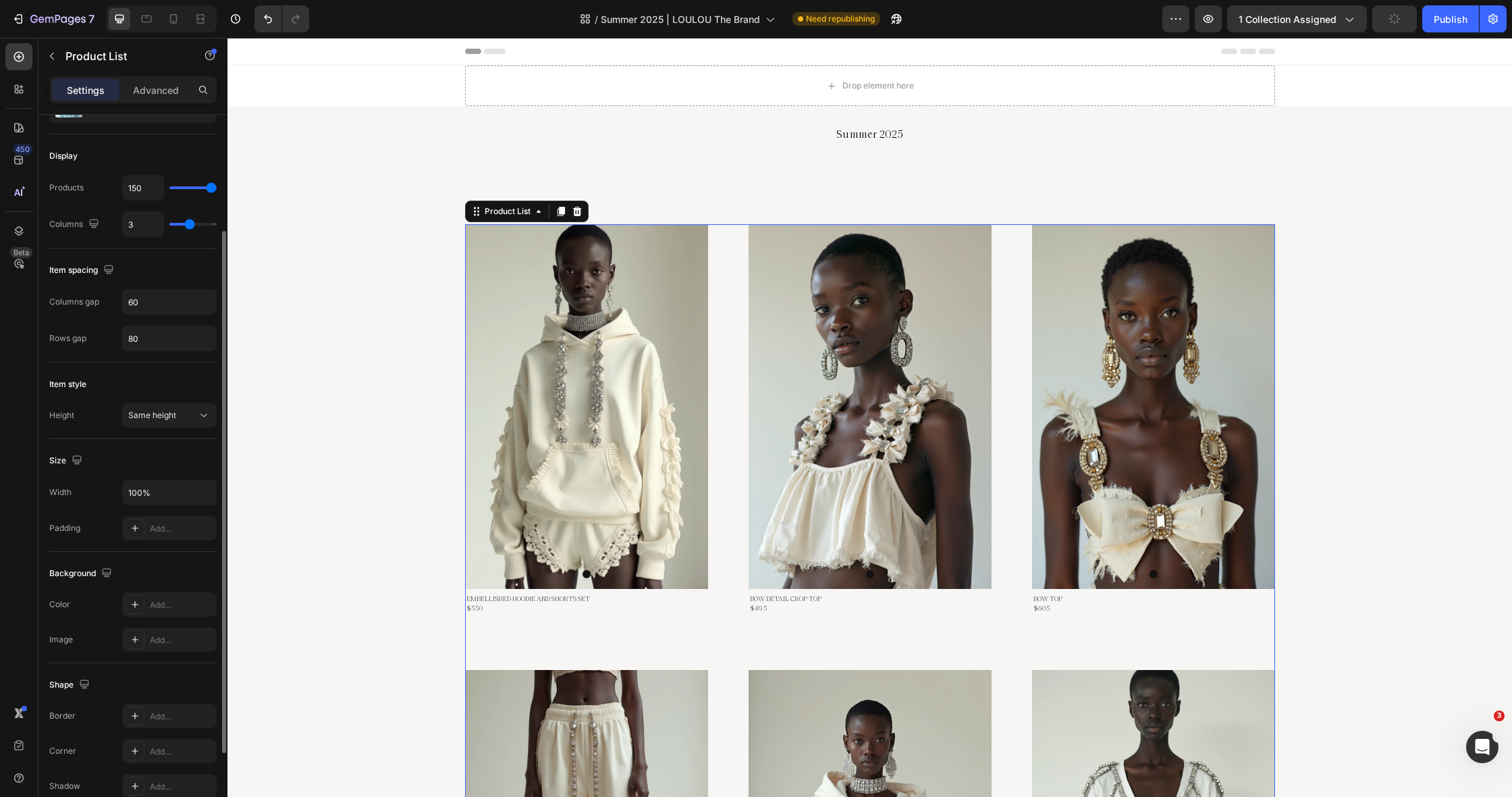
type input "2"
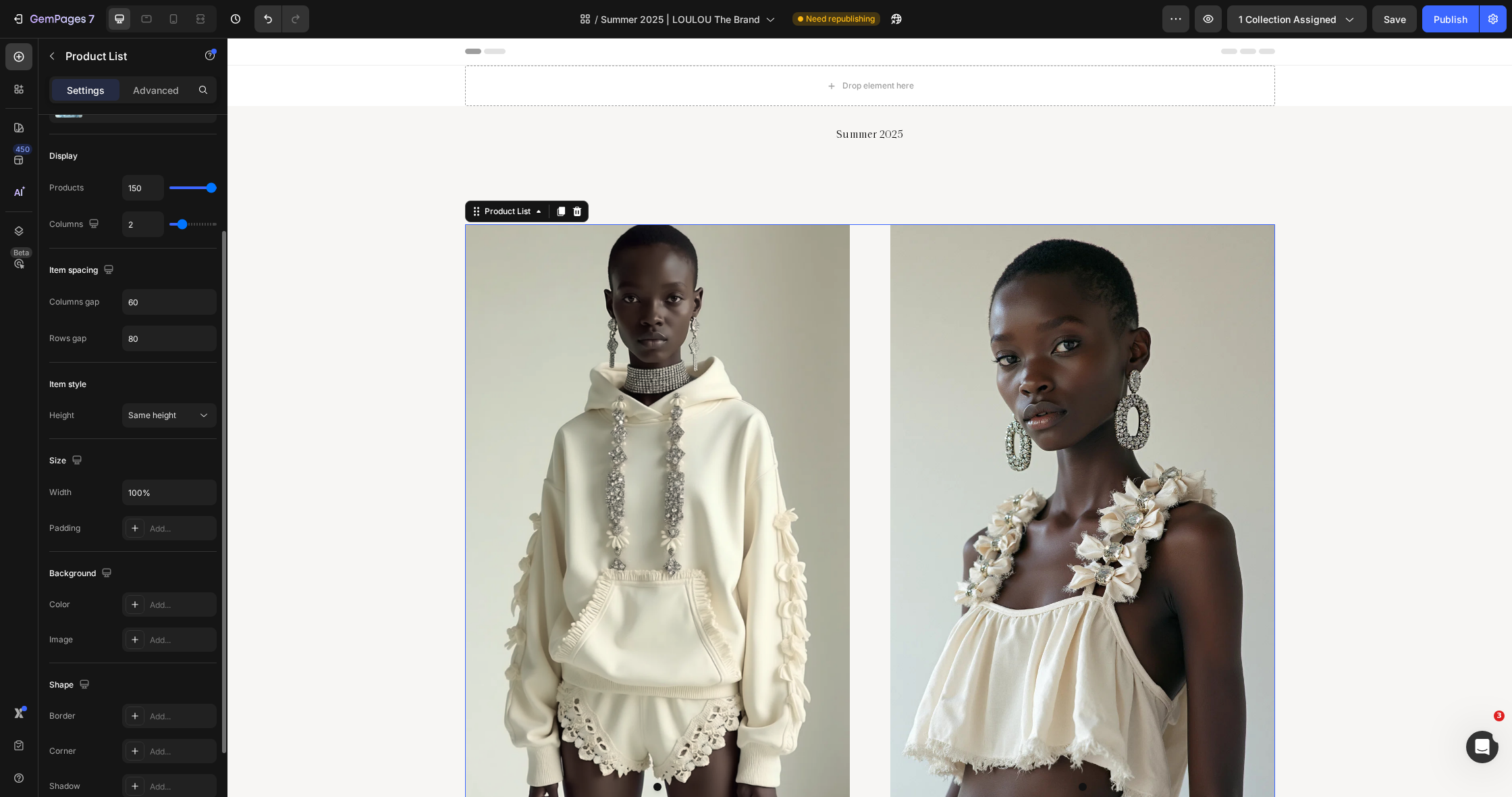
type input "3"
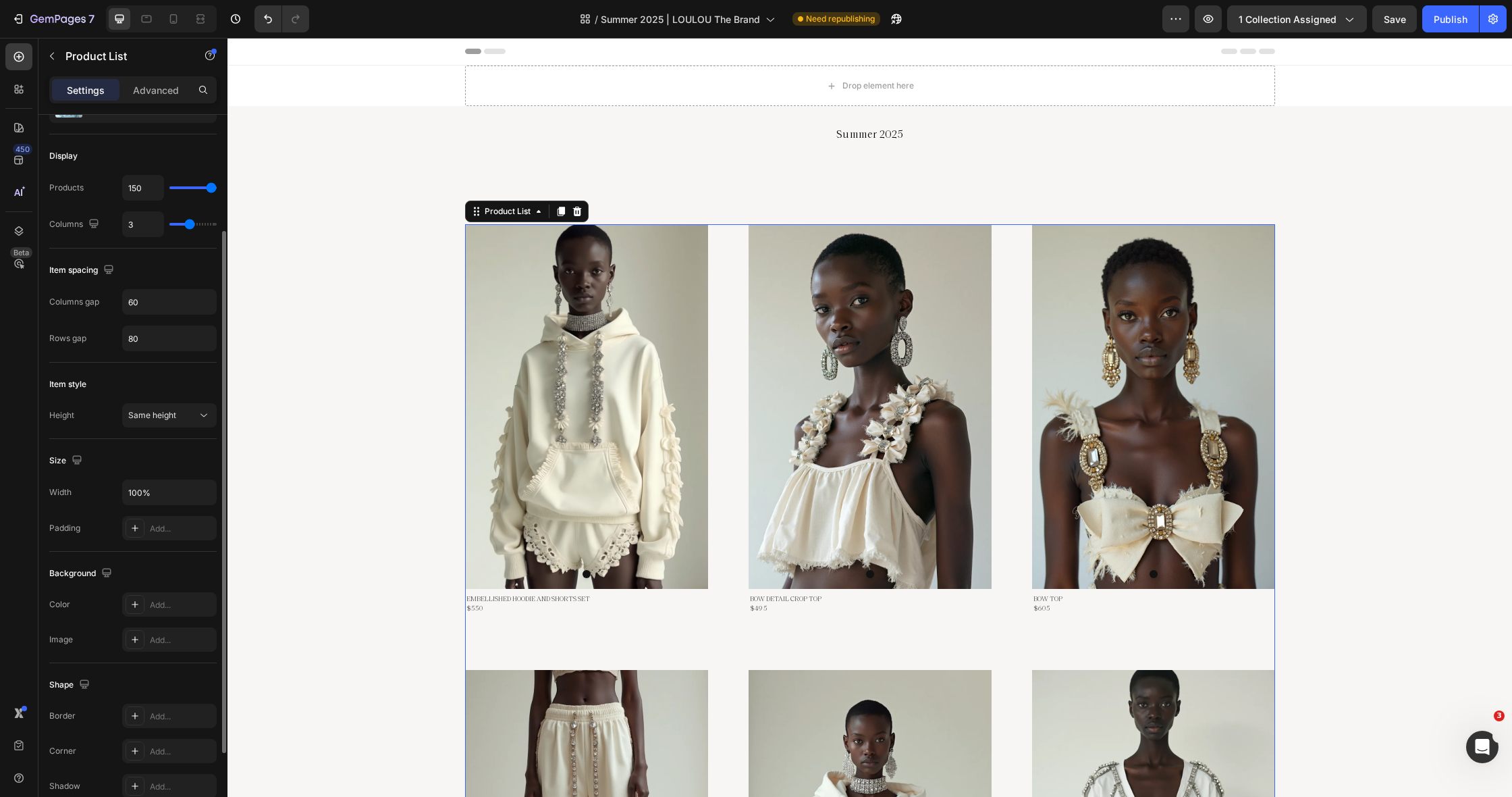
type input "4"
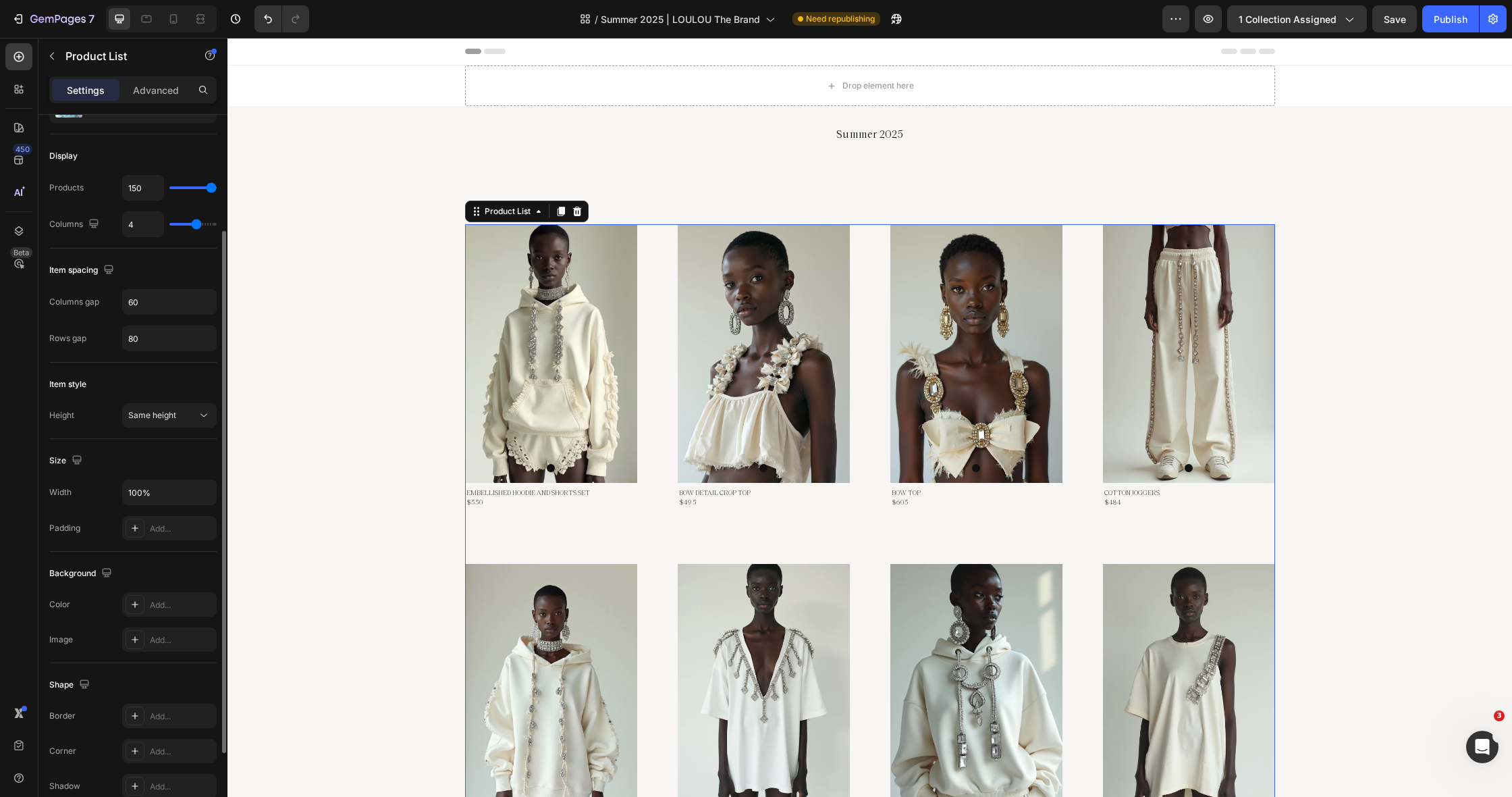
type input "4"
click at [194, 224] on input "range" at bounding box center [193, 224] width 47 height 2
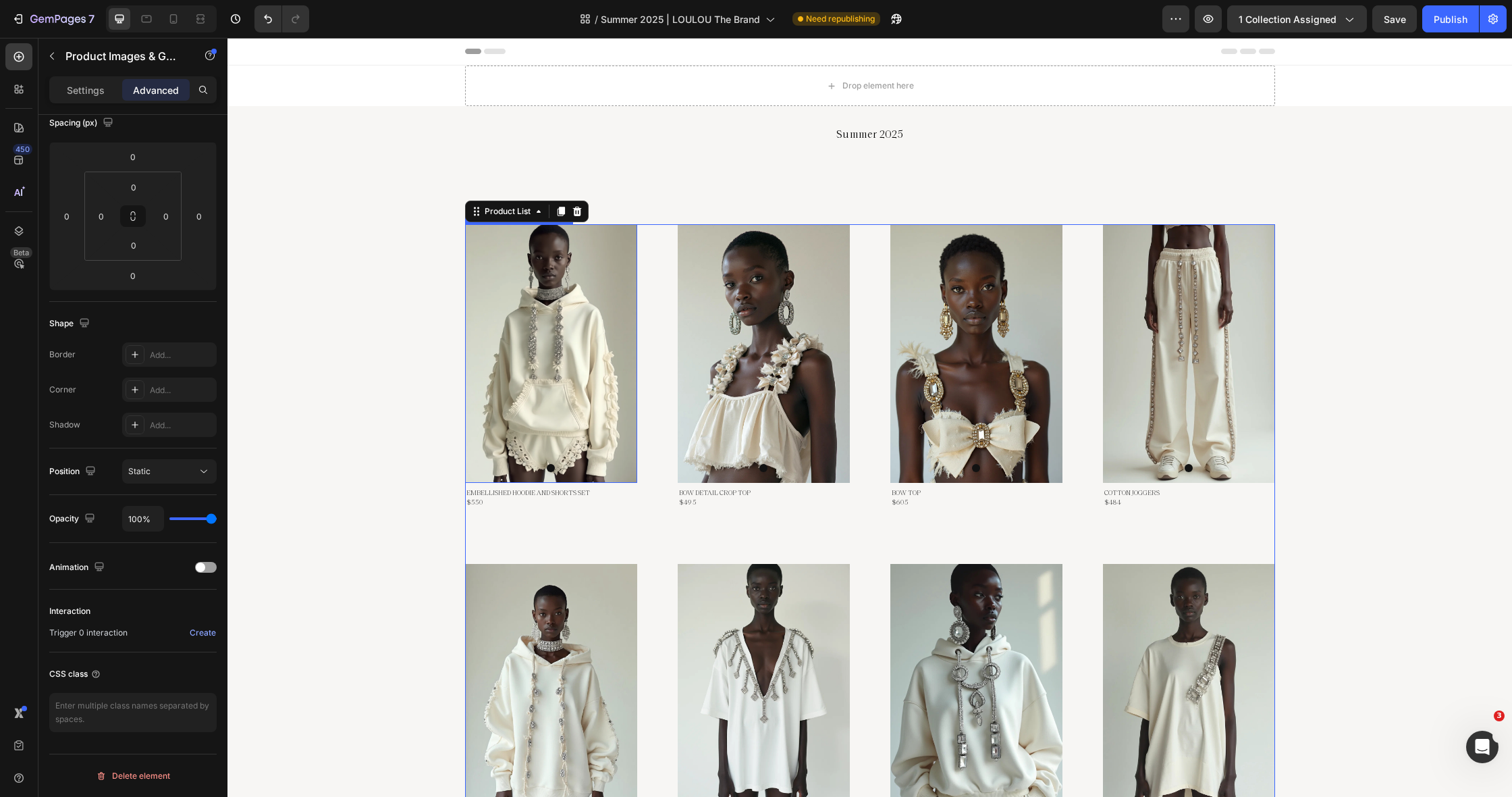
click at [580, 444] on img at bounding box center [551, 353] width 172 height 259
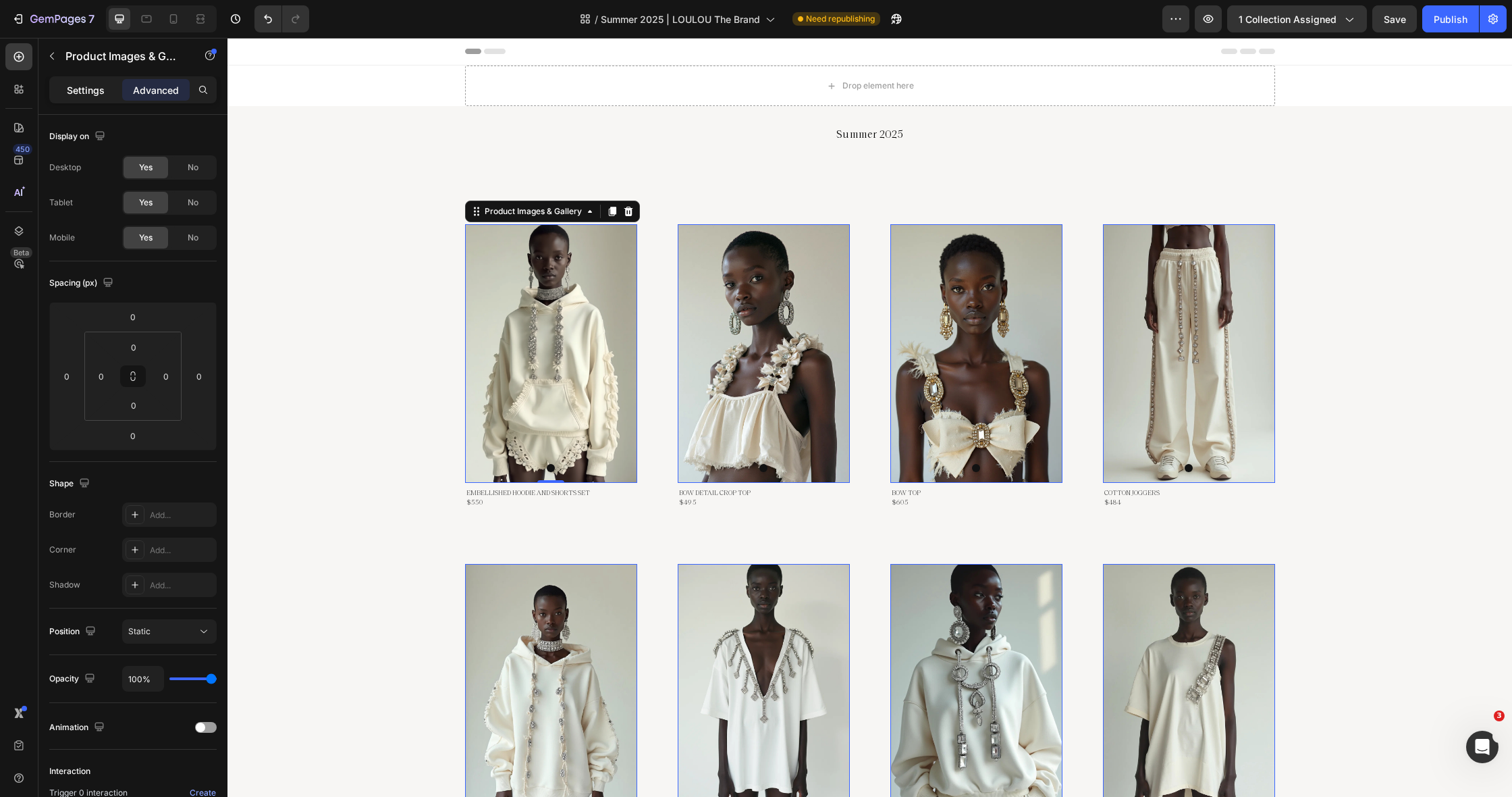
click at [72, 91] on p "Settings" at bounding box center [86, 90] width 38 height 14
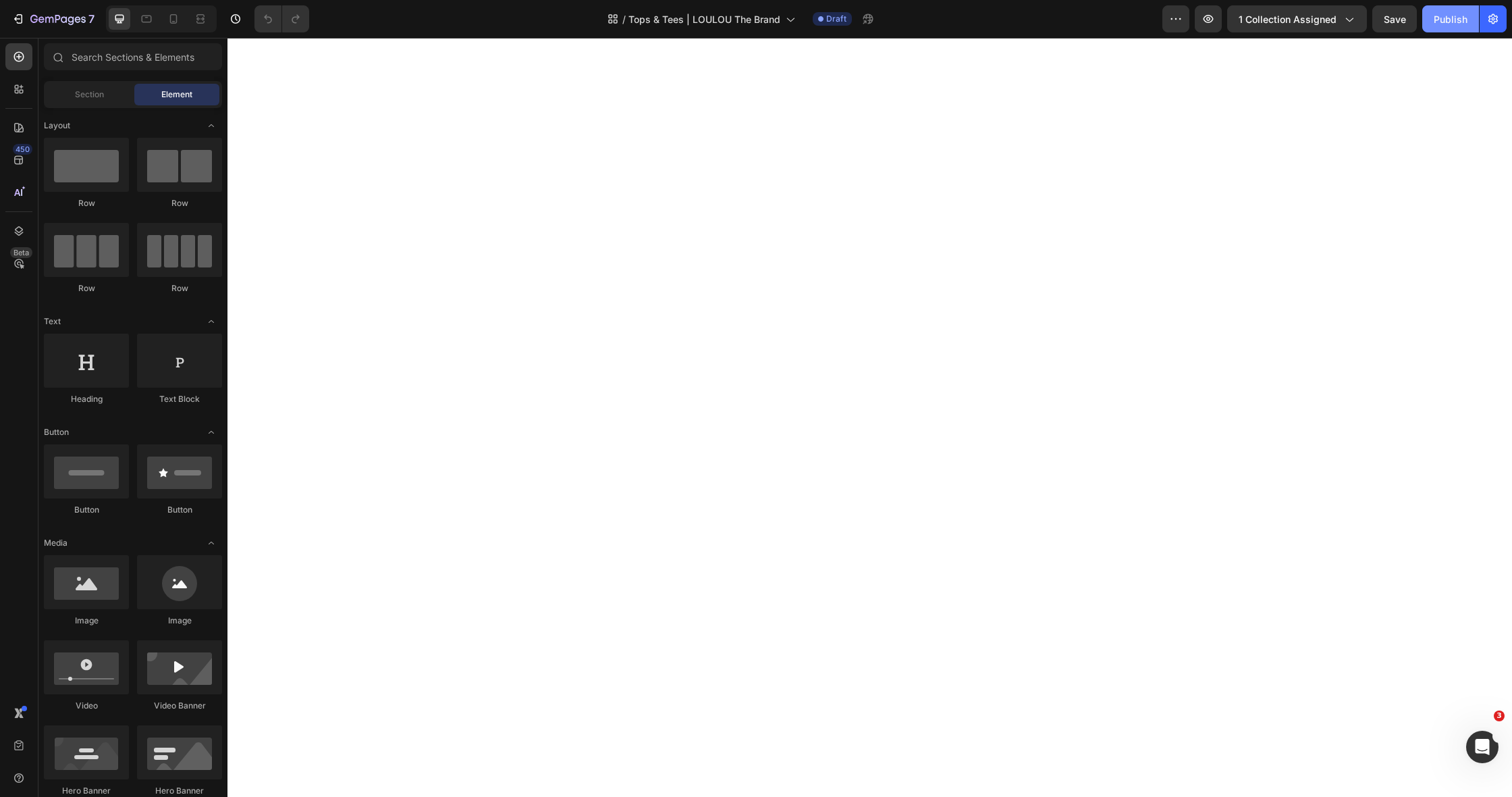
click at [1464, 13] on div "Publish" at bounding box center [1450, 19] width 34 height 14
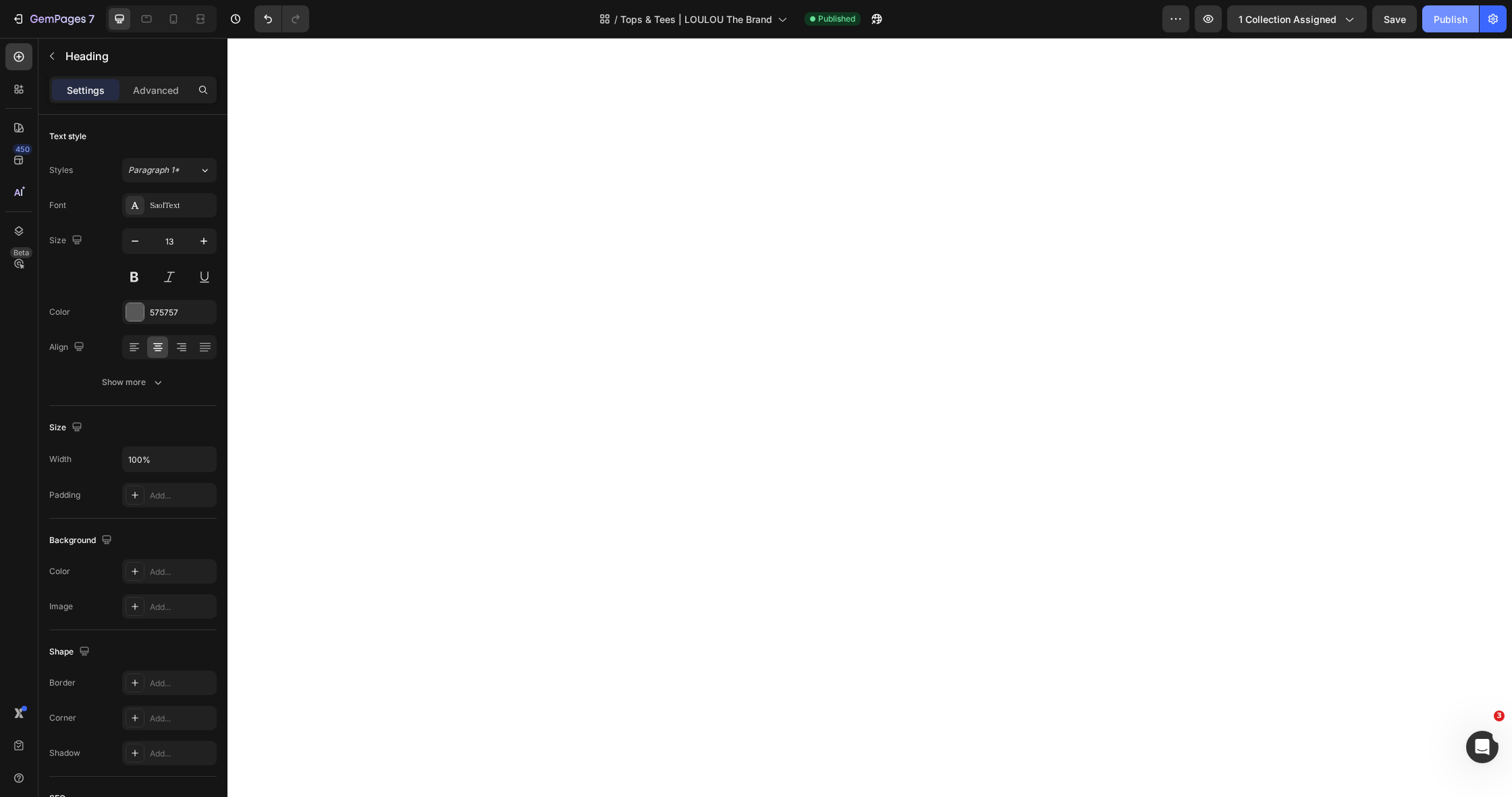
click at [1472, 11] on button "Publish" at bounding box center [1450, 19] width 57 height 27
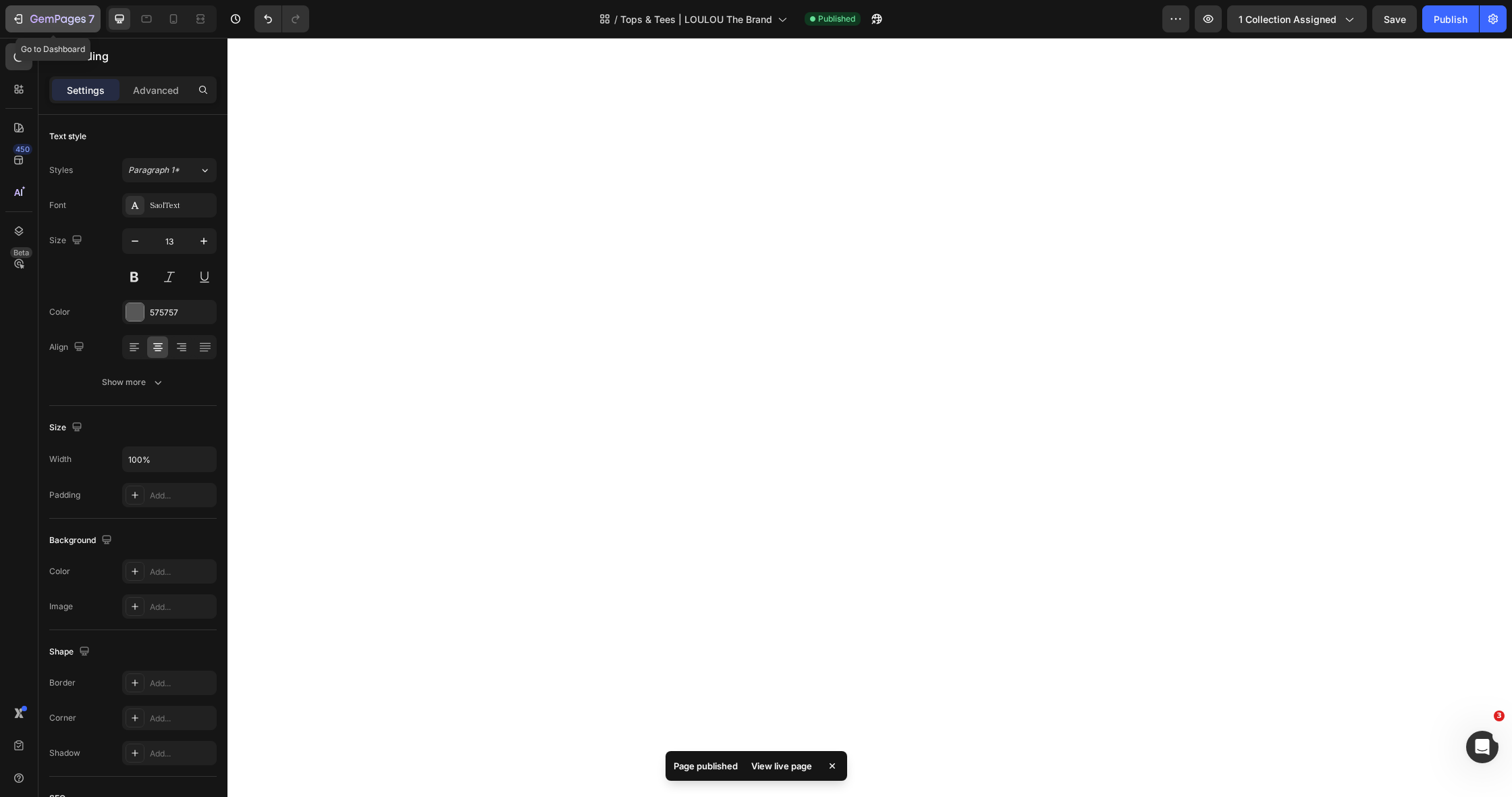
click at [44, 21] on icon "button" at bounding box center [58, 20] width 55 height 12
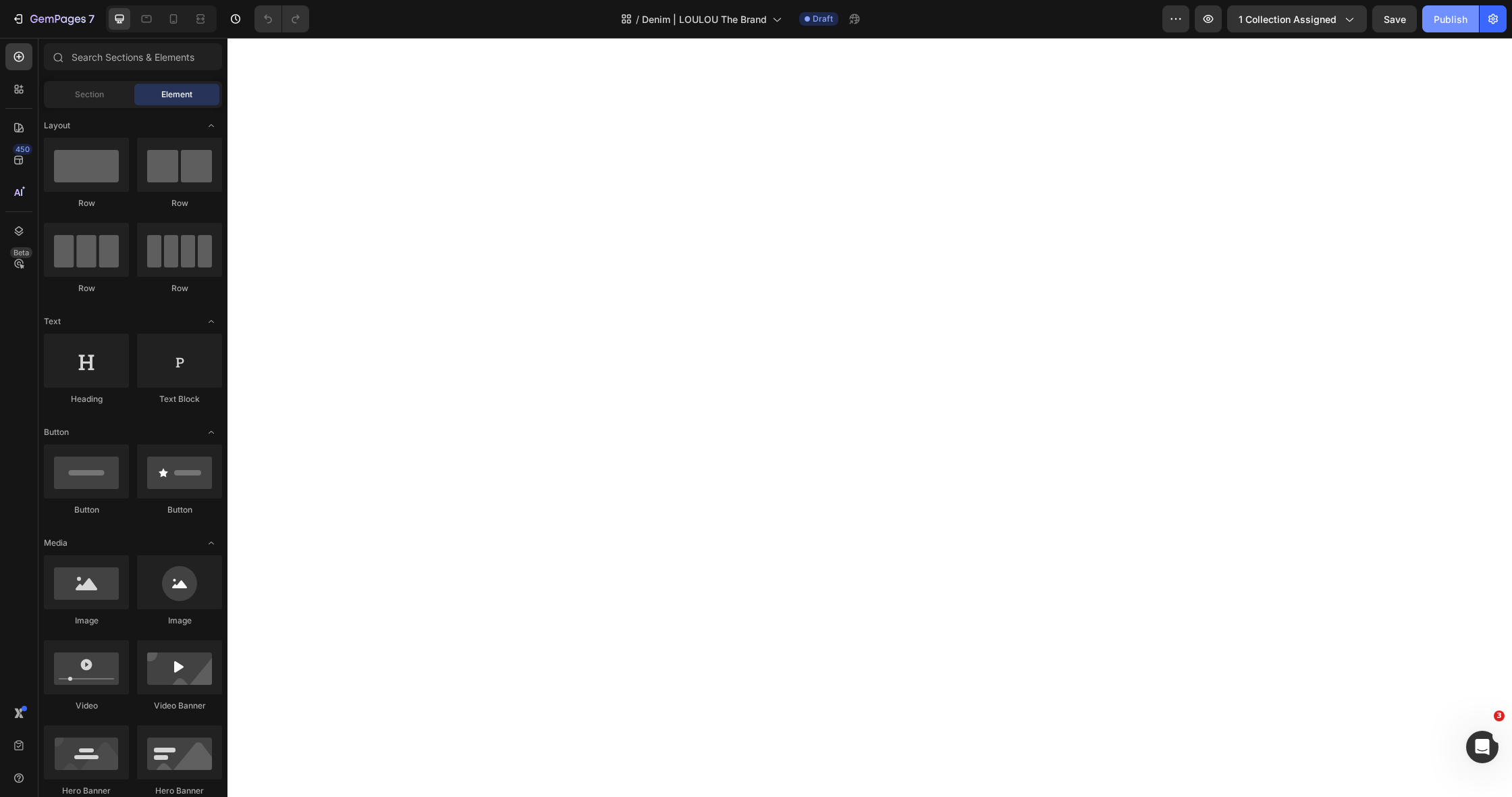
click at [1451, 14] on div "Publish" at bounding box center [1450, 19] width 34 height 14
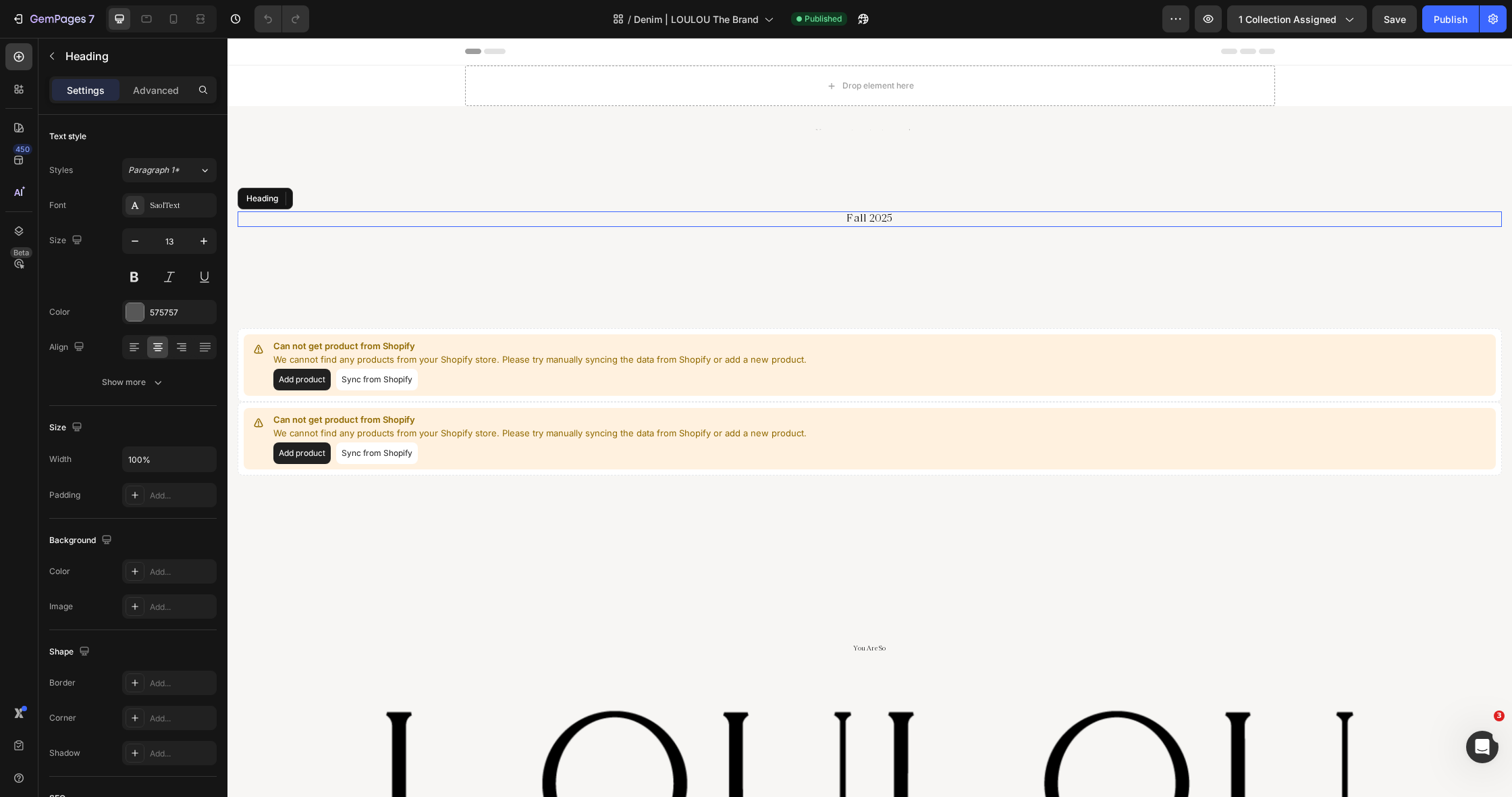
click at [870, 216] on span "Fall 2025" at bounding box center [869, 219] width 46 height 11
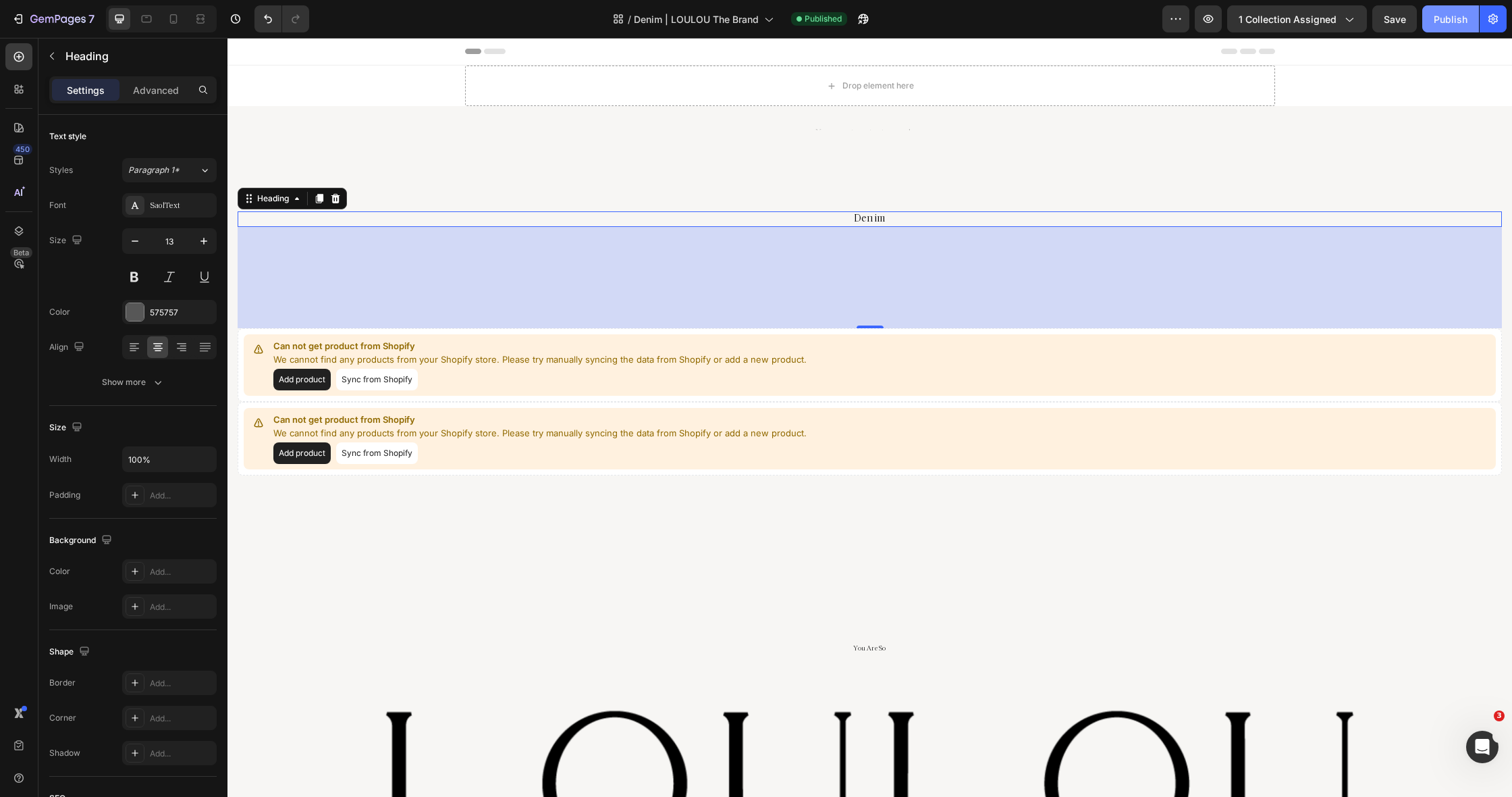
click at [1442, 13] on div "Publish" at bounding box center [1450, 19] width 34 height 14
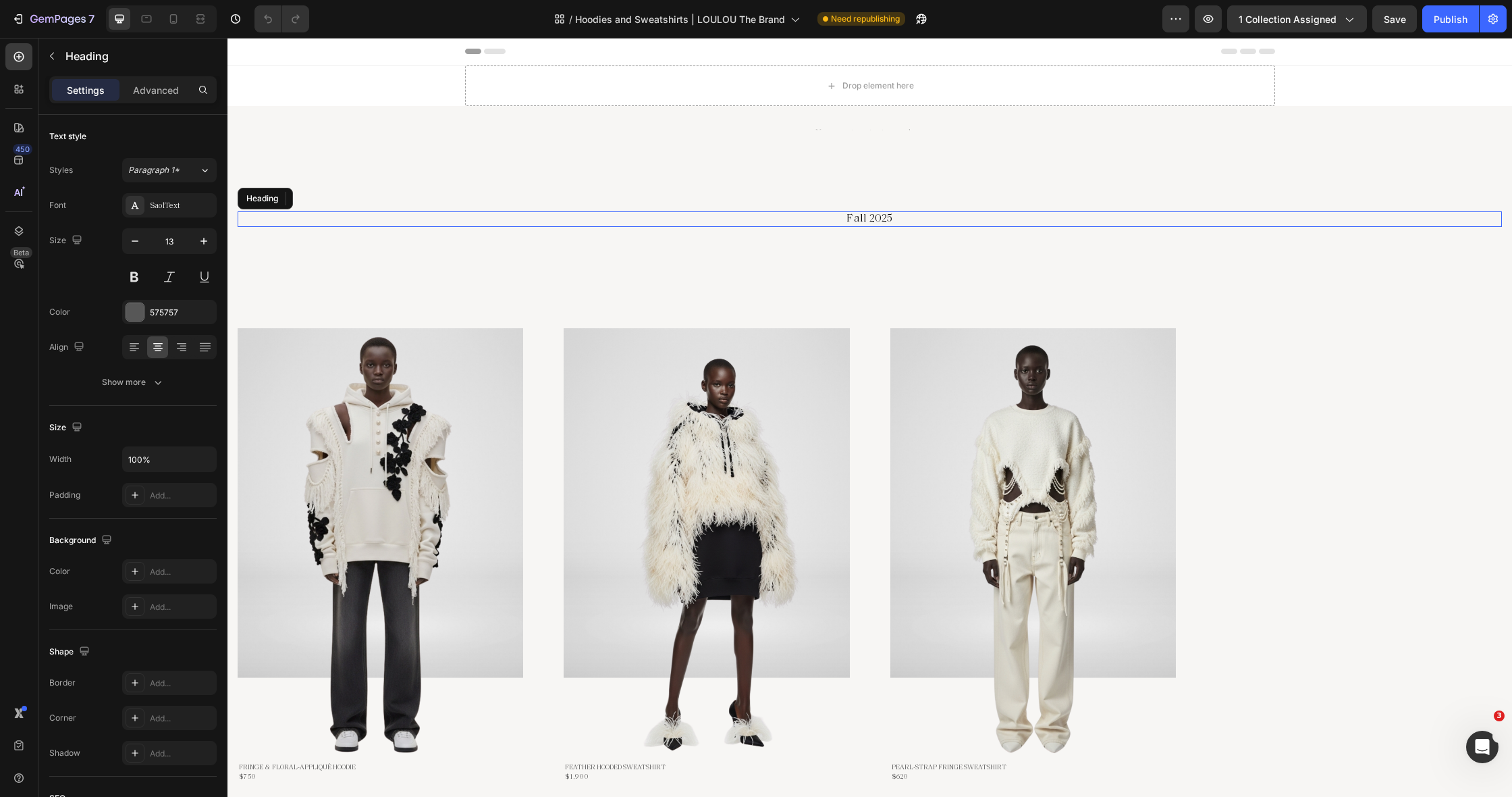
click at [876, 219] on span "Fall 2025" at bounding box center [869, 219] width 46 height 11
click at [1457, 21] on div "Publish" at bounding box center [1450, 19] width 34 height 14
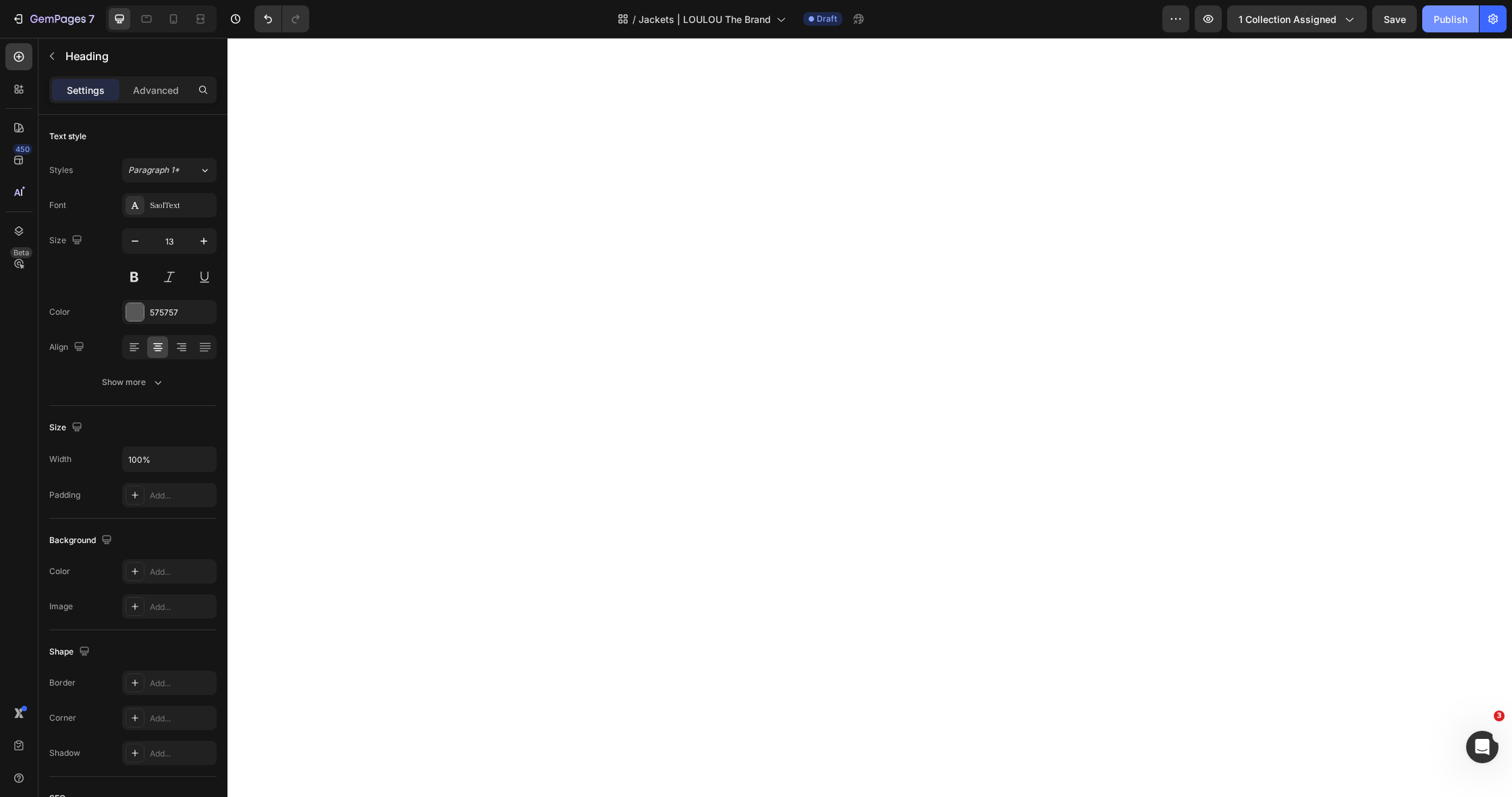
click at [1435, 21] on div "Publish" at bounding box center [1450, 19] width 34 height 14
click at [35, 16] on icon "button" at bounding box center [58, 20] width 55 height 12
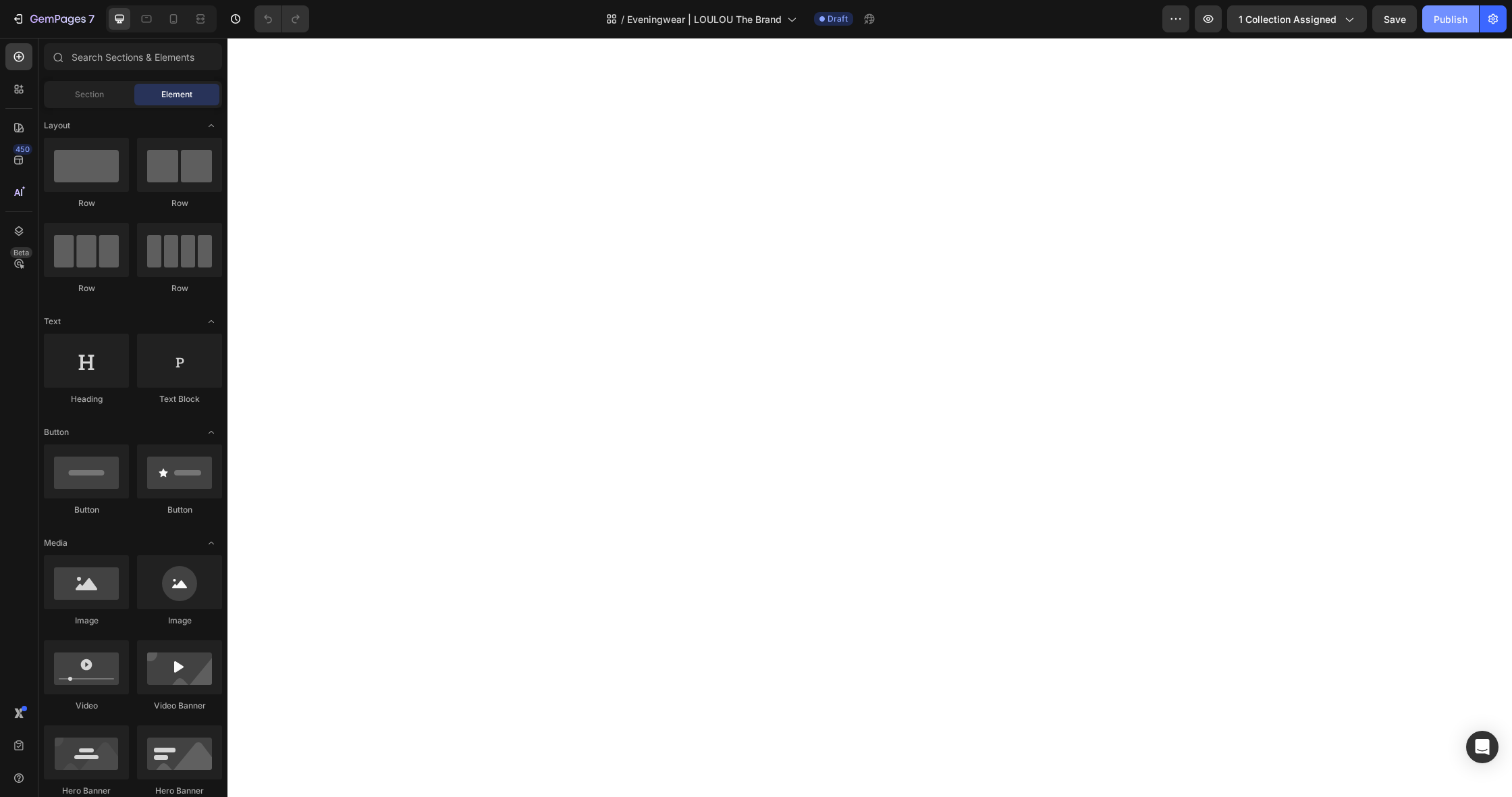
click at [1463, 14] on div "Publish" at bounding box center [1450, 19] width 34 height 14
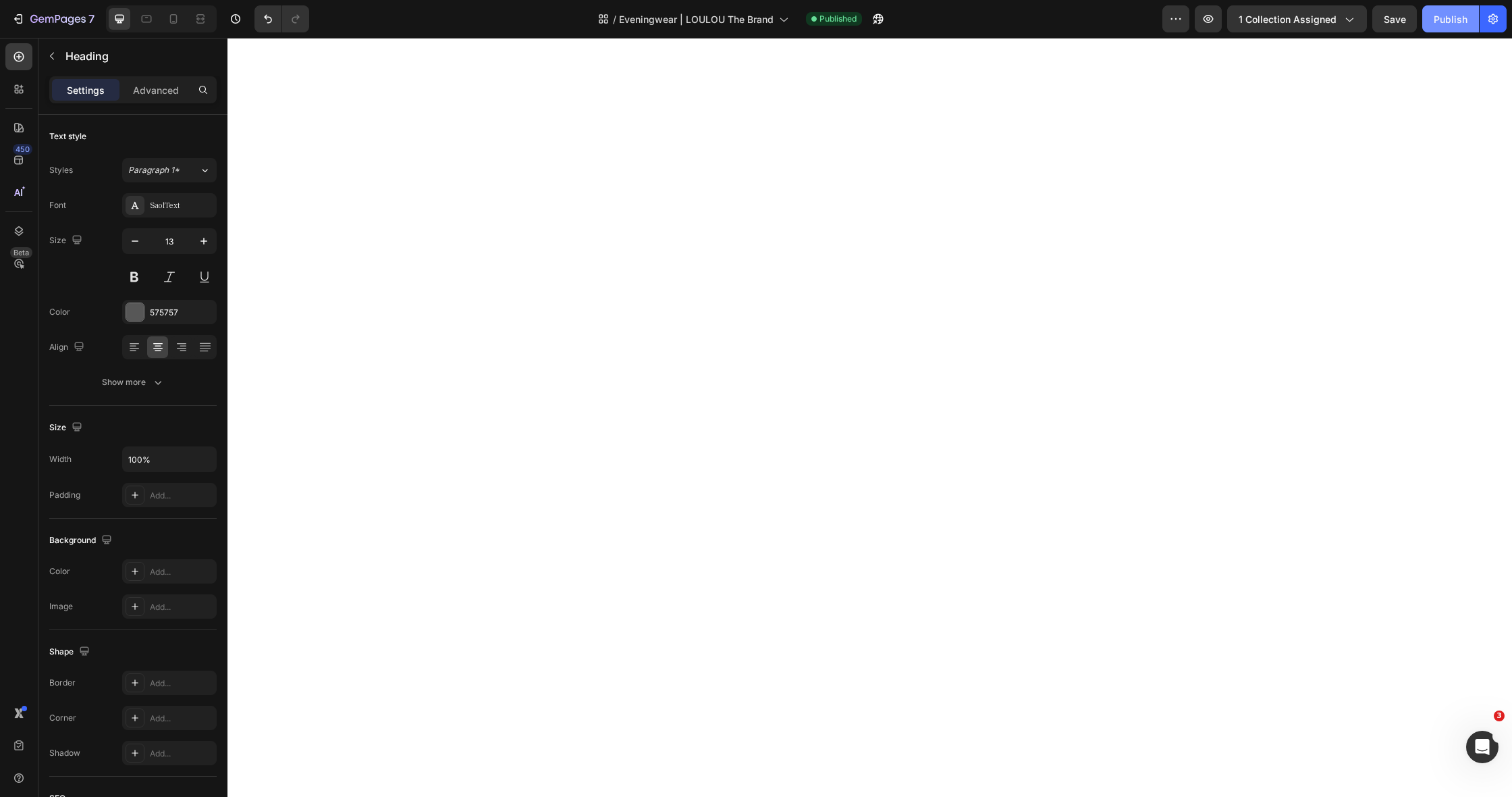
click at [1457, 23] on div "Publish" at bounding box center [1450, 19] width 34 height 14
